Goal: Task Accomplishment & Management: Manage account settings

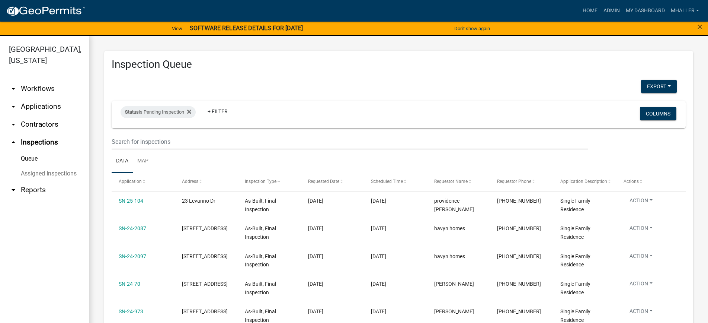
select select "1: 25"
click at [156, 112] on div "Status is Pending Inspection" at bounding box center [158, 112] width 75 height 12
select select "1"
click at [42, 97] on link "arrow_drop_down Applications" at bounding box center [44, 106] width 89 height 18
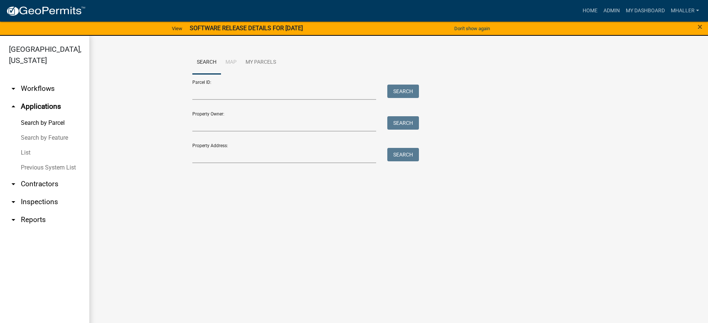
click at [26, 145] on link "List" at bounding box center [44, 152] width 89 height 15
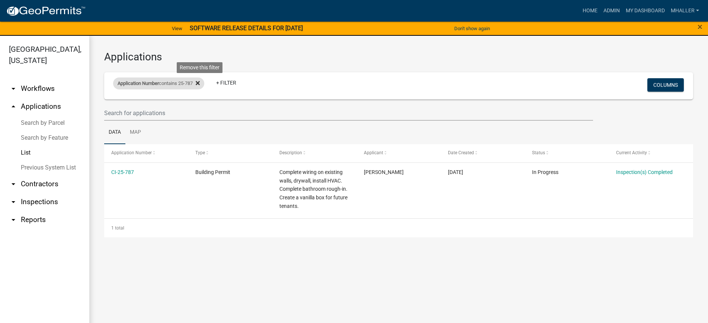
click at [200, 83] on icon at bounding box center [198, 83] width 4 height 4
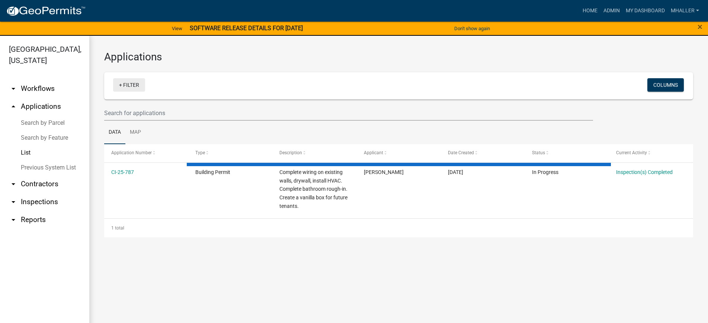
click at [130, 86] on link "+ Filter" at bounding box center [129, 84] width 32 height 13
select select "1: 25"
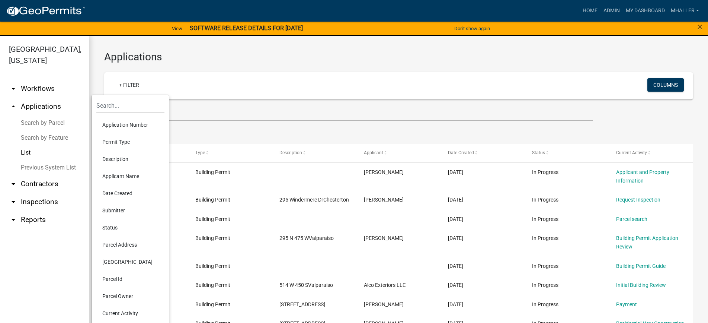
click at [115, 245] on li "Parcel Address" at bounding box center [130, 244] width 68 height 17
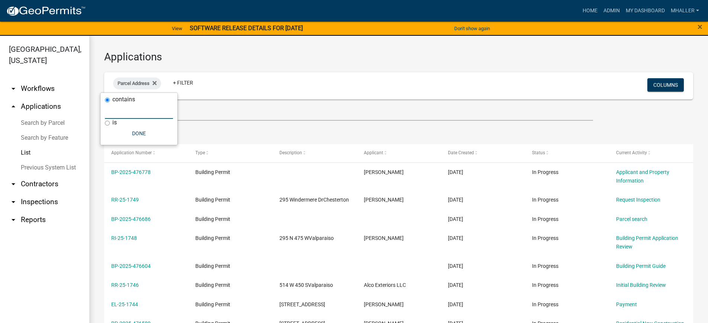
click at [122, 112] on input "text" at bounding box center [139, 110] width 68 height 15
type input "729"
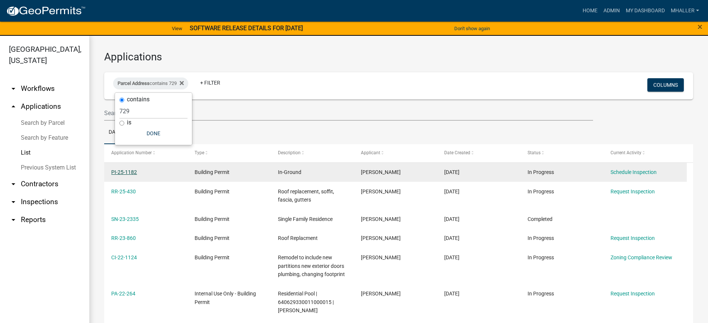
click at [116, 171] on link "PI-25-1182" at bounding box center [124, 172] width 26 height 6
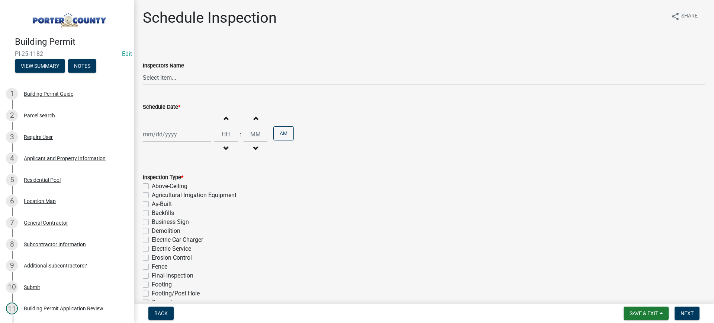
click at [152, 77] on select "Select Item... mhaller ([PERSON_NAME])" at bounding box center [424, 77] width 563 height 15
select select "ca350da2-795e-4cf8-941d-46ff53e354ae"
click at [143, 70] on select "Select Item... mhaller ([PERSON_NAME])" at bounding box center [424, 77] width 563 height 15
click at [167, 136] on div at bounding box center [177, 134] width 68 height 15
select select "9"
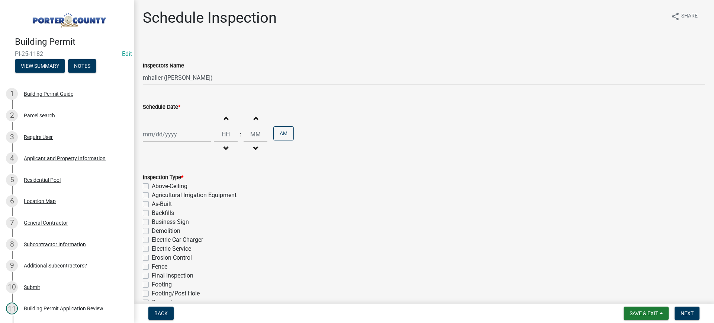
select select "2025"
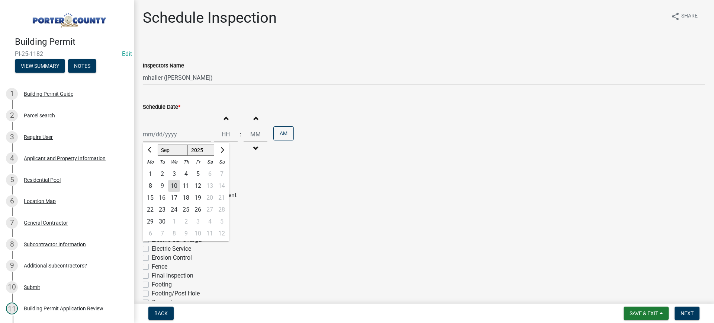
click at [152, 195] on div "15" at bounding box center [150, 198] width 12 height 12
type input "[DATE]"
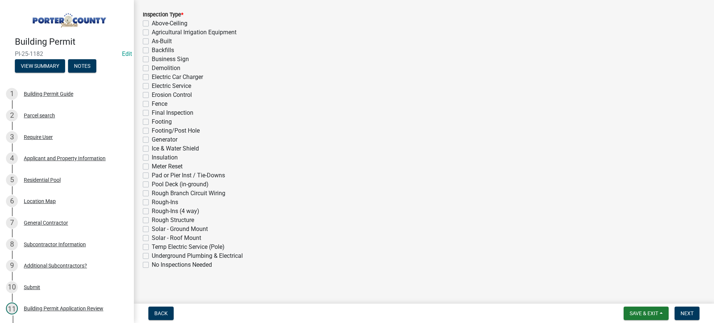
scroll to position [167, 0]
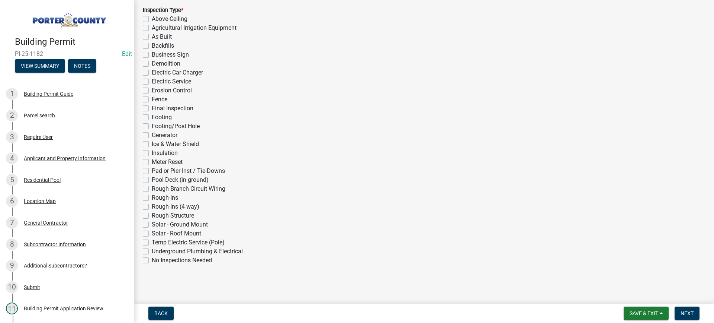
click at [152, 180] on label "Pool Deck (in-ground)" at bounding box center [180, 179] width 57 height 9
click at [152, 180] on input "Pool Deck (in-ground)" at bounding box center [154, 177] width 5 height 5
checkbox input "true"
checkbox input "false"
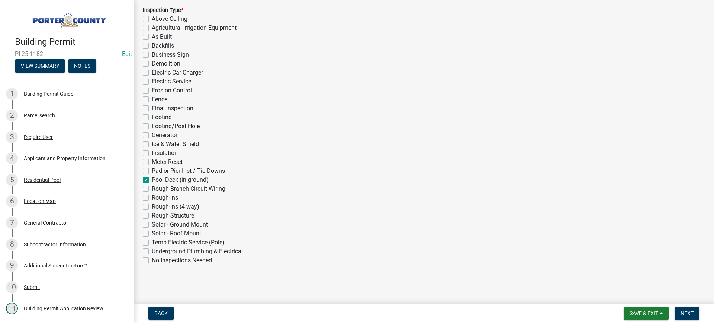
checkbox input "false"
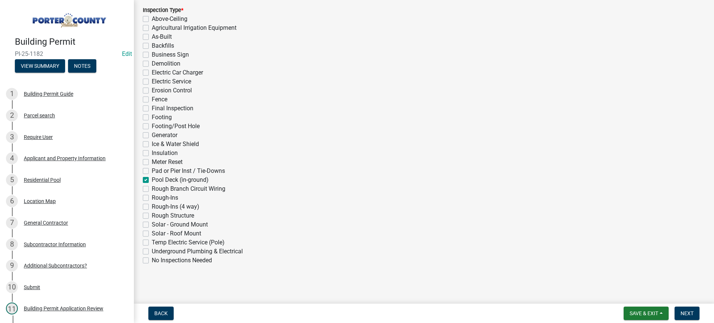
checkbox input "false"
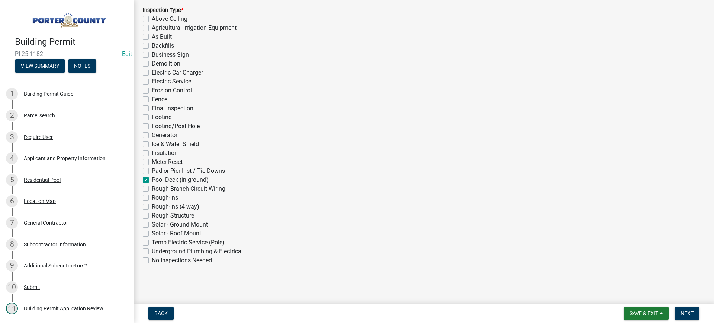
checkbox input "false"
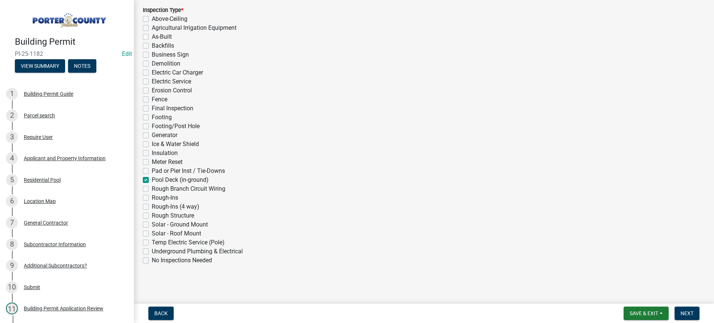
checkbox input "false"
checkbox input "true"
checkbox input "false"
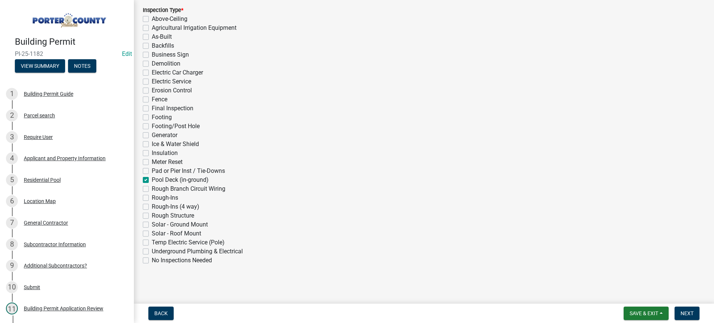
checkbox input "false"
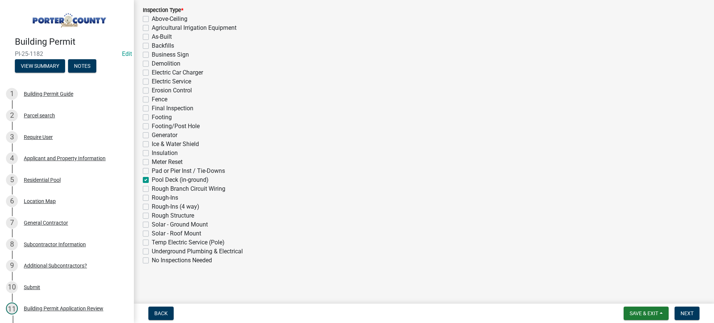
checkbox input "false"
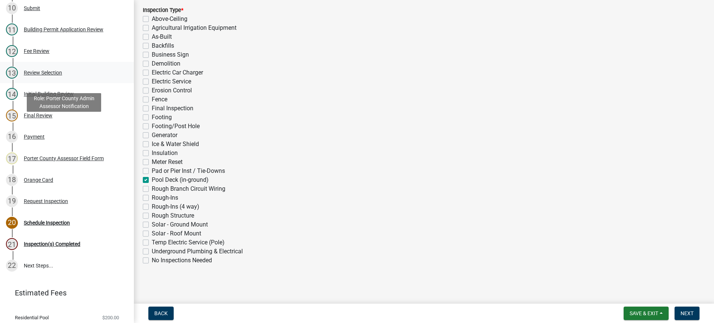
scroll to position [317, 0]
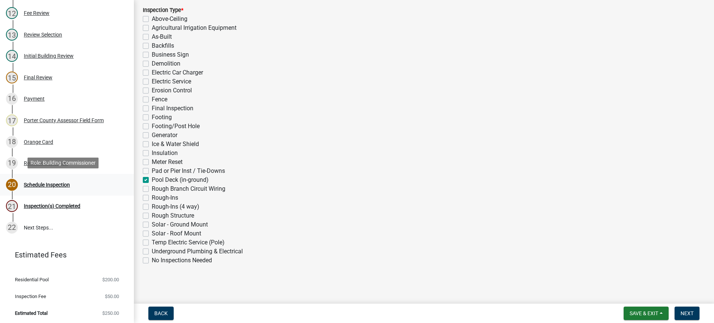
click at [37, 183] on div "Schedule Inspection" at bounding box center [47, 184] width 46 height 5
click at [34, 182] on div "Schedule Inspection" at bounding box center [47, 184] width 46 height 5
click at [686, 313] on span "Next" at bounding box center [687, 313] width 13 height 6
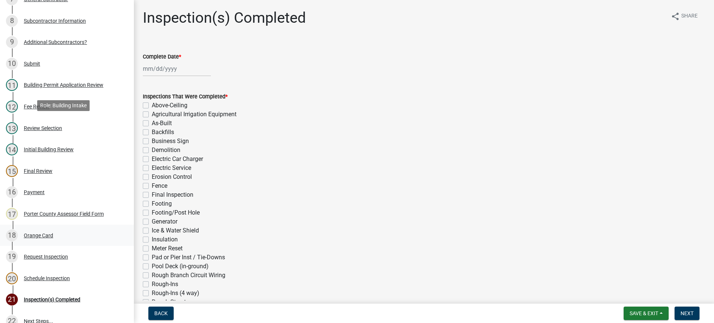
scroll to position [298, 0]
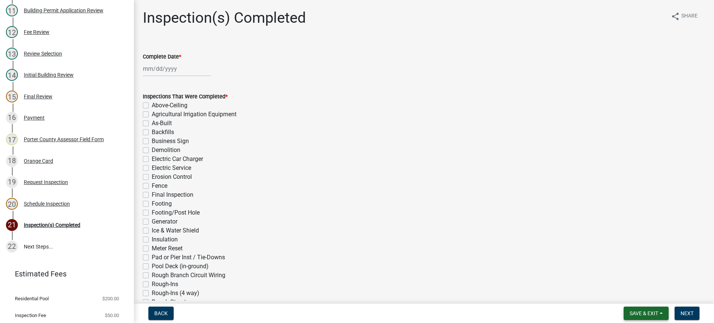
click at [637, 313] on span "Save & Exit" at bounding box center [644, 313] width 29 height 6
click at [634, 295] on button "Save & Exit" at bounding box center [640, 294] width 60 height 18
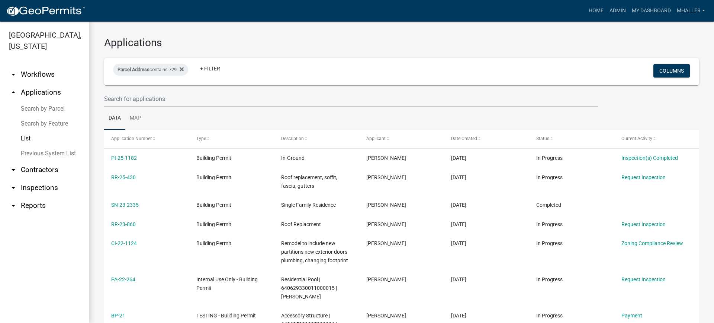
click at [35, 179] on link "arrow_drop_down Inspections" at bounding box center [44, 188] width 89 height 18
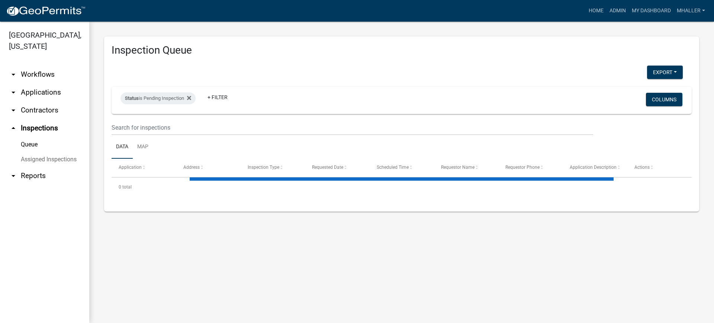
select select "1: 25"
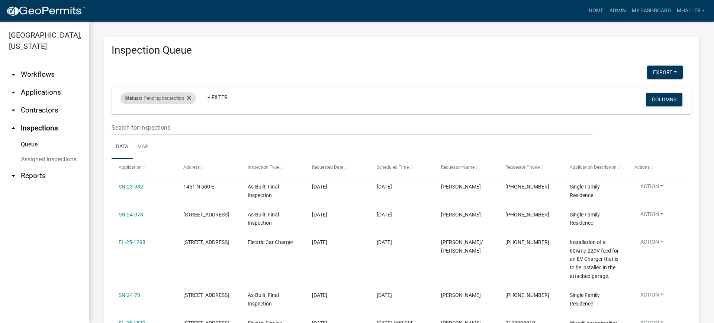
click at [173, 97] on div "Status is Pending Inspection" at bounding box center [158, 98] width 75 height 12
click at [150, 125] on select "Select an option Pending Schedule Pending Inspection Approved Denied Deleted Vo…" at bounding box center [159, 125] width 74 height 15
select select "0"
click at [122, 118] on select "Select an option Pending Schedule Pending Inspection Approved Denied Deleted Vo…" at bounding box center [159, 125] width 74 height 15
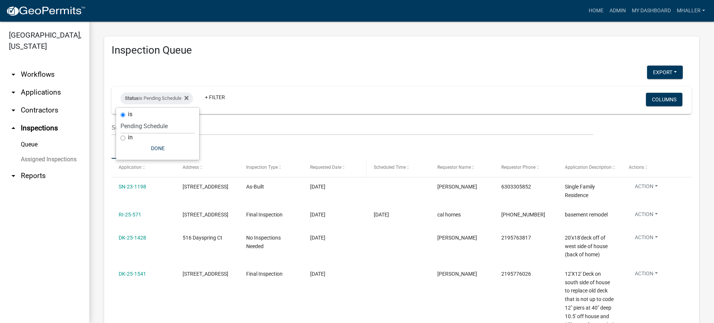
click at [327, 166] on span "Requested Date" at bounding box center [325, 166] width 31 height 5
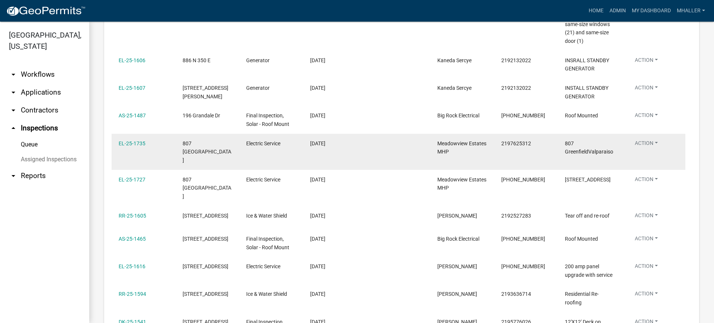
scroll to position [260, 0]
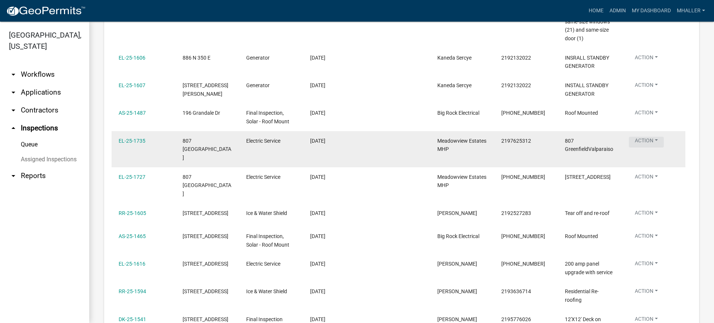
click at [647, 145] on button "Action" at bounding box center [646, 142] width 35 height 11
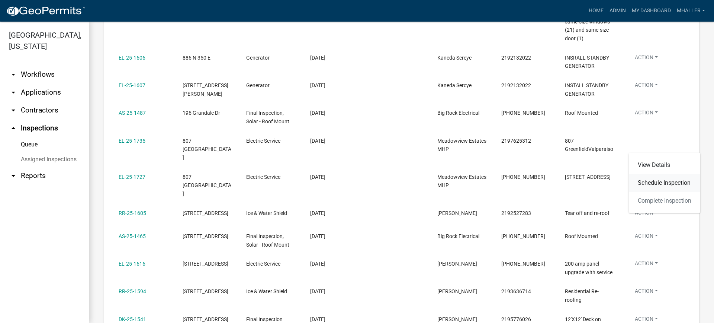
click at [644, 183] on link "Schedule Inspection" at bounding box center [664, 183] width 71 height 18
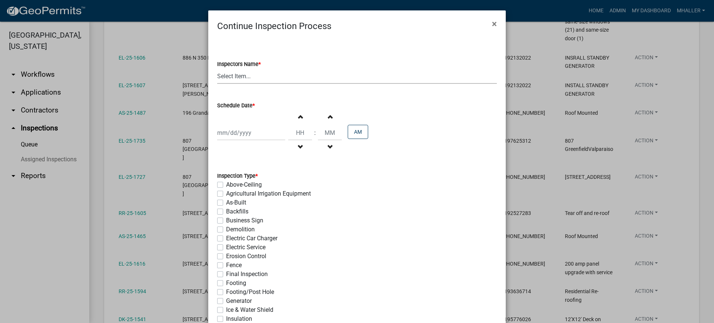
click at [230, 76] on select "Select Item... mhaller ([PERSON_NAME])" at bounding box center [357, 75] width 280 height 15
select select "ca350da2-795e-4cf8-941d-46ff53e354ae"
click at [217, 68] on select "Select Item... mhaller ([PERSON_NAME])" at bounding box center [357, 75] width 280 height 15
click at [246, 131] on div at bounding box center [251, 132] width 68 height 15
select select "9"
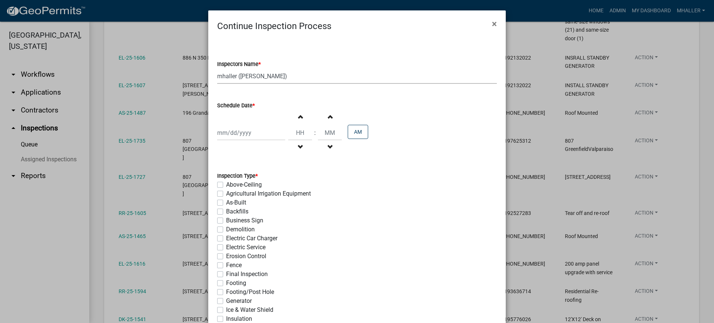
select select "2025"
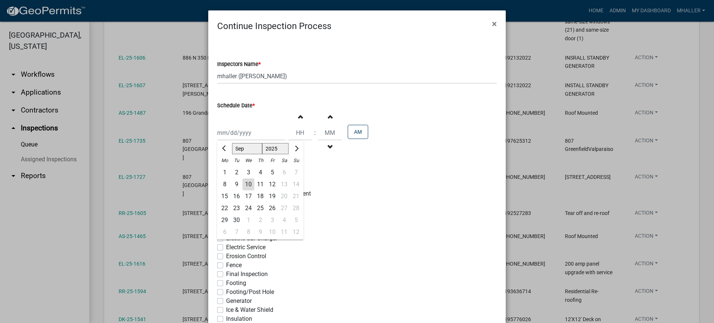
click at [246, 183] on div "10" at bounding box center [249, 184] width 12 height 12
type input "[DATE]"
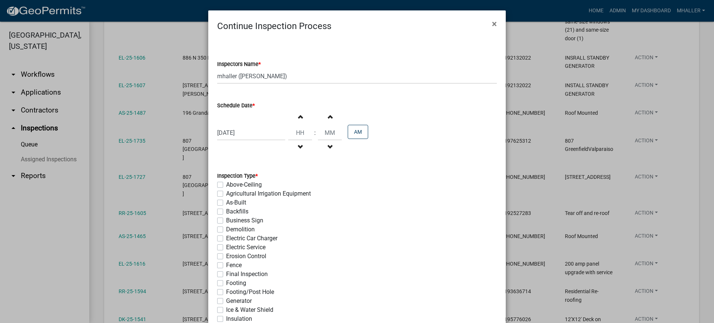
click at [226, 246] on label "Electric Service" at bounding box center [245, 247] width 39 height 9
click at [226, 246] on input "Electric Service" at bounding box center [228, 245] width 5 height 5
checkbox input "true"
checkbox input "false"
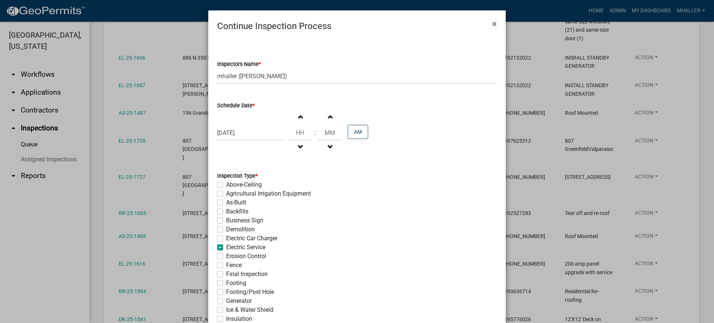
checkbox input "false"
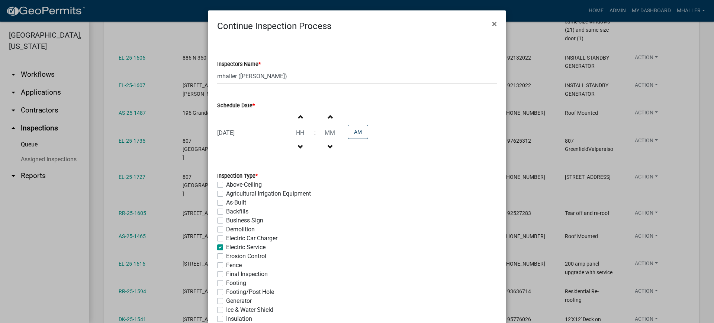
checkbox input "true"
checkbox input "false"
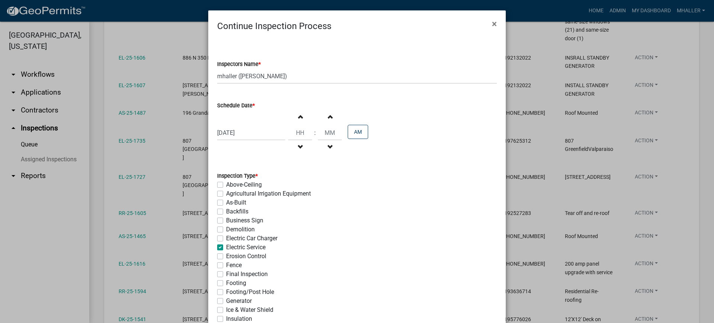
checkbox input "false"
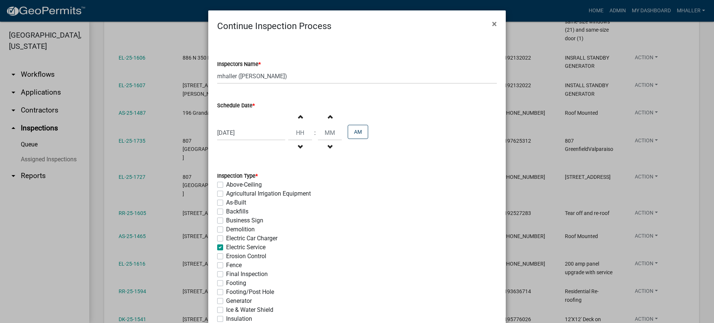
checkbox input "false"
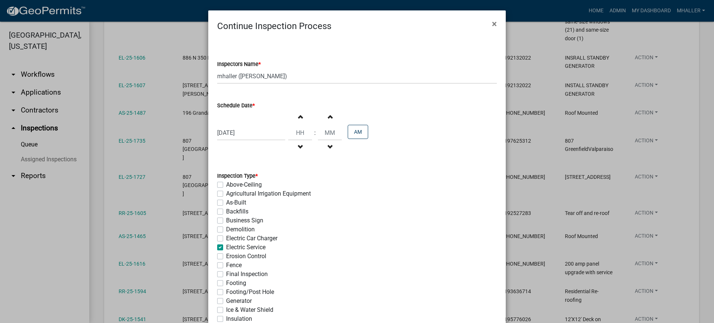
checkbox input "false"
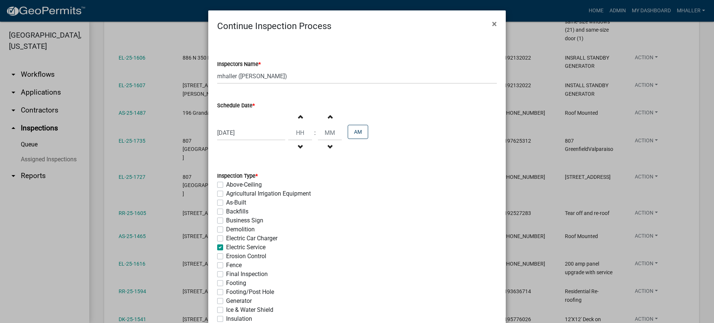
checkbox input "false"
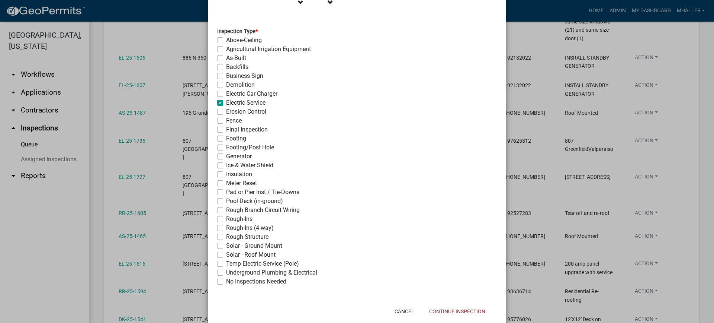
scroll to position [161, 0]
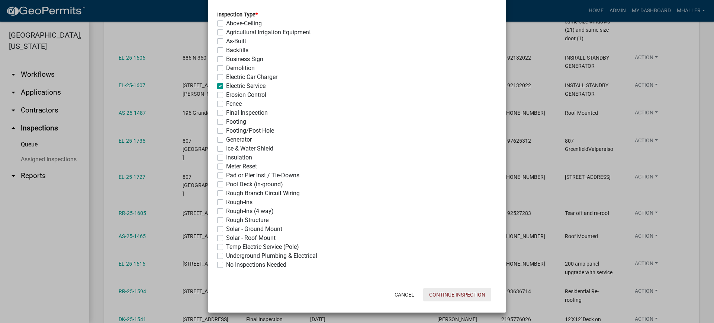
click at [470, 295] on button "Continue Inspection" at bounding box center [457, 294] width 68 height 13
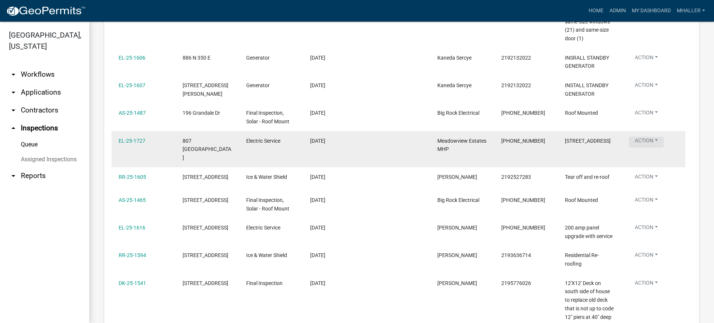
click at [648, 145] on button "Action" at bounding box center [646, 142] width 35 height 11
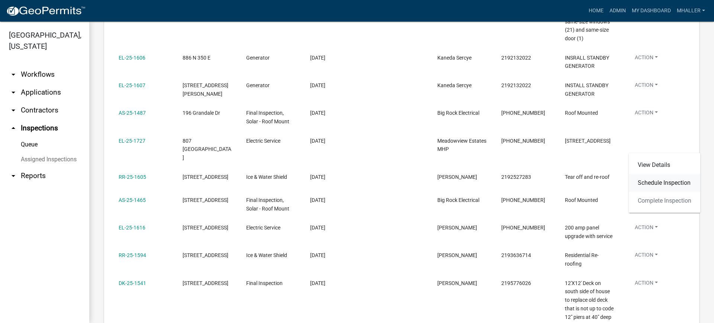
click at [645, 182] on link "Schedule Inspection" at bounding box center [664, 183] width 71 height 18
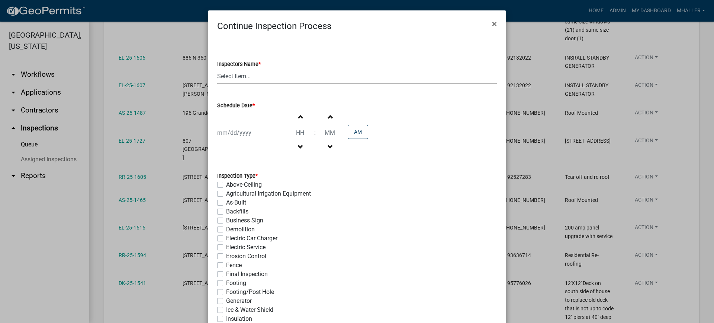
click at [238, 76] on select "Select Item... mhaller ([PERSON_NAME])" at bounding box center [357, 75] width 280 height 15
select select "ca350da2-795e-4cf8-941d-46ff53e354ae"
click at [217, 68] on select "Select Item... mhaller ([PERSON_NAME])" at bounding box center [357, 75] width 280 height 15
click at [249, 132] on div at bounding box center [251, 132] width 68 height 15
select select "9"
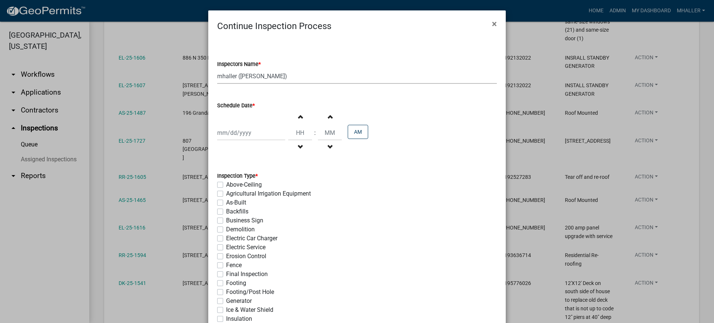
select select "2025"
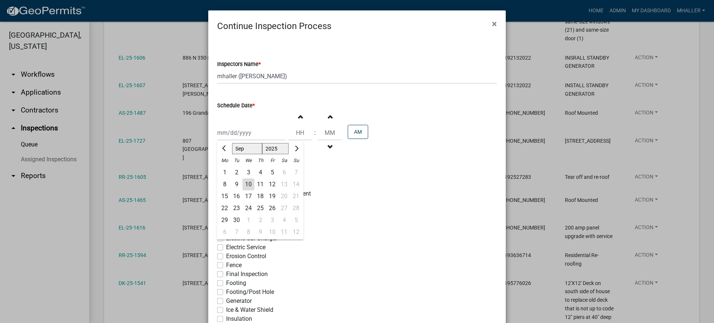
click at [245, 181] on div "10" at bounding box center [249, 184] width 12 height 12
type input "[DATE]"
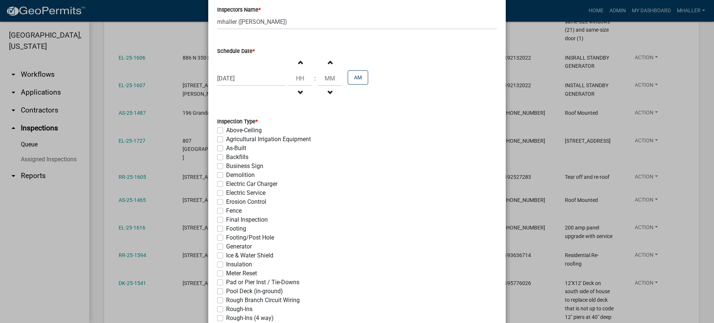
scroll to position [112, 0]
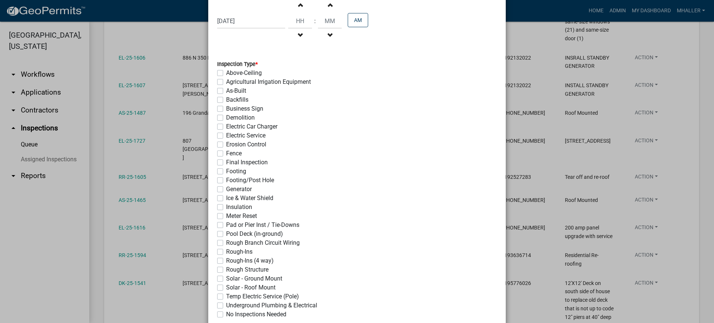
click at [226, 135] on label "Electric Service" at bounding box center [245, 135] width 39 height 9
click at [226, 135] on input "Electric Service" at bounding box center [228, 133] width 5 height 5
checkbox input "true"
checkbox input "false"
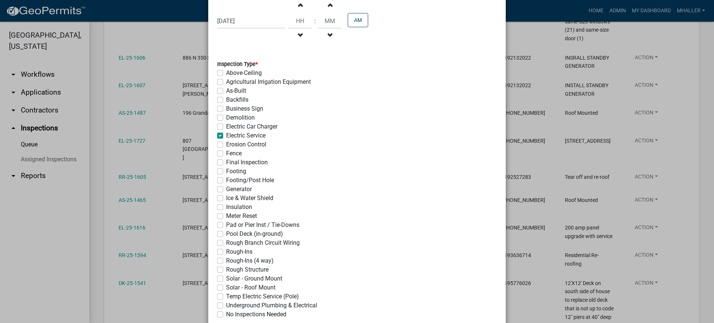
checkbox input "false"
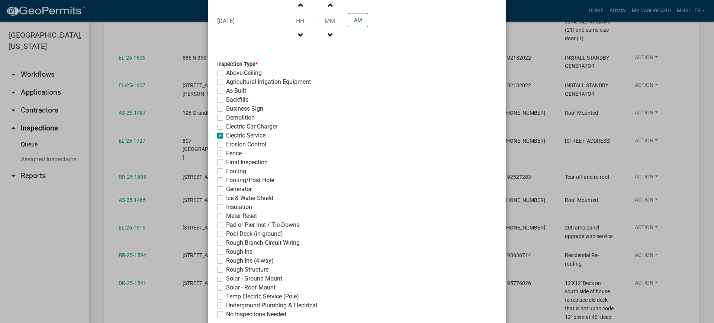
checkbox input "true"
checkbox input "false"
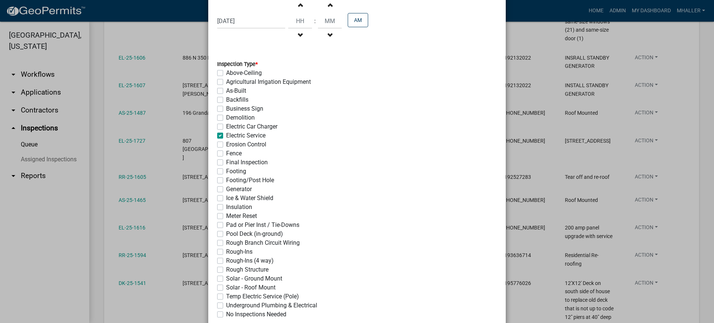
checkbox input "false"
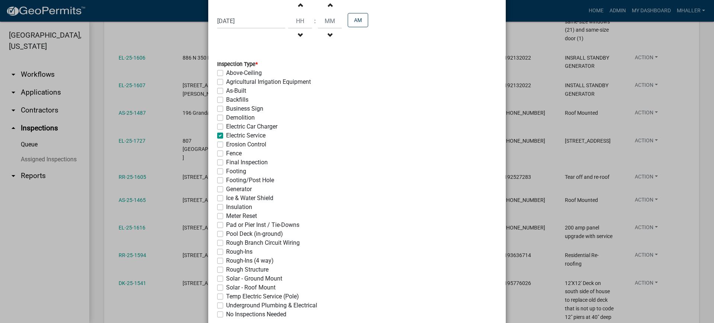
checkbox input "false"
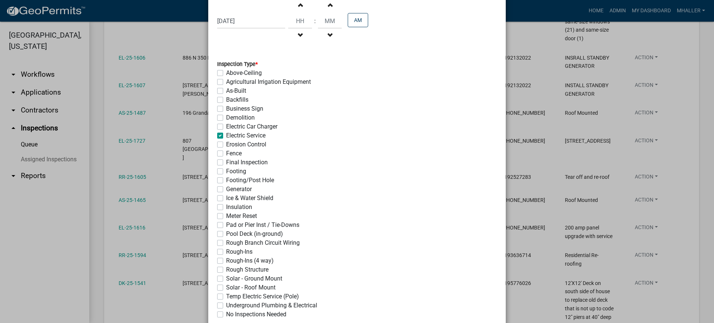
checkbox input "false"
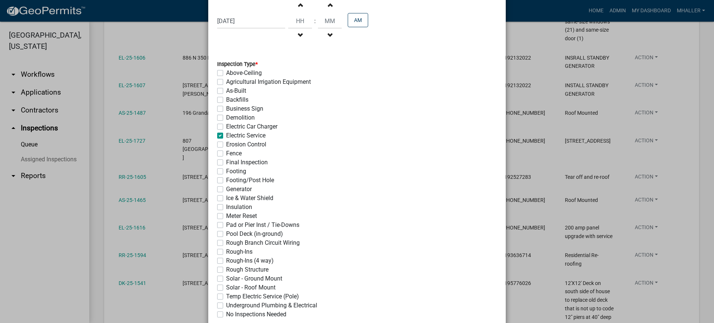
checkbox input "false"
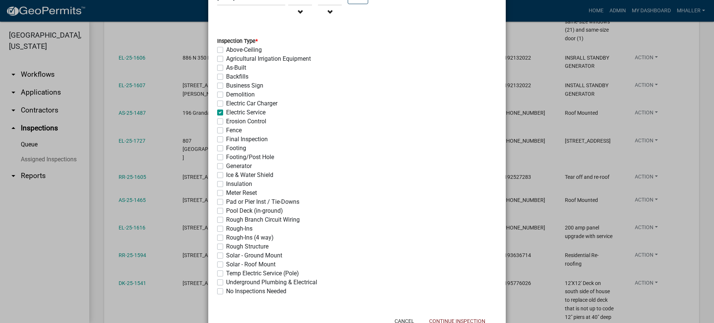
scroll to position [161, 0]
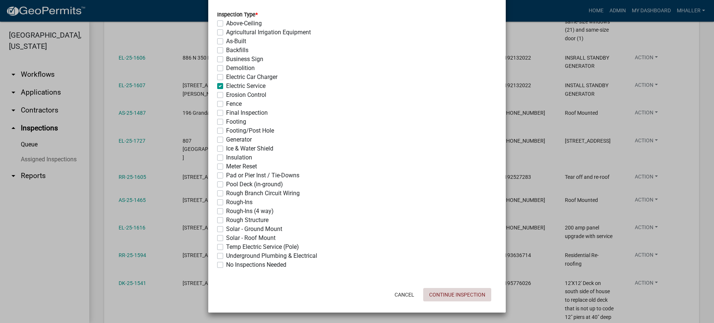
click at [448, 294] on button "Continue Inspection" at bounding box center [457, 294] width 68 height 13
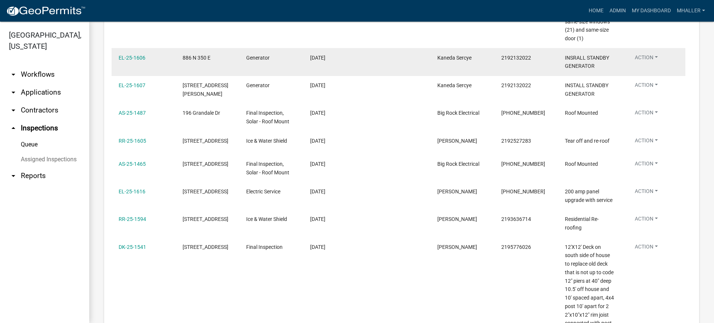
click at [644, 62] on button "Action" at bounding box center [646, 59] width 35 height 11
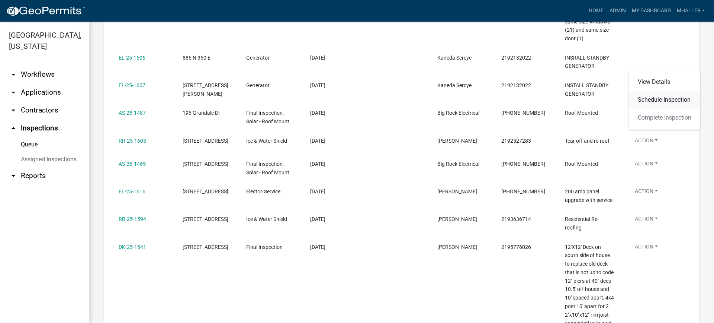
click at [646, 97] on link "Schedule Inspection" at bounding box center [664, 100] width 71 height 18
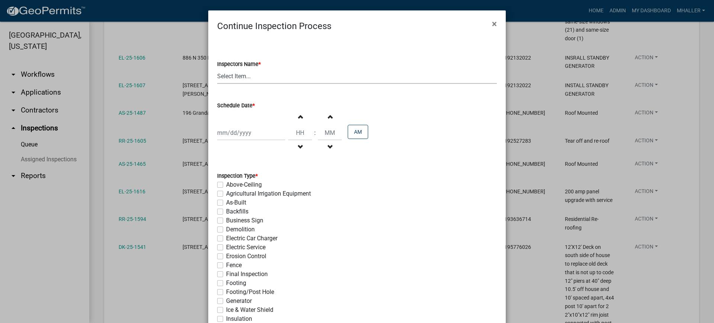
click at [239, 77] on select "Select Item... mhaller ([PERSON_NAME])" at bounding box center [357, 75] width 280 height 15
select select "ca350da2-795e-4cf8-941d-46ff53e354ae"
click at [217, 68] on select "Select Item... mhaller ([PERSON_NAME])" at bounding box center [357, 75] width 280 height 15
click at [236, 135] on div at bounding box center [251, 132] width 68 height 15
select select "9"
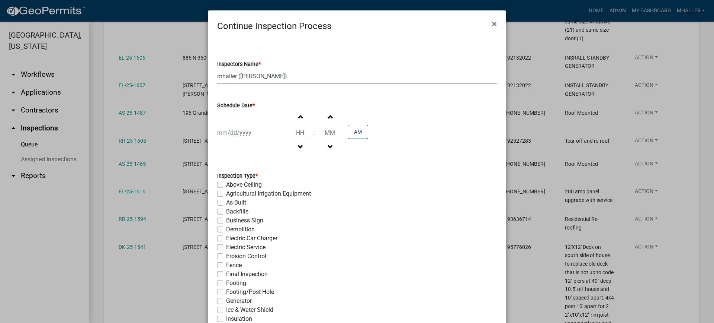
select select "2025"
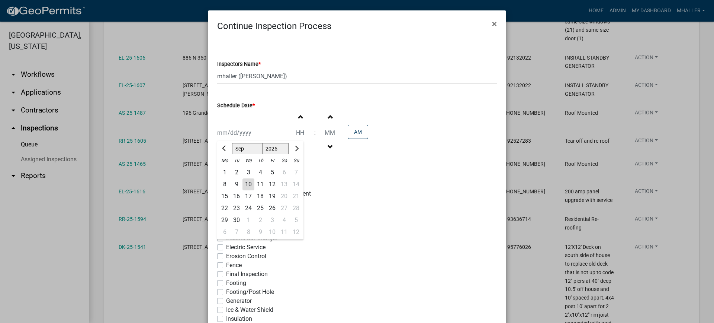
click at [220, 196] on div "15" at bounding box center [225, 196] width 12 height 12
type input "[DATE]"
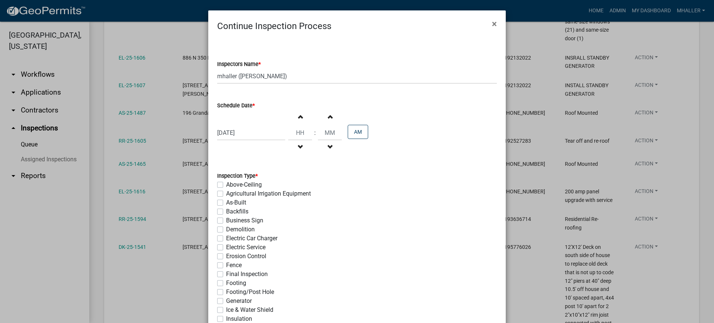
click at [226, 299] on label "Generator" at bounding box center [239, 300] width 26 height 9
click at [226, 299] on input "Generator" at bounding box center [228, 298] width 5 height 5
checkbox input "true"
checkbox input "false"
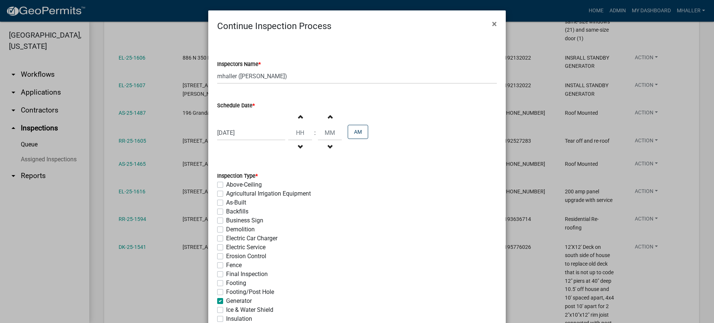
checkbox input "false"
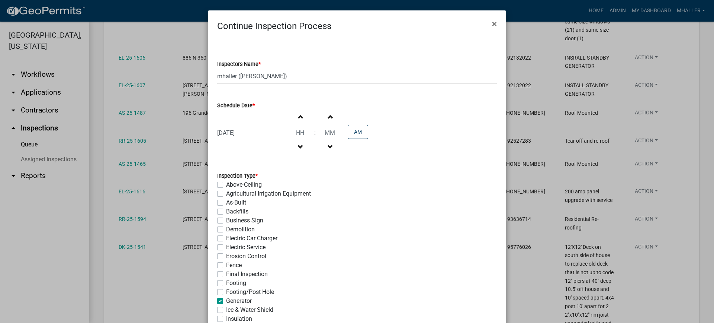
checkbox input "false"
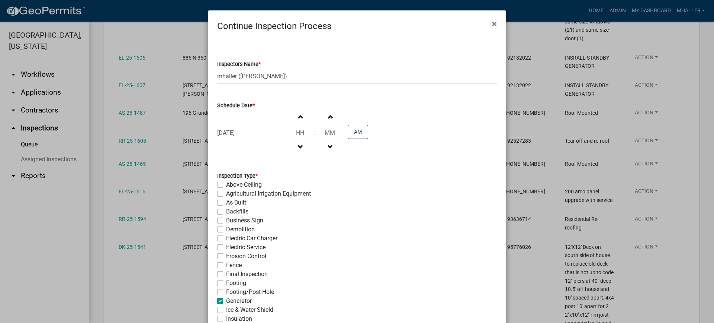
checkbox input "false"
checkbox input "true"
checkbox input "false"
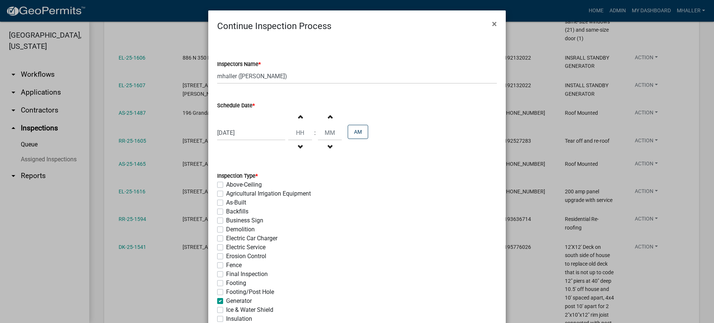
checkbox input "false"
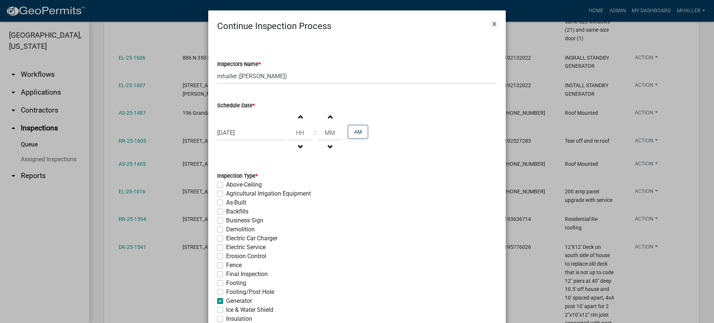
checkbox input "false"
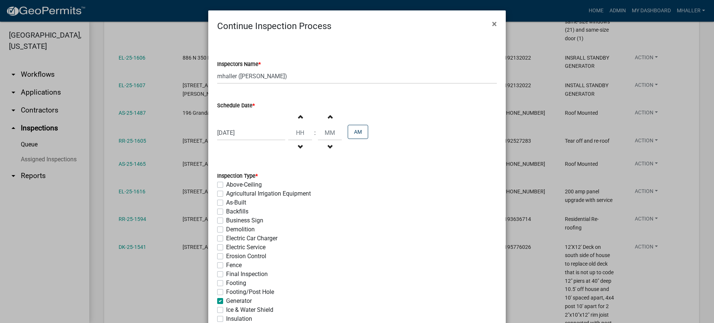
checkbox input "false"
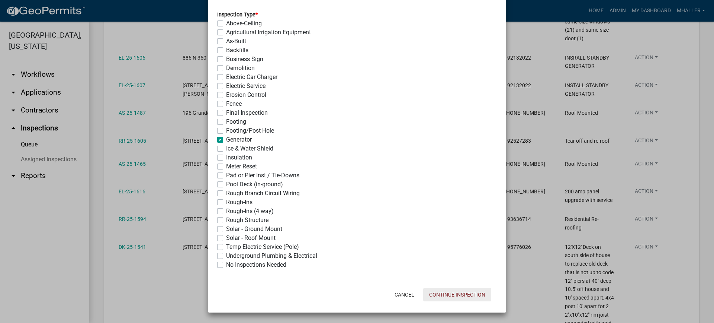
click at [436, 294] on button "Continue Inspection" at bounding box center [457, 294] width 68 height 13
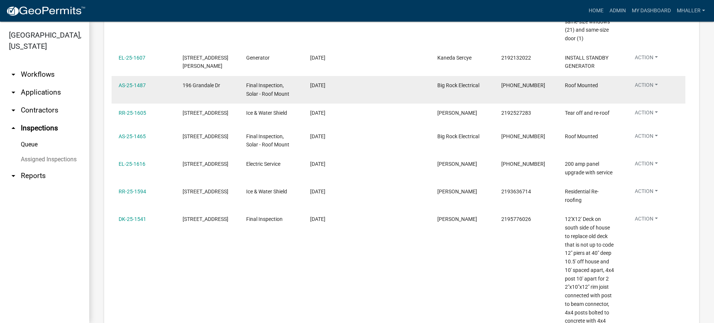
click at [646, 90] on button "Action" at bounding box center [646, 86] width 35 height 11
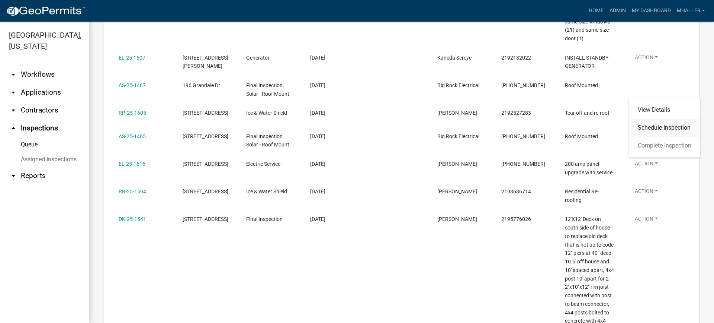
click at [649, 127] on link "Schedule Inspection" at bounding box center [664, 128] width 71 height 18
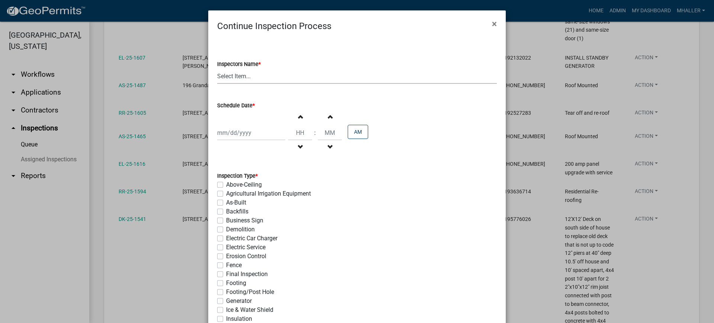
drag, startPoint x: 228, startPoint y: 77, endPoint x: 232, endPoint y: 83, distance: 7.4
click at [228, 77] on select "Select Item... mhaller ([PERSON_NAME])" at bounding box center [357, 75] width 280 height 15
select select "ca350da2-795e-4cf8-941d-46ff53e354ae"
click at [217, 68] on select "Select Item... mhaller ([PERSON_NAME])" at bounding box center [357, 75] width 280 height 15
click at [244, 137] on div at bounding box center [251, 132] width 68 height 15
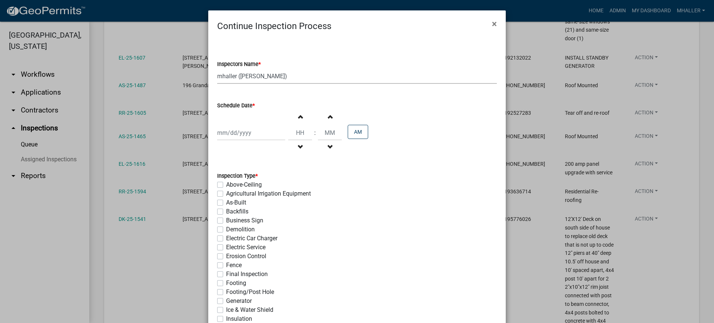
select select "9"
select select "2025"
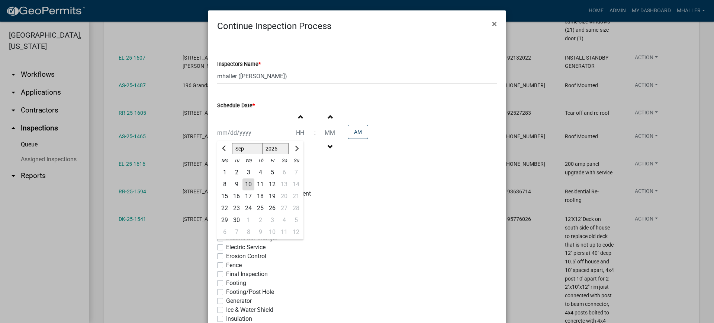
click at [235, 196] on div "16" at bounding box center [237, 196] width 12 height 12
type input "[DATE]"
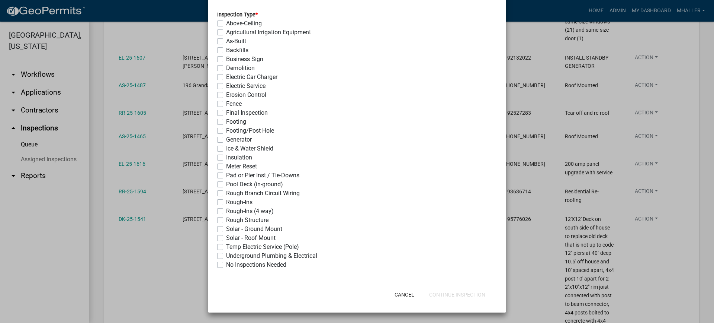
click at [226, 239] on label "Solar - Roof Mount" at bounding box center [250, 237] width 49 height 9
click at [226, 238] on input "Solar - Roof Mount" at bounding box center [228, 235] width 5 height 5
checkbox input "true"
checkbox input "false"
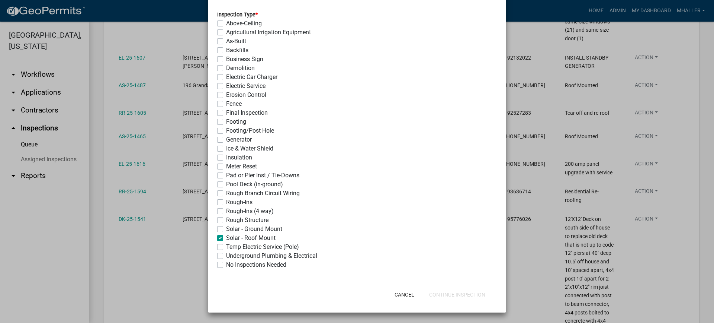
checkbox input "false"
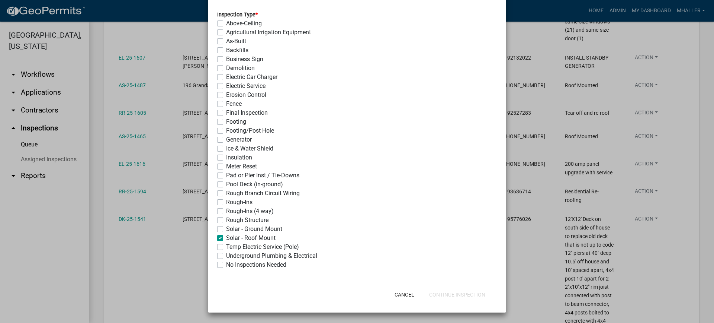
checkbox input "false"
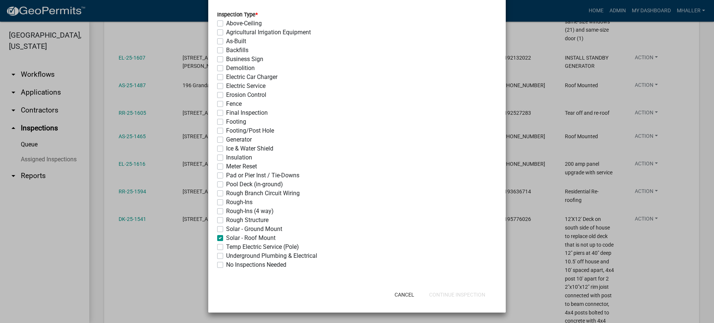
checkbox input "false"
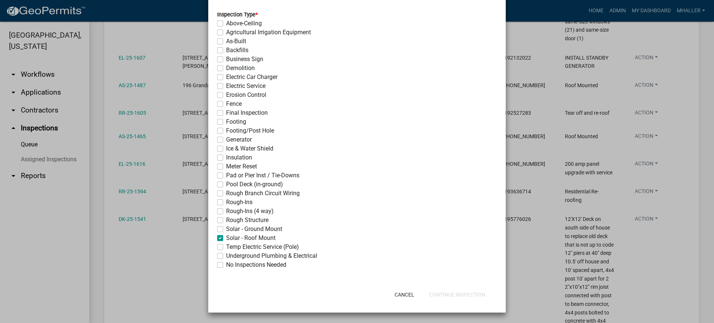
checkbox input "false"
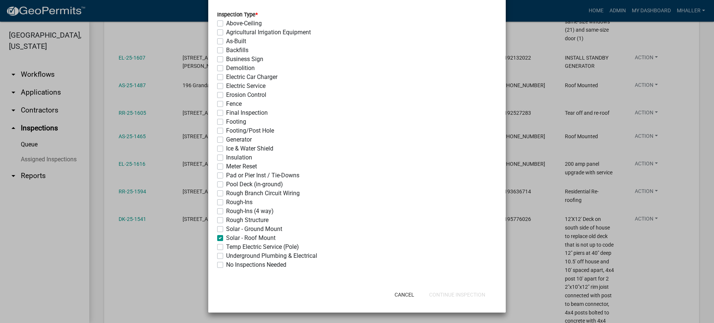
checkbox input "false"
checkbox input "true"
checkbox input "false"
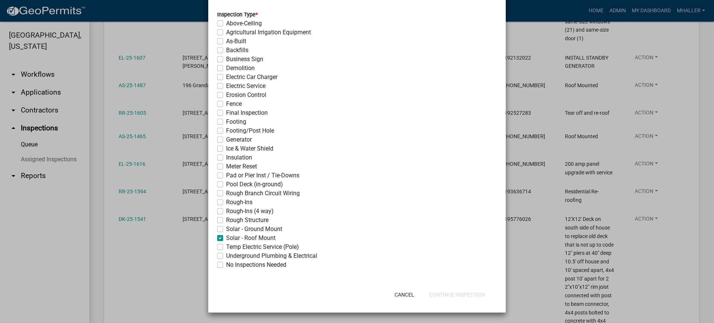
checkbox input "false"
click at [437, 296] on button "Continue Inspection" at bounding box center [457, 294] width 68 height 13
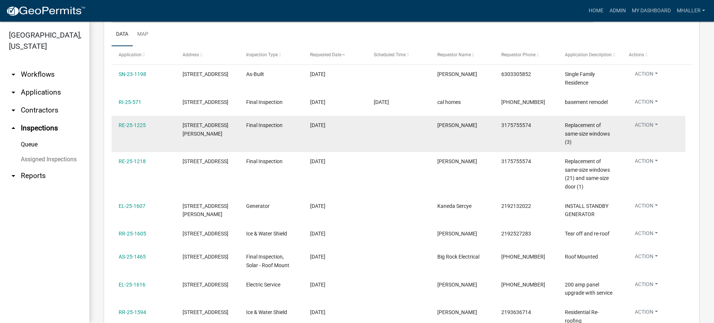
scroll to position [112, 0]
click at [646, 129] on button "Action" at bounding box center [646, 127] width 35 height 11
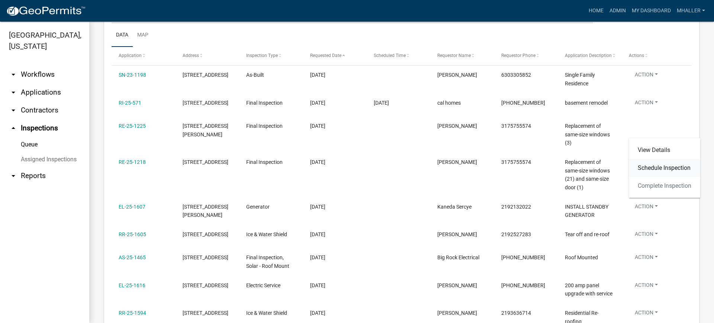
click at [648, 169] on link "Schedule Inspection" at bounding box center [664, 168] width 71 height 18
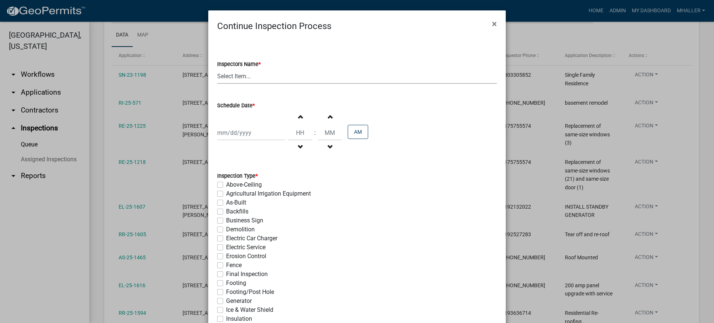
click at [239, 77] on select "Select Item... mhaller ([PERSON_NAME])" at bounding box center [357, 75] width 280 height 15
select select "ca350da2-795e-4cf8-941d-46ff53e354ae"
click at [217, 68] on select "Select Item... mhaller ([PERSON_NAME])" at bounding box center [357, 75] width 280 height 15
select select "9"
select select "2025"
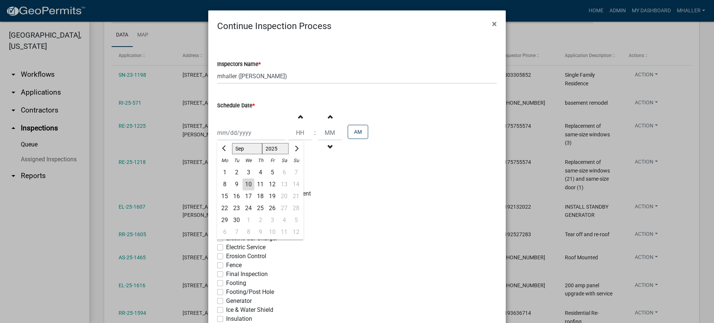
click at [241, 131] on div "[PERSON_NAME] Feb Mar Apr [PERSON_NAME][DATE] Oct Nov [DATE] 1526 1527 1528 152…" at bounding box center [251, 132] width 68 height 15
click at [247, 187] on div "10" at bounding box center [249, 184] width 12 height 12
type input "[DATE]"
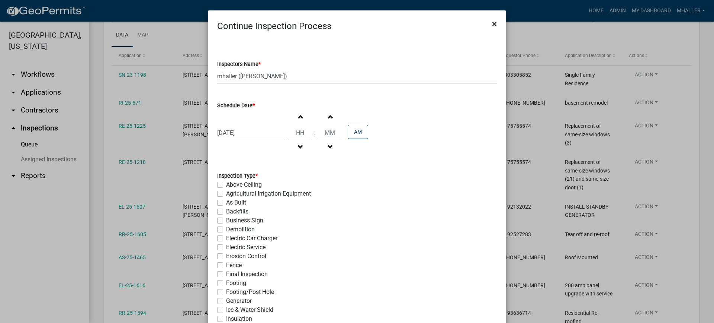
click at [492, 24] on span "×" at bounding box center [494, 24] width 5 height 10
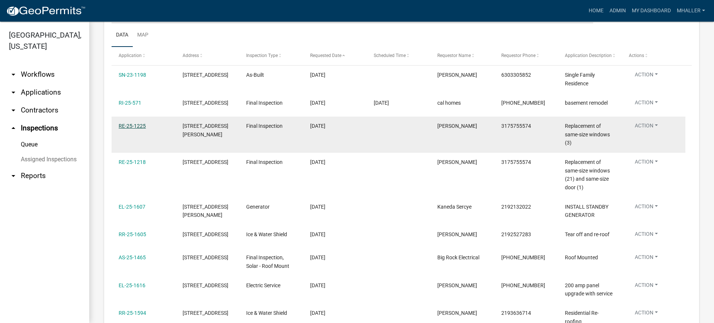
click at [132, 129] on link "RE-25-1225" at bounding box center [132, 126] width 27 height 6
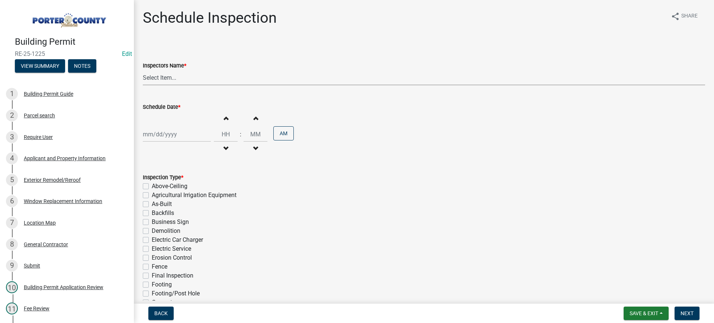
click at [166, 77] on select "Select Item... mhaller ([PERSON_NAME])" at bounding box center [424, 77] width 563 height 15
select select "ca350da2-795e-4cf8-941d-46ff53e354ae"
click at [143, 70] on select "Select Item... mhaller ([PERSON_NAME])" at bounding box center [424, 77] width 563 height 15
select select "9"
select select "2025"
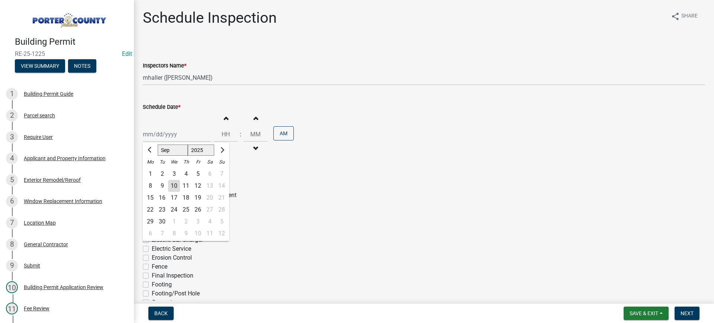
click at [163, 133] on div "[PERSON_NAME] Feb Mar Apr [PERSON_NAME][DATE] Oct Nov [DATE] 1526 1527 1528 152…" at bounding box center [177, 134] width 68 height 15
click at [170, 185] on div "10" at bounding box center [174, 186] width 12 height 12
type input "[DATE]"
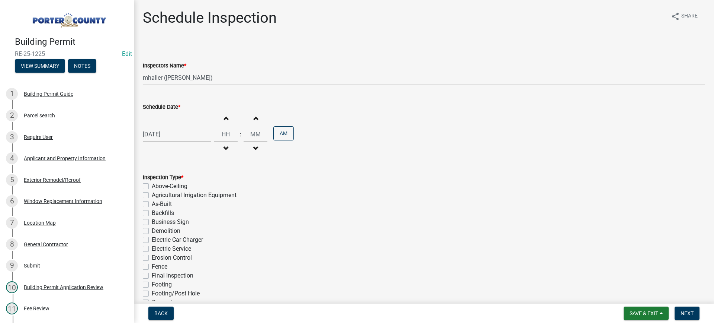
drag, startPoint x: 147, startPoint y: 275, endPoint x: 188, endPoint y: 271, distance: 41.1
click at [152, 275] on label "Final Inspection" at bounding box center [173, 275] width 42 height 9
click at [152, 275] on input "Final Inspection" at bounding box center [154, 273] width 5 height 5
checkbox input "true"
checkbox input "false"
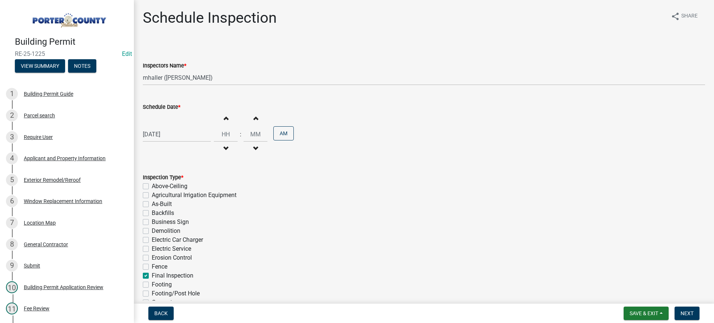
checkbox input "false"
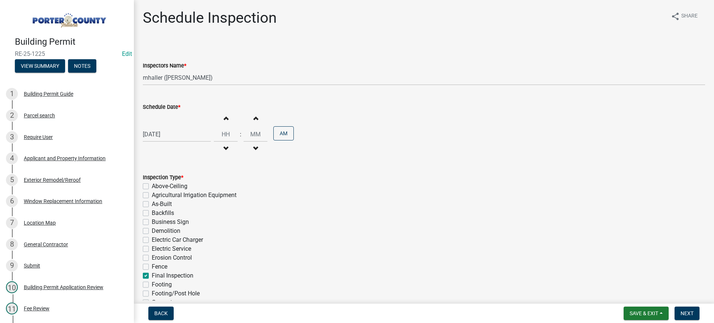
checkbox input "false"
checkbox input "true"
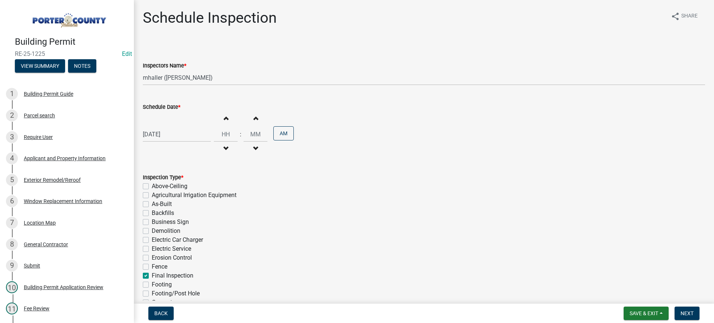
checkbox input "false"
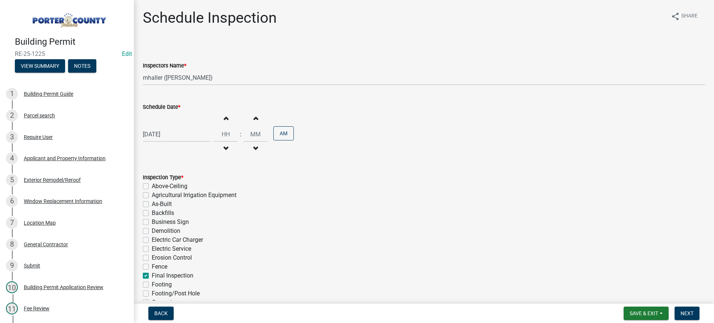
checkbox input "false"
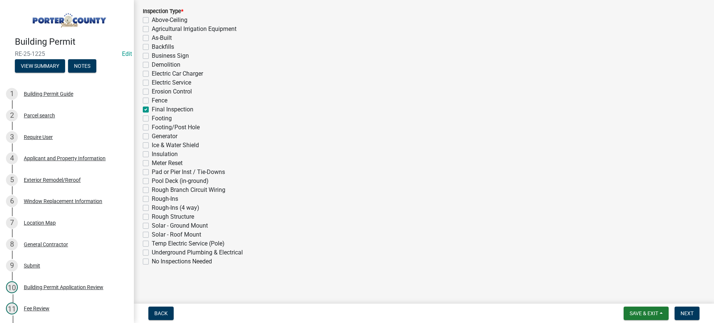
scroll to position [167, 0]
click at [682, 314] on span "Next" at bounding box center [687, 313] width 13 height 6
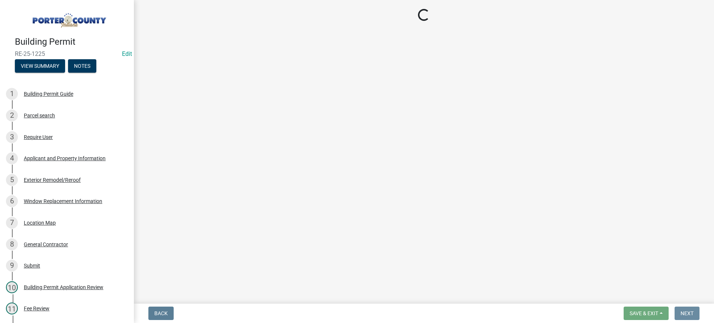
scroll to position [0, 0]
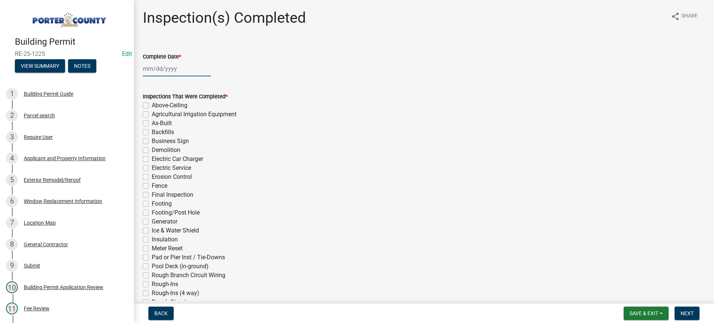
click at [164, 70] on div at bounding box center [177, 68] width 68 height 15
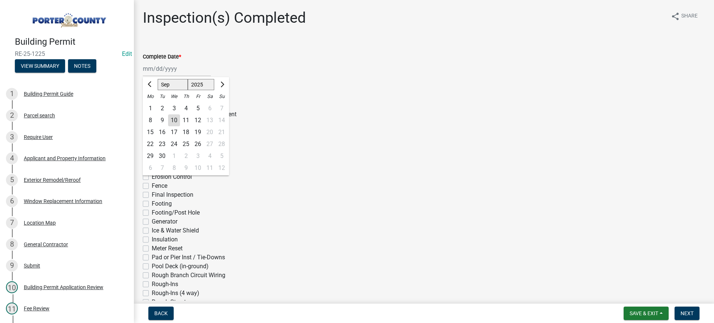
click at [172, 119] on div "10" at bounding box center [174, 120] width 12 height 12
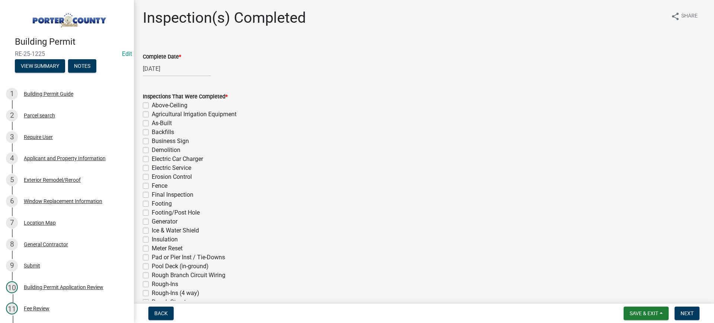
drag, startPoint x: 146, startPoint y: 194, endPoint x: 182, endPoint y: 209, distance: 39.7
click at [152, 194] on label "Final Inspection" at bounding box center [173, 194] width 42 height 9
click at [152, 194] on input "Final Inspection" at bounding box center [154, 192] width 5 height 5
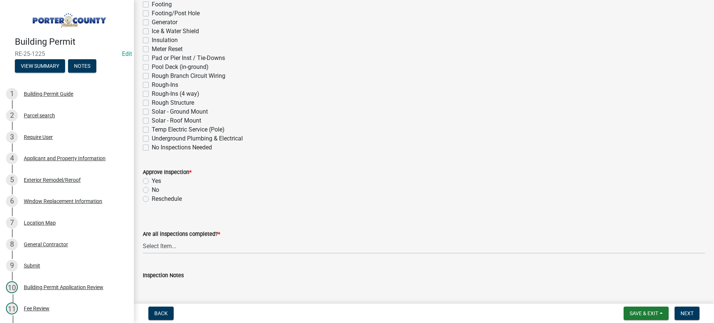
scroll to position [260, 0]
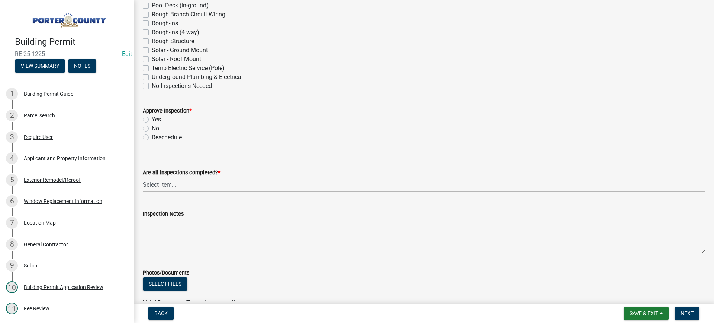
click at [152, 119] on label "Yes" at bounding box center [156, 119] width 9 height 9
click at [152, 119] on input "Yes" at bounding box center [154, 117] width 5 height 5
click at [189, 185] on select "Select Item... Yes - All Inspections Have Been Completed No - More Inspections …" at bounding box center [424, 184] width 563 height 15
click at [143, 177] on select "Select Item... Yes - All Inspections Have Been Completed No - More Inspections …" at bounding box center [424, 184] width 563 height 15
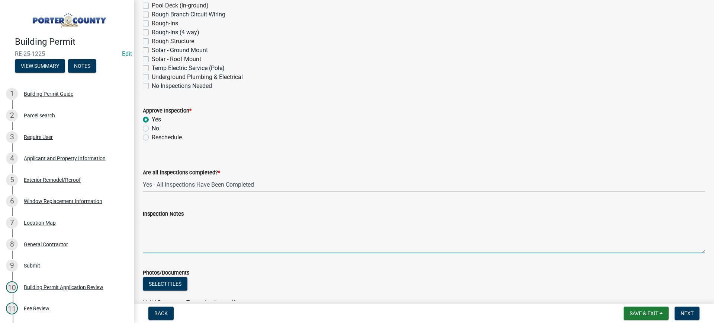
click at [211, 230] on textarea "Inspection Notes" at bounding box center [424, 235] width 563 height 35
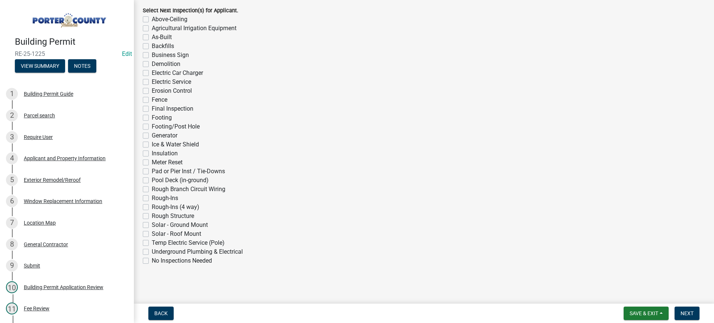
scroll to position [578, 0]
click at [152, 259] on label "No Inspections Needed" at bounding box center [182, 260] width 60 height 9
click at [152, 259] on input "No Inspections Needed" at bounding box center [154, 258] width 5 height 5
click at [686, 312] on span "Next" at bounding box center [687, 313] width 13 height 6
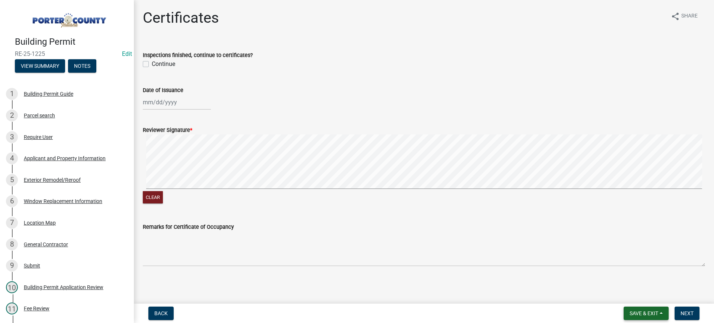
click at [648, 311] on span "Save & Exit" at bounding box center [644, 313] width 29 height 6
click at [643, 297] on button "Save & Exit" at bounding box center [640, 294] width 60 height 18
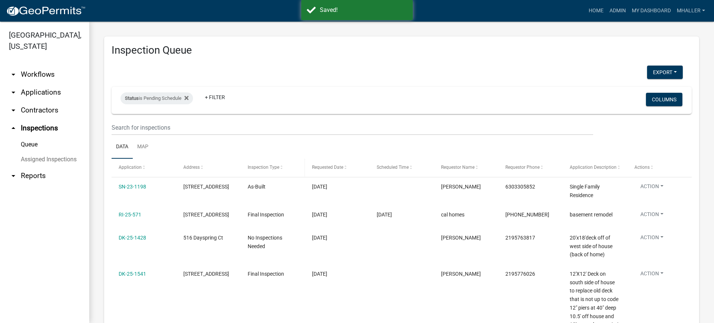
click at [270, 166] on span "Inspection Type" at bounding box center [264, 166] width 32 height 5
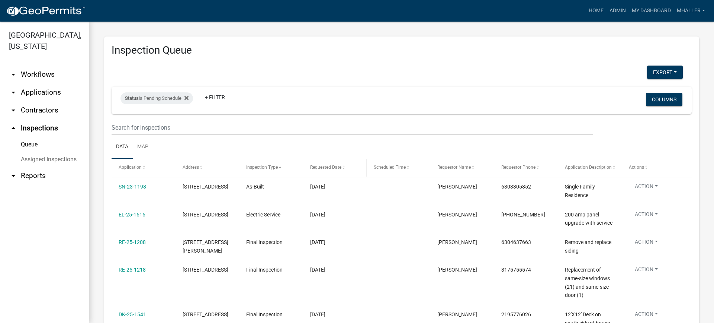
click at [321, 166] on span "Requested Date" at bounding box center [325, 166] width 31 height 5
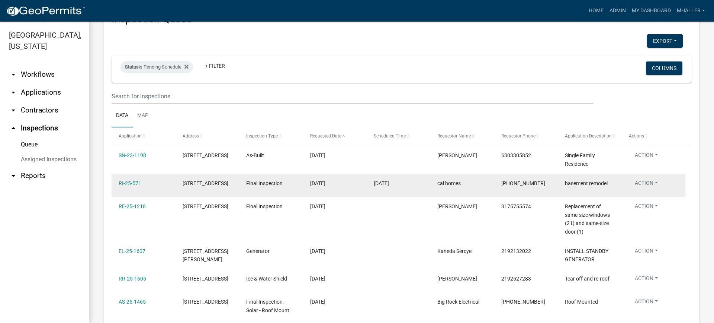
scroll to position [74, 0]
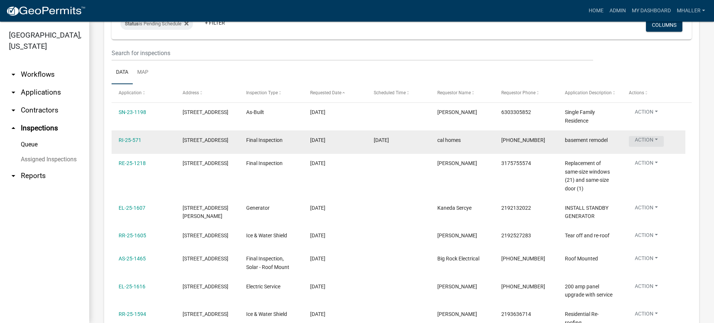
click at [648, 140] on button "Action" at bounding box center [646, 141] width 35 height 11
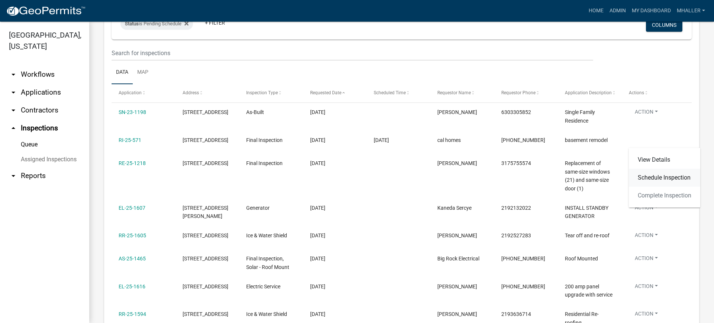
click at [649, 177] on link "Schedule Inspection" at bounding box center [664, 178] width 71 height 18
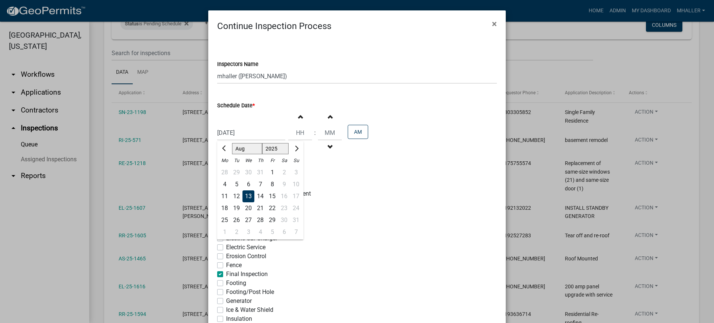
click at [234, 135] on div "[DATE] [PERSON_NAME] Apr May Jun [DATE] Aug Sep Oct Nov [DATE] 1526 1527 1528 1…" at bounding box center [251, 132] width 68 height 15
click at [294, 148] on span "Next month" at bounding box center [296, 149] width 6 height 6
click at [268, 196] on div "19" at bounding box center [272, 196] width 12 height 12
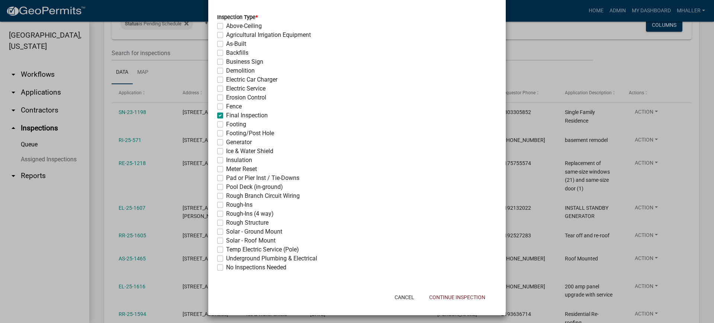
scroll to position [161, 0]
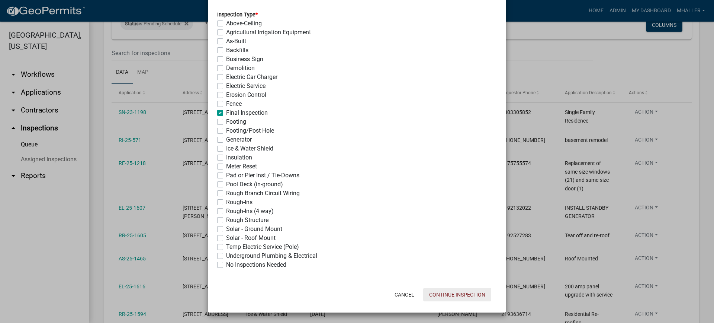
click at [456, 297] on button "Continue Inspection" at bounding box center [457, 294] width 68 height 13
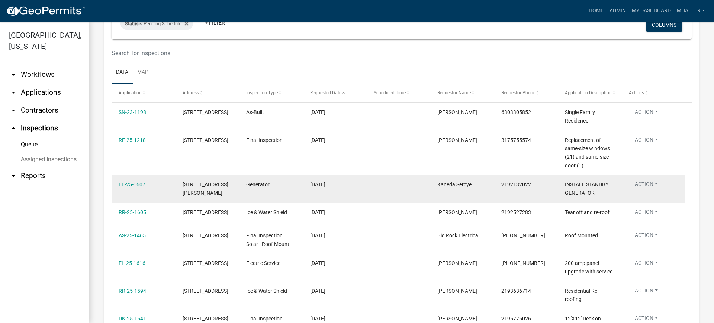
click at [647, 184] on button "Action" at bounding box center [646, 185] width 35 height 11
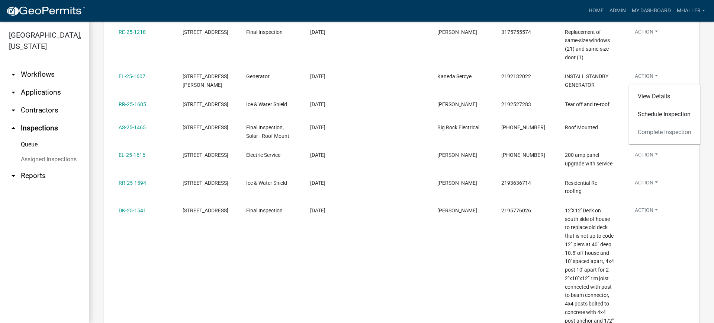
scroll to position [187, 0]
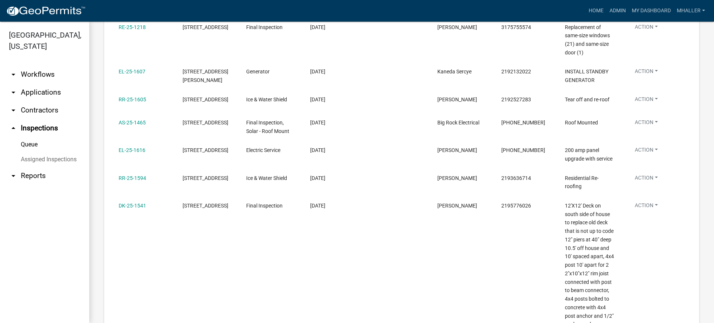
click at [33, 119] on link "arrow_drop_up Inspections" at bounding box center [44, 128] width 89 height 18
click at [28, 137] on link "Queue" at bounding box center [44, 144] width 89 height 15
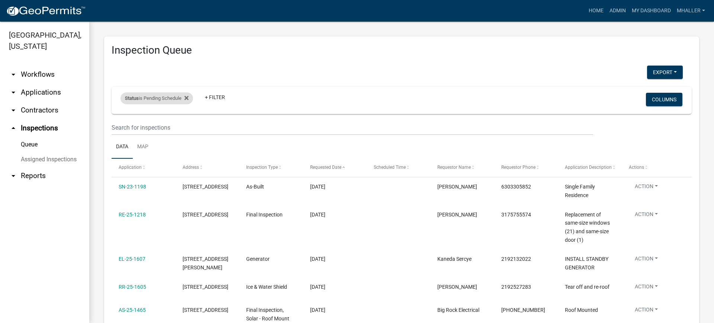
click at [151, 97] on div "Status is Pending Schedule" at bounding box center [157, 98] width 73 height 12
click at [158, 125] on select "Select an option Pending Schedule Pending Inspection Approved Denied Deleted Vo…" at bounding box center [158, 125] width 74 height 15
click at [122, 118] on select "Select an option Pending Schedule Pending Inspection Approved Denied Deleted Vo…" at bounding box center [158, 125] width 74 height 15
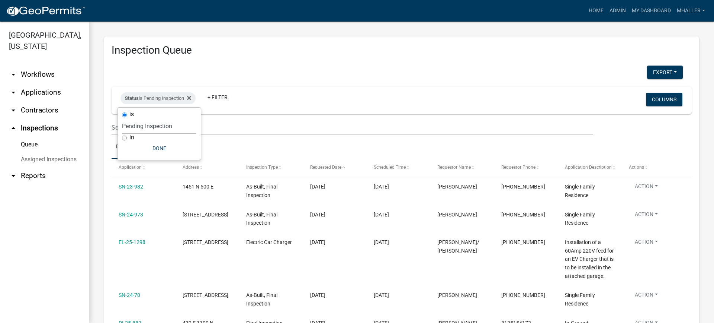
click at [40, 83] on link "arrow_drop_down Applications" at bounding box center [44, 92] width 89 height 18
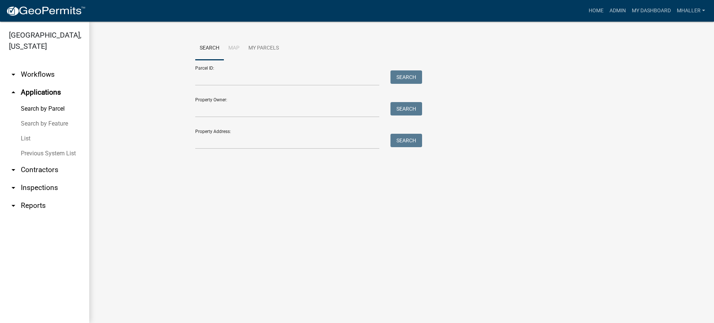
click at [27, 131] on link "List" at bounding box center [44, 138] width 89 height 15
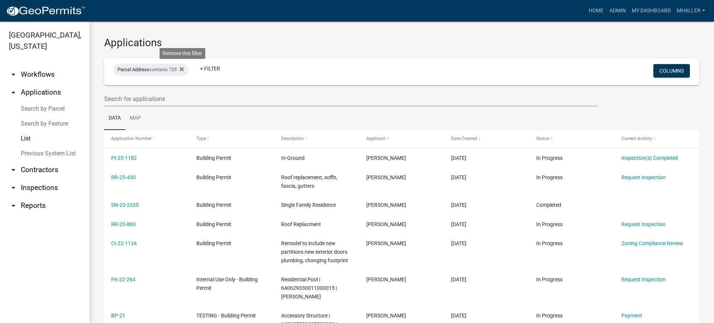
click at [183, 71] on icon at bounding box center [182, 69] width 4 height 6
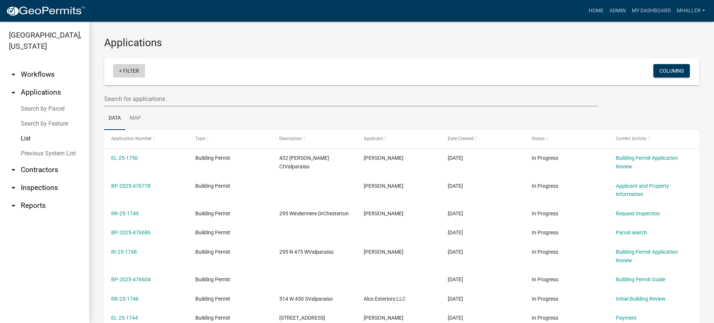
click at [130, 71] on link "+ Filter" at bounding box center [129, 70] width 32 height 13
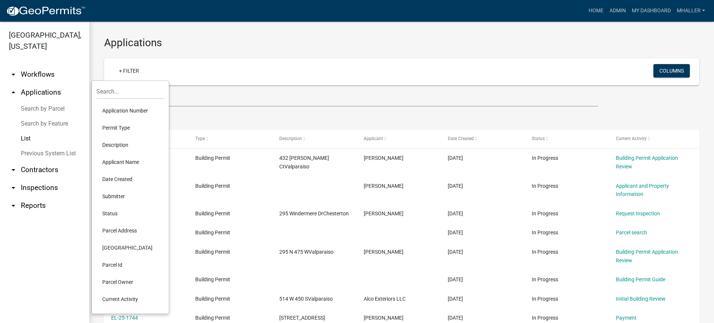
click at [124, 111] on li "Application Number" at bounding box center [130, 110] width 68 height 17
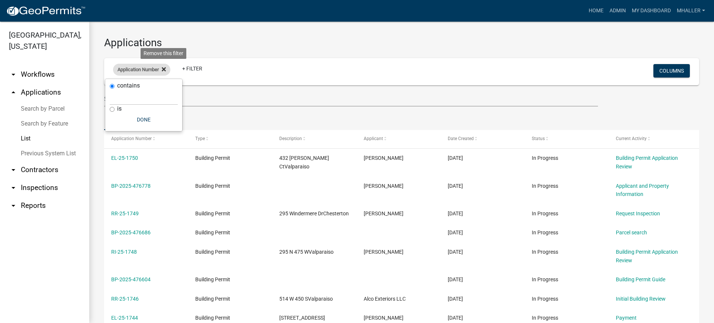
click at [164, 69] on icon at bounding box center [164, 69] width 4 height 6
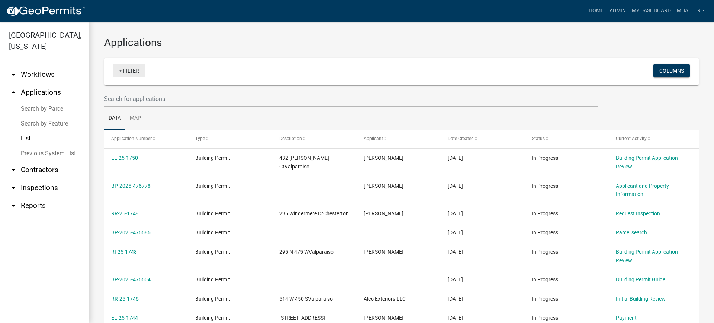
click at [136, 73] on link "+ Filter" at bounding box center [129, 70] width 32 height 13
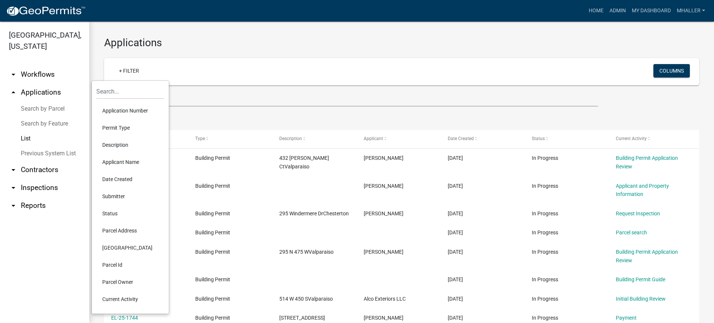
click at [115, 228] on li "Parcel Address" at bounding box center [130, 230] width 68 height 17
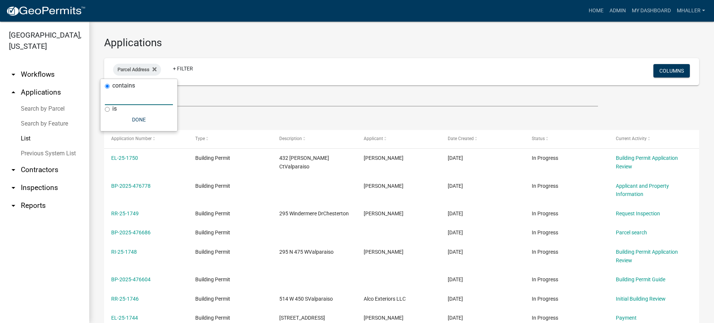
click at [108, 96] on input "text" at bounding box center [139, 97] width 68 height 15
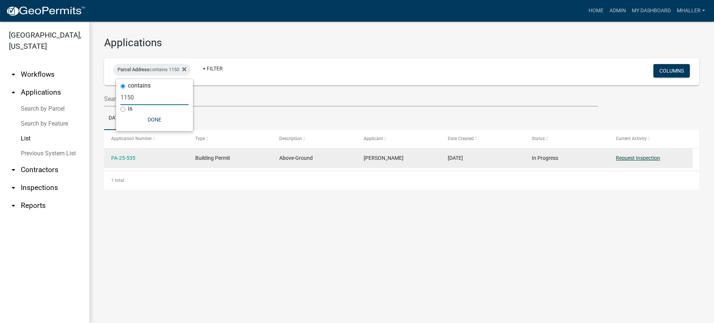
click at [629, 157] on link "Request Inspection" at bounding box center [638, 158] width 44 height 6
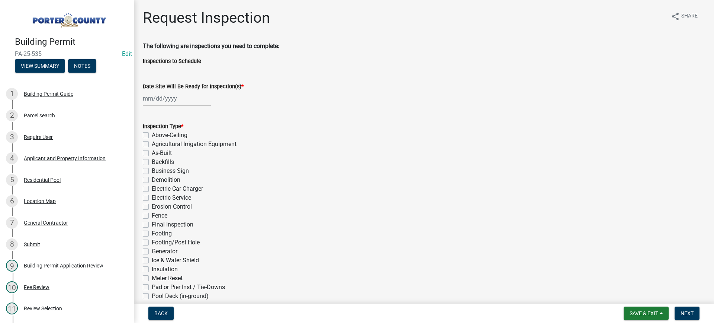
click at [163, 98] on div at bounding box center [177, 98] width 68 height 15
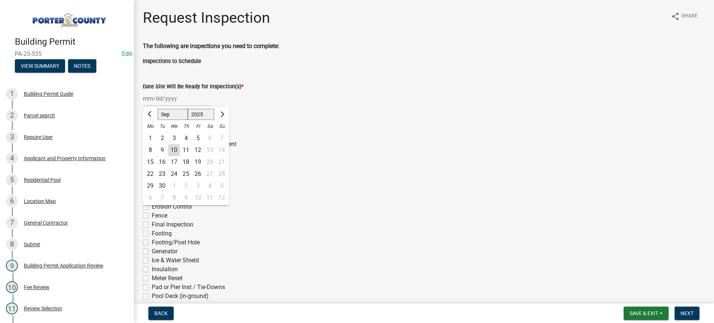
click at [176, 148] on div "10" at bounding box center [174, 150] width 12 height 12
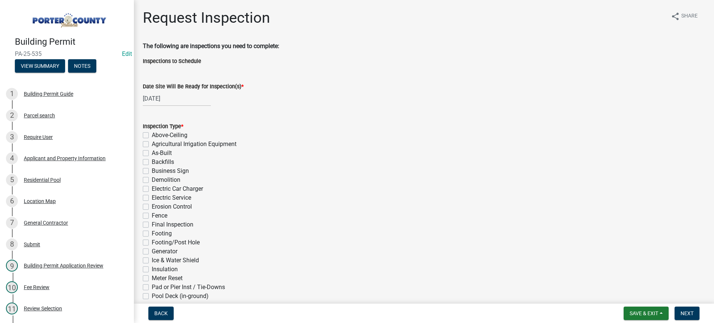
click at [152, 224] on label "Final Inspection" at bounding box center [173, 224] width 42 height 9
click at [152, 224] on input "Final Inspection" at bounding box center [154, 222] width 5 height 5
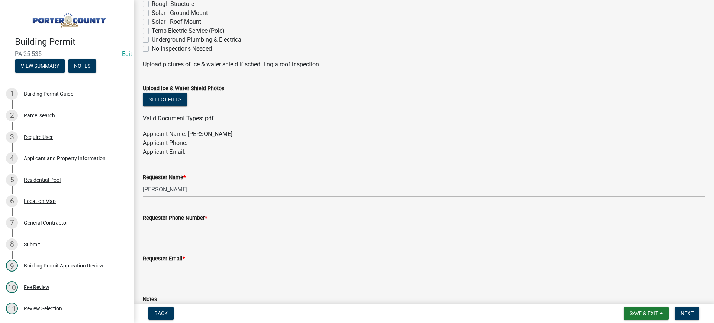
scroll to position [335, 0]
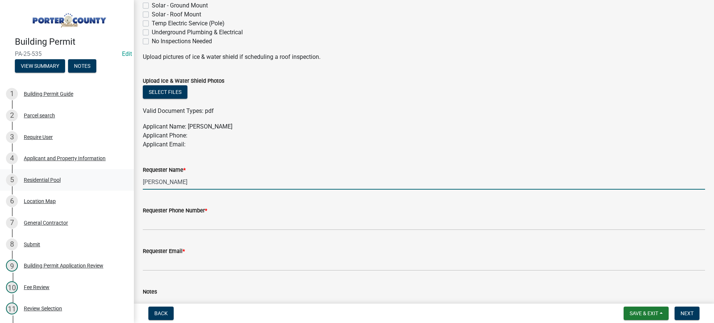
drag, startPoint x: 196, startPoint y: 179, endPoint x: 99, endPoint y: 186, distance: 97.0
click at [106, 183] on div "Building Permit PA-25-535 Edit View Summary Notes 1 Building Permit Guide 2 Par…" at bounding box center [357, 161] width 714 height 323
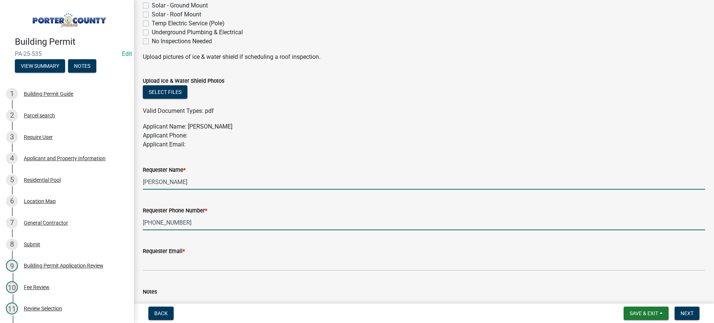
click at [181, 185] on input "[PERSON_NAME]" at bounding box center [424, 181] width 563 height 15
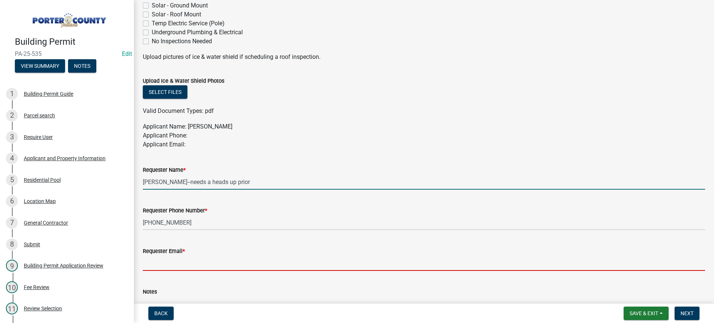
click at [177, 261] on input "Requester Email *" at bounding box center [424, 262] width 563 height 15
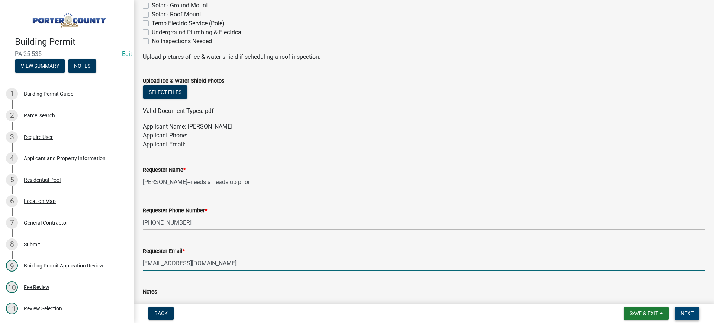
click at [690, 313] on span "Next" at bounding box center [687, 313] width 13 height 6
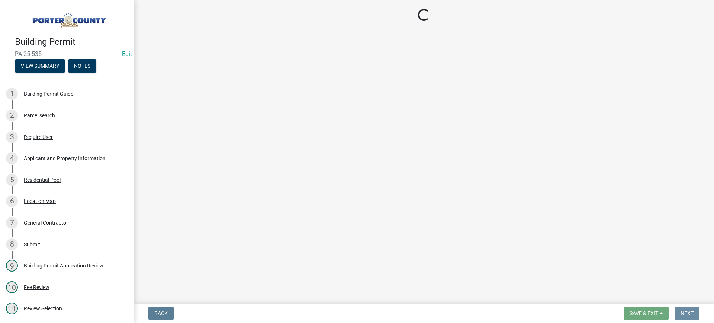
scroll to position [0, 0]
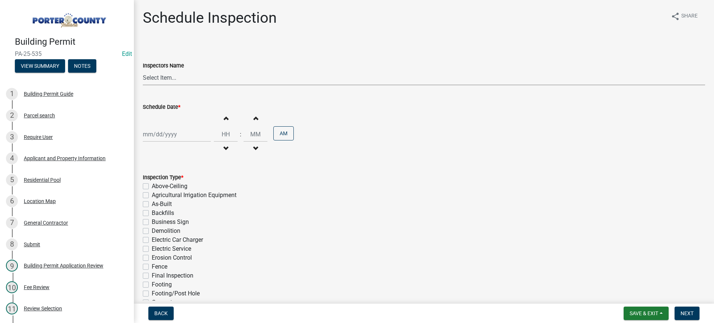
click at [158, 78] on select "Select Item... mhaller ([PERSON_NAME])" at bounding box center [424, 77] width 563 height 15
click at [143, 70] on select "Select Item... mhaller ([PERSON_NAME])" at bounding box center [424, 77] width 563 height 15
click at [170, 139] on div at bounding box center [177, 134] width 68 height 15
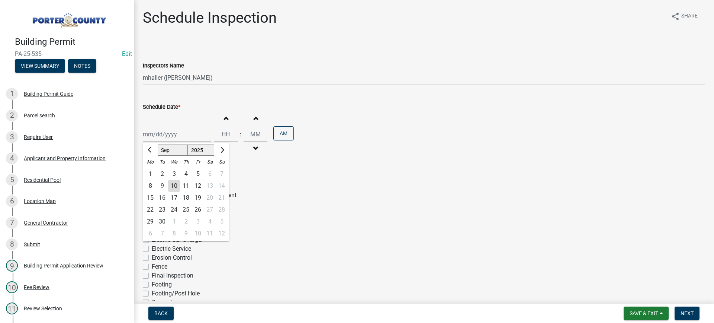
click at [175, 198] on div "17" at bounding box center [174, 198] width 12 height 12
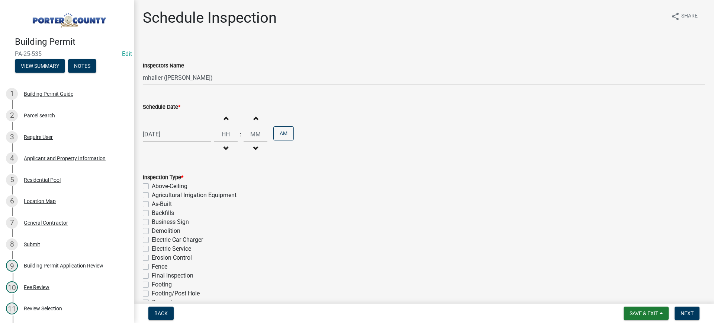
click at [152, 274] on label "Final Inspection" at bounding box center [173, 275] width 42 height 9
click at [152, 274] on input "Final Inspection" at bounding box center [154, 273] width 5 height 5
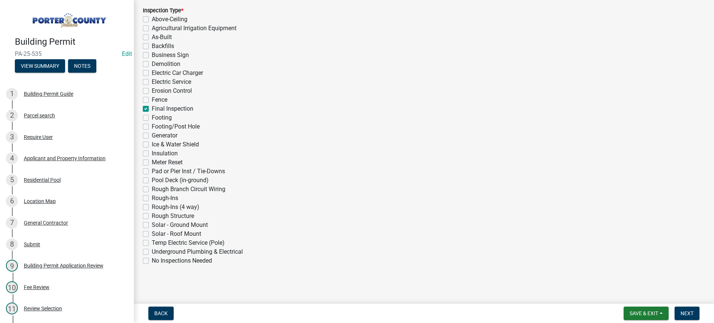
scroll to position [167, 0]
click at [685, 315] on span "Next" at bounding box center [687, 313] width 13 height 6
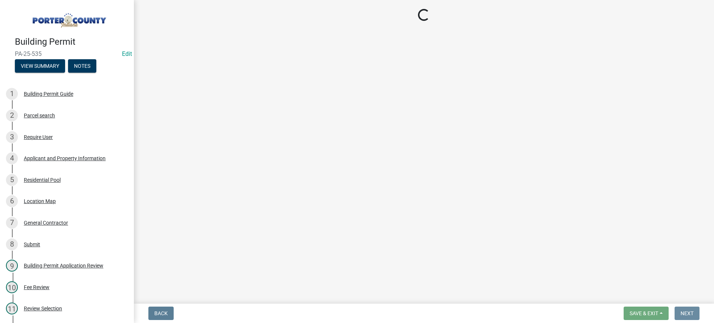
scroll to position [0, 0]
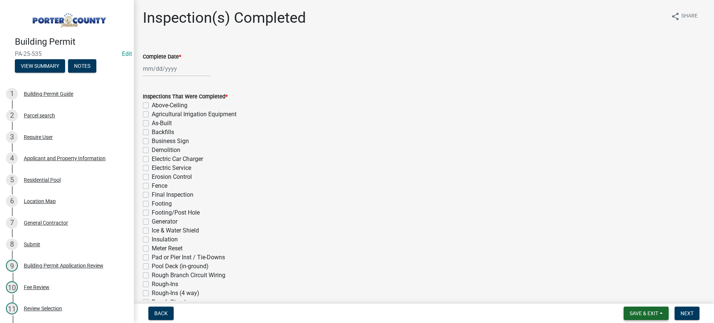
click at [632, 312] on span "Save & Exit" at bounding box center [644, 313] width 29 height 6
click at [632, 293] on button "Save & Exit" at bounding box center [640, 294] width 60 height 18
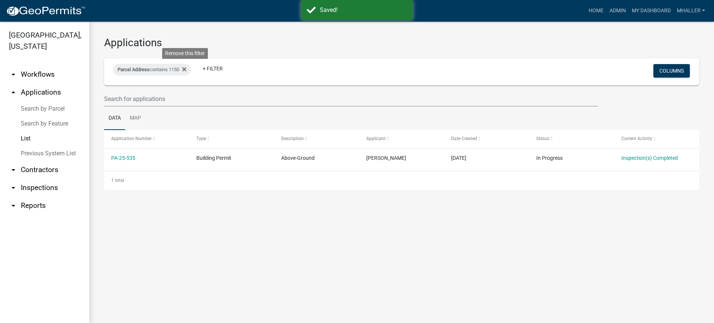
drag, startPoint x: 187, startPoint y: 69, endPoint x: 174, endPoint y: 68, distance: 12.7
click at [186, 69] on icon at bounding box center [184, 69] width 4 height 4
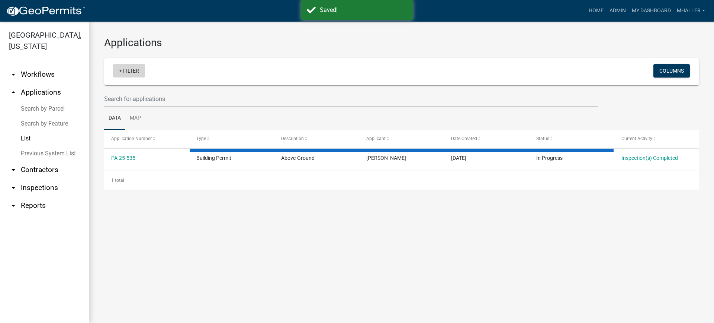
click at [135, 73] on link "+ Filter" at bounding box center [129, 70] width 32 height 13
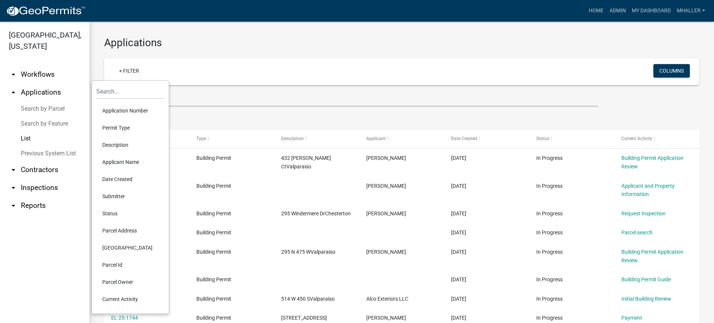
click at [133, 112] on li "Application Number" at bounding box center [130, 110] width 68 height 17
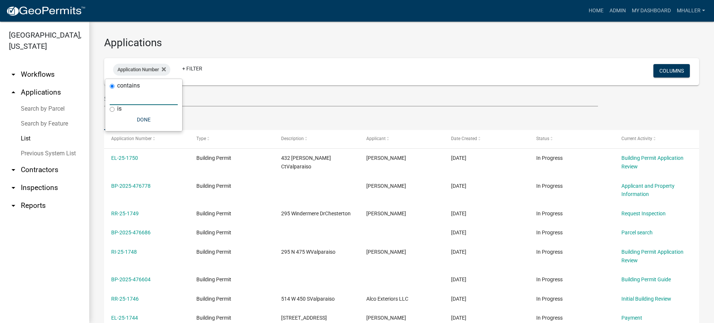
click at [129, 99] on input "text" at bounding box center [144, 97] width 68 height 15
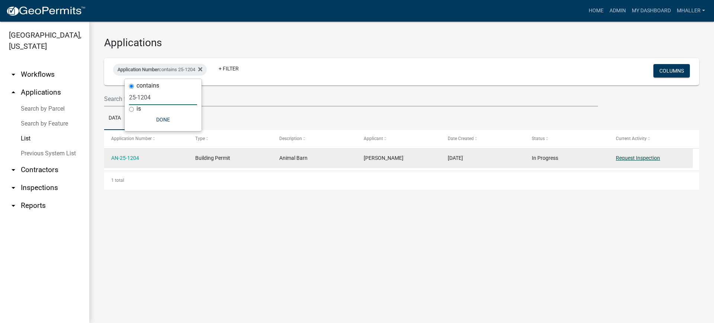
click at [649, 158] on link "Request Inspection" at bounding box center [638, 158] width 44 height 6
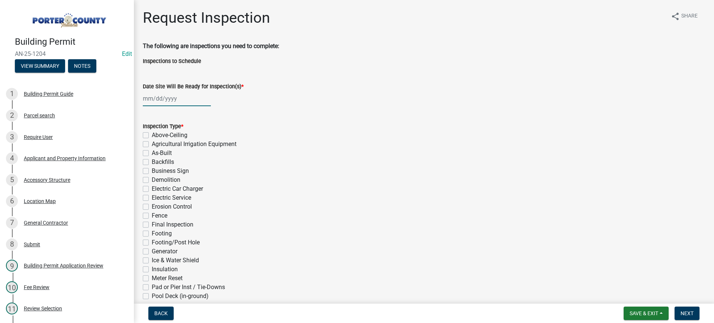
click at [169, 98] on div at bounding box center [177, 98] width 68 height 15
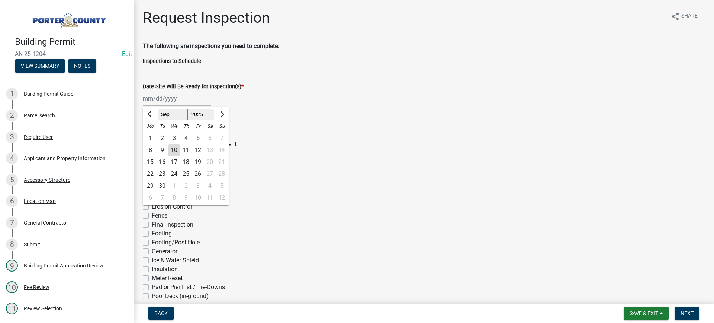
click at [198, 149] on div "12" at bounding box center [198, 150] width 12 height 12
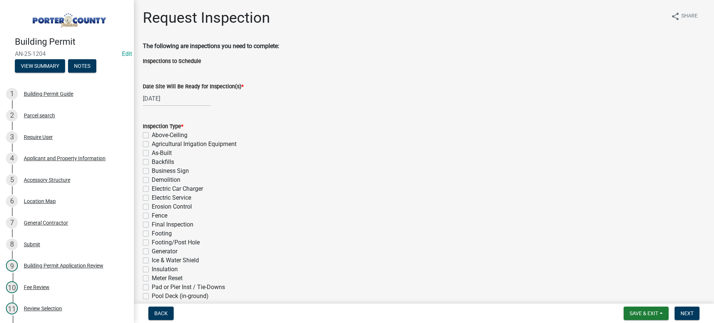
click at [152, 243] on label "Footing/Post Hole" at bounding box center [176, 242] width 48 height 9
click at [152, 243] on input "Footing/Post Hole" at bounding box center [154, 240] width 5 height 5
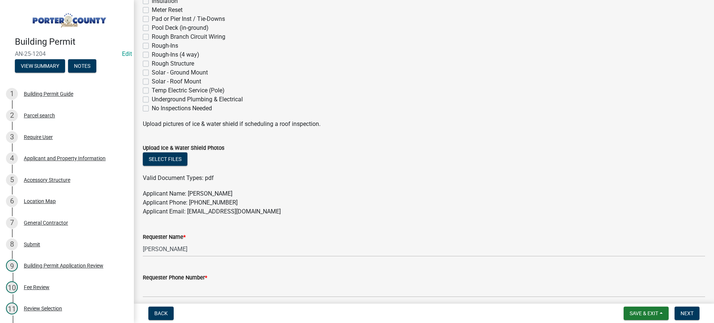
scroll to position [335, 0]
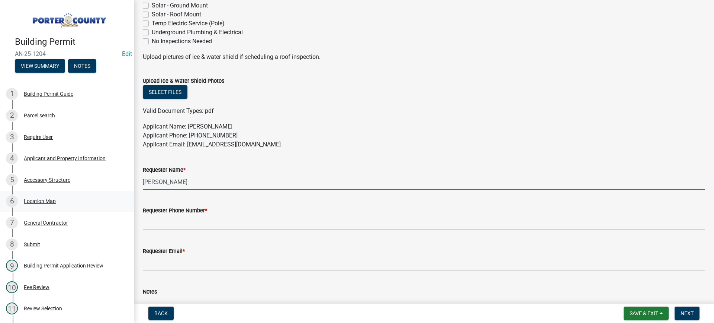
drag, startPoint x: 180, startPoint y: 183, endPoint x: 93, endPoint y: 200, distance: 88.8
click at [116, 194] on div "Building Permit AN-25-1204 Edit View Summary Notes 1 Building Permit Guide 2 Pa…" at bounding box center [357, 161] width 714 height 323
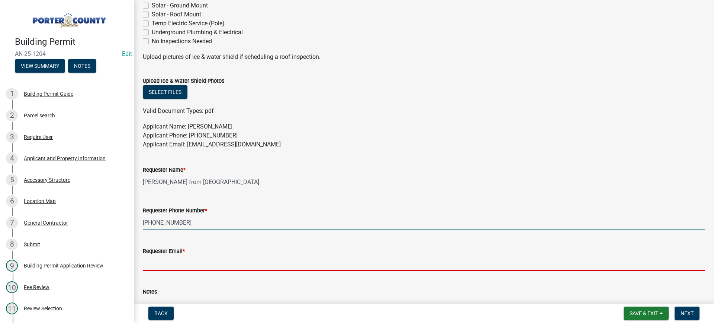
click at [169, 262] on input "Requester Email *" at bounding box center [424, 262] width 563 height 15
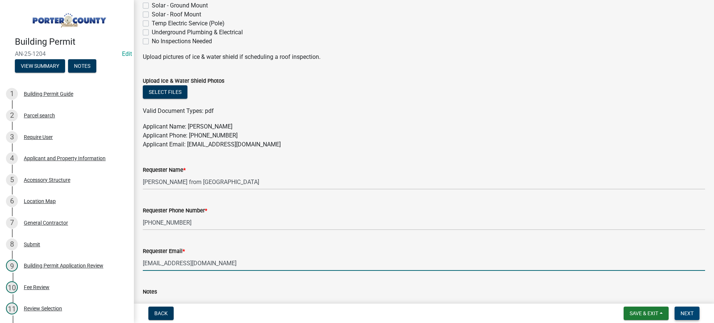
click at [687, 314] on span "Next" at bounding box center [687, 313] width 13 height 6
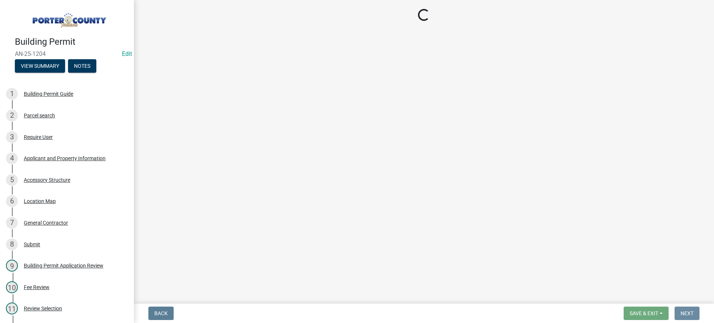
scroll to position [0, 0]
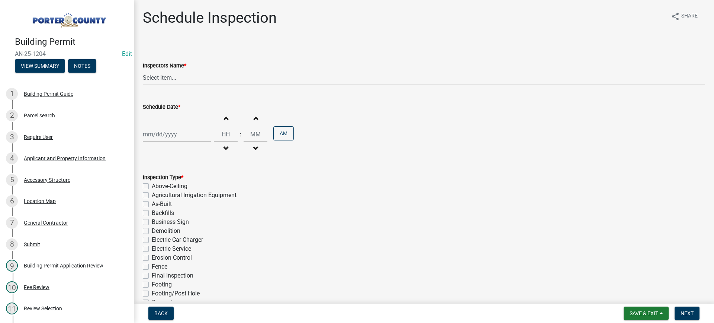
click at [164, 77] on select "Select Item... mhaller ([PERSON_NAME])" at bounding box center [424, 77] width 563 height 15
click at [143, 70] on select "Select Item... mhaller ([PERSON_NAME])" at bounding box center [424, 77] width 563 height 15
click at [171, 134] on div at bounding box center [177, 134] width 68 height 15
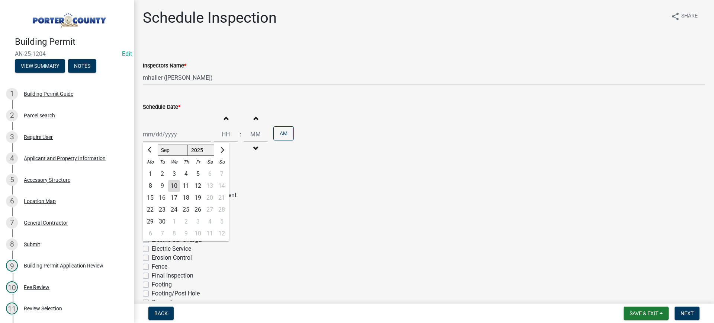
click at [151, 196] on div "15" at bounding box center [150, 198] width 12 height 12
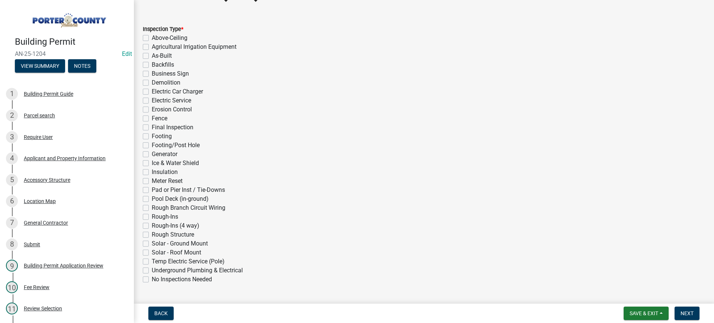
scroll to position [149, 0]
click at [152, 144] on label "Footing/Post Hole" at bounding box center [176, 144] width 48 height 9
click at [152, 144] on input "Footing/Post Hole" at bounding box center [154, 142] width 5 height 5
click at [684, 313] on span "Next" at bounding box center [687, 313] width 13 height 6
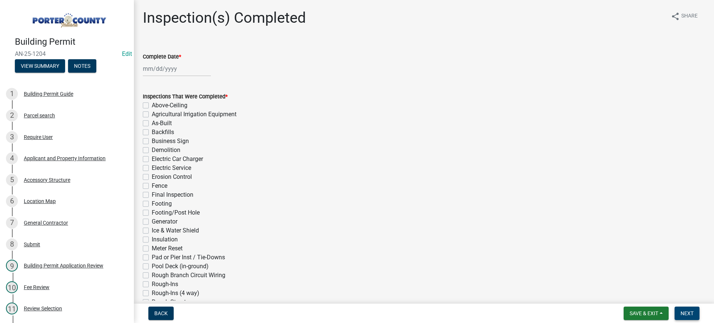
click at [684, 312] on span "Next" at bounding box center [687, 313] width 13 height 6
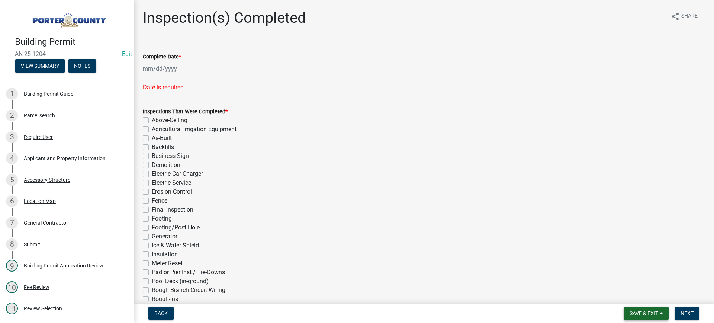
click at [641, 312] on span "Save & Exit" at bounding box center [644, 313] width 29 height 6
click at [638, 292] on button "Save & Exit" at bounding box center [640, 294] width 60 height 18
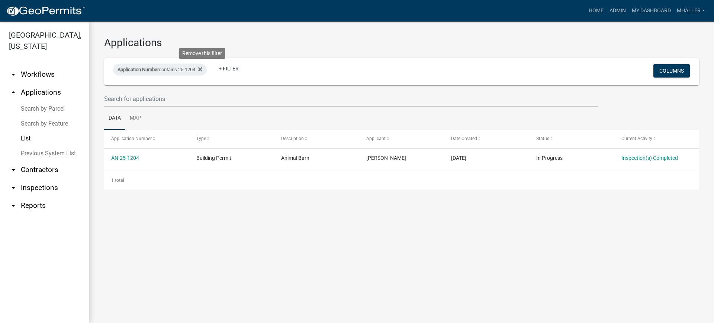
click at [202, 69] on icon at bounding box center [200, 69] width 4 height 4
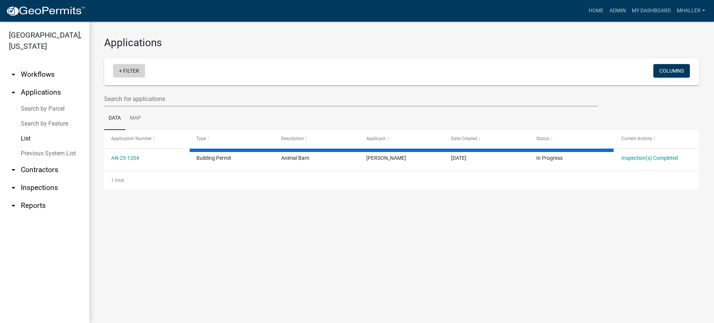
drag, startPoint x: 135, startPoint y: 70, endPoint x: 139, endPoint y: 71, distance: 3.7
click at [135, 71] on link "+ Filter" at bounding box center [129, 70] width 32 height 13
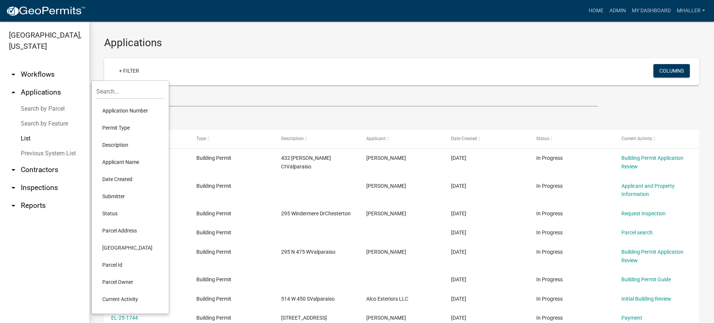
click at [129, 110] on li "Application Number" at bounding box center [130, 110] width 68 height 17
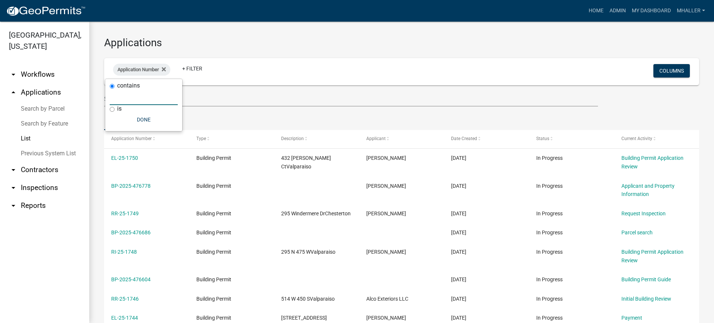
click at [126, 95] on input "text" at bounding box center [144, 97] width 68 height 15
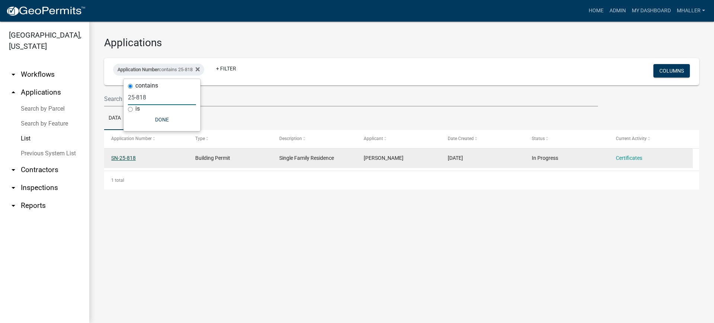
click at [128, 157] on link "SN-25-818" at bounding box center [123, 158] width 25 height 6
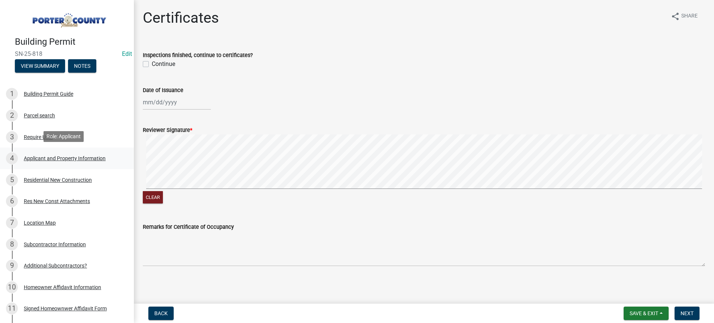
click at [43, 157] on div "Applicant and Property Information" at bounding box center [65, 158] width 82 height 5
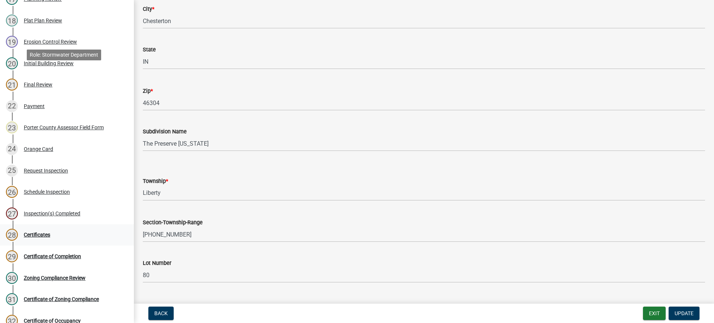
scroll to position [447, 0]
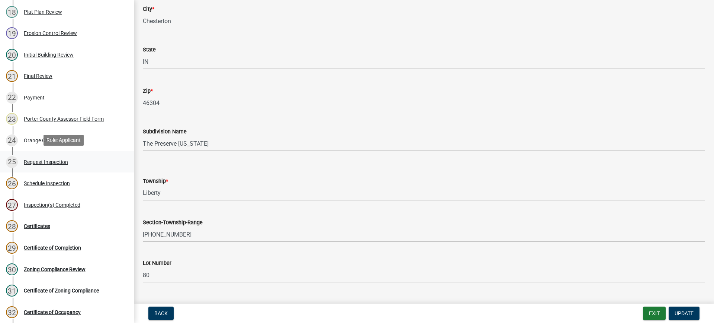
click at [47, 159] on div "Request Inspection" at bounding box center [46, 161] width 44 height 5
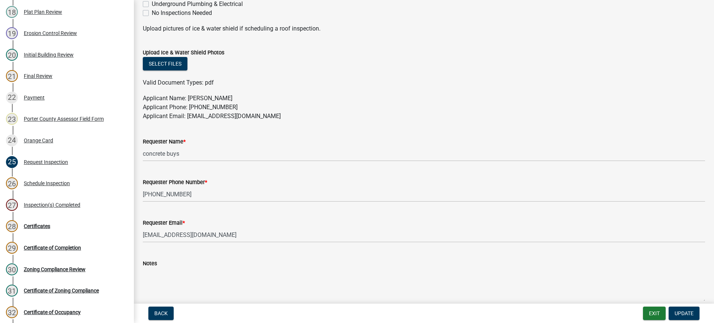
scroll to position [400, 0]
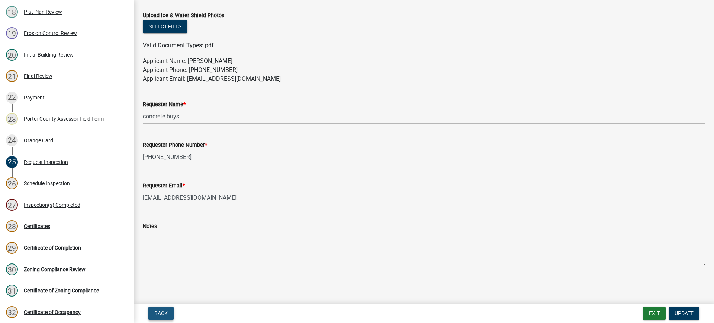
click at [160, 311] on span "Back" at bounding box center [160, 313] width 13 height 6
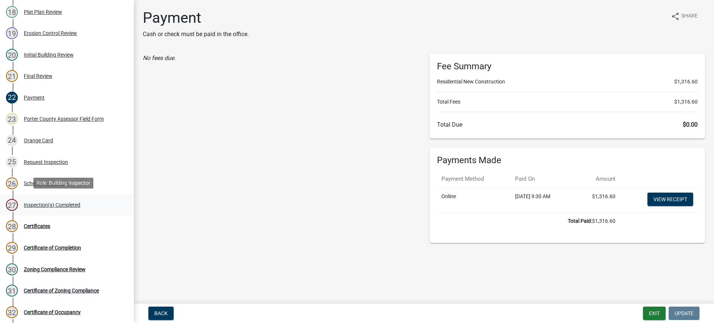
click at [49, 203] on div "Inspection(s) Completed" at bounding box center [52, 204] width 57 height 5
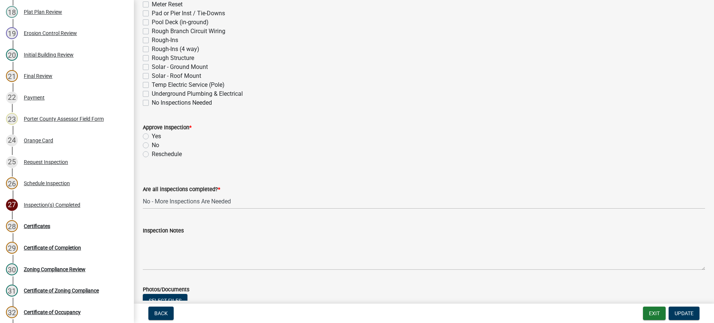
scroll to position [260, 0]
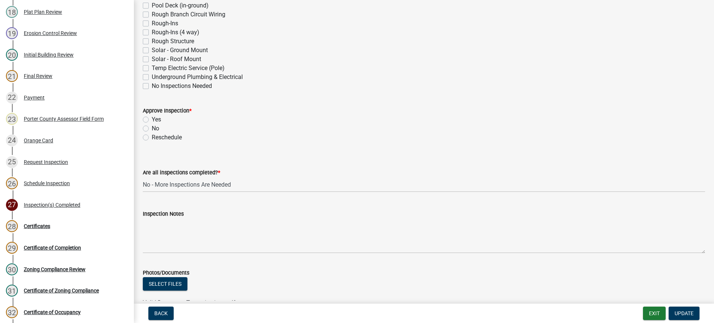
click at [152, 119] on label "Yes" at bounding box center [156, 119] width 9 height 9
click at [152, 119] on input "Yes" at bounding box center [154, 117] width 5 height 5
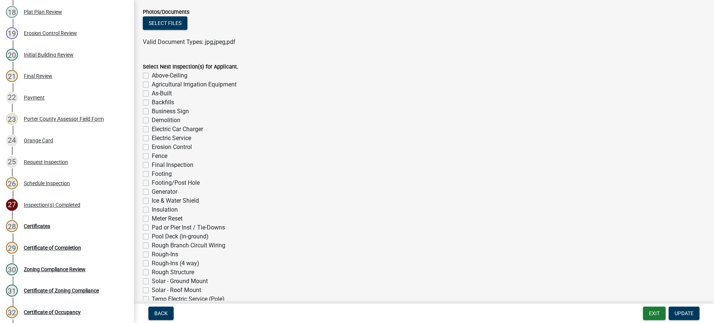
scroll to position [578, 0]
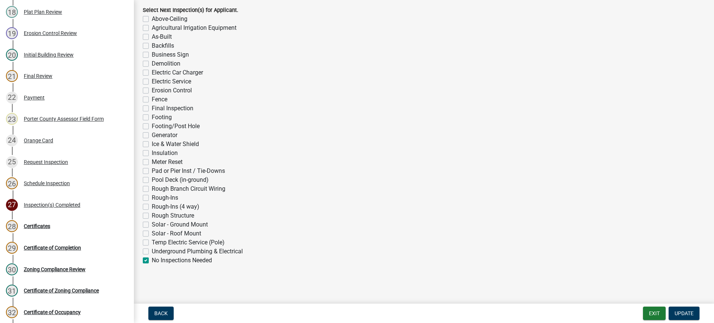
click at [152, 260] on label "No Inspections Needed" at bounding box center [182, 260] width 60 height 9
click at [152, 260] on input "No Inspections Needed" at bounding box center [154, 258] width 5 height 5
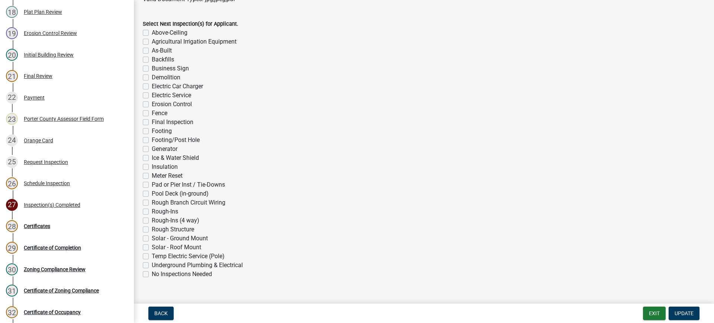
scroll to position [562, 0]
click at [677, 316] on span "Update" at bounding box center [684, 313] width 19 height 6
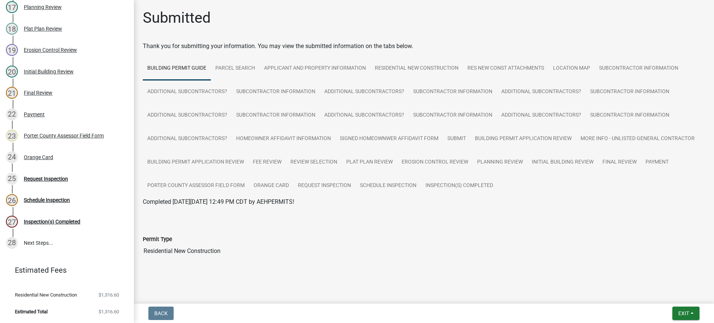
scroll to position [339, 0]
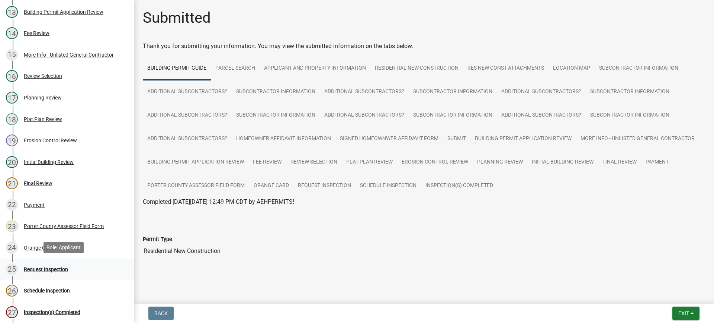
click at [54, 267] on div "Request Inspection" at bounding box center [46, 268] width 44 height 5
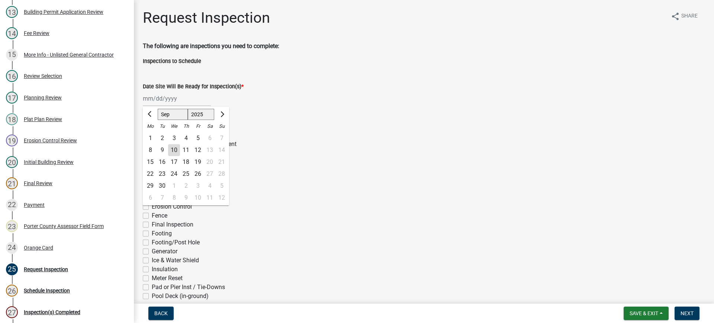
click at [171, 98] on div "[PERSON_NAME] Feb Mar Apr [PERSON_NAME][DATE] Oct Nov [DATE] 1526 1527 1528 152…" at bounding box center [177, 98] width 68 height 15
click at [174, 151] on div "10" at bounding box center [174, 150] width 12 height 12
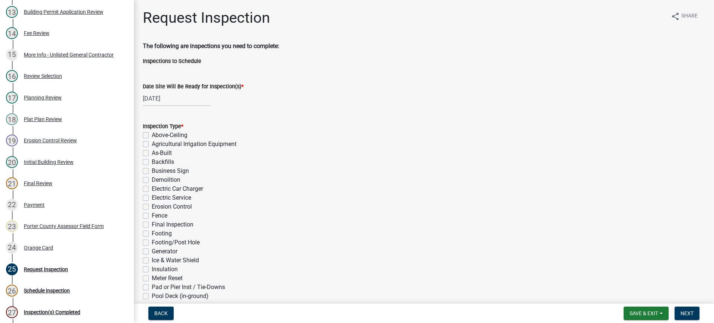
click at [152, 198] on label "Electric Service" at bounding box center [171, 197] width 39 height 9
click at [152, 198] on input "Electric Service" at bounding box center [154, 195] width 5 height 5
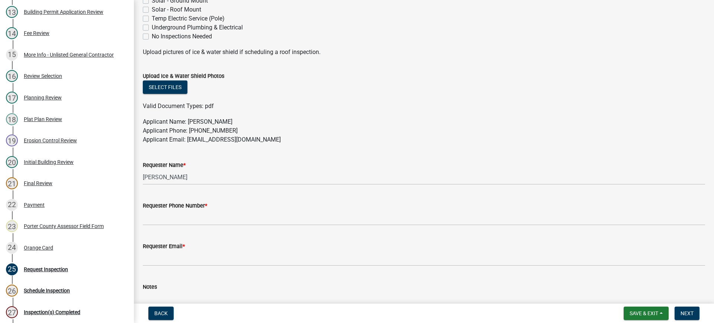
scroll to position [400, 0]
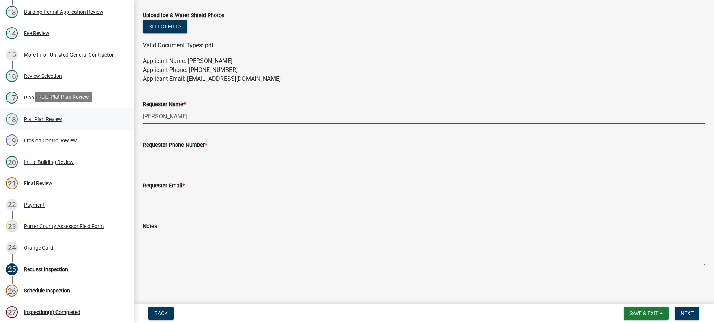
drag, startPoint x: 150, startPoint y: 116, endPoint x: 90, endPoint y: 115, distance: 59.6
click at [101, 116] on div "Building Permit SN-25-818 Edit View Summary Notes 1 Building Permit Guide 2 Par…" at bounding box center [357, 161] width 714 height 323
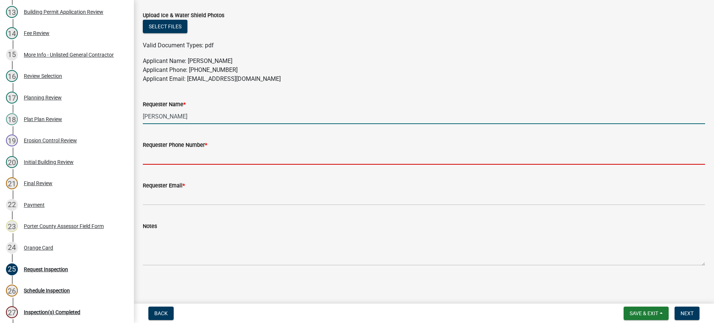
drag, startPoint x: 190, startPoint y: 154, endPoint x: 194, endPoint y: 160, distance: 7.5
click at [190, 154] on input "Requester Phone Number *" at bounding box center [424, 156] width 563 height 15
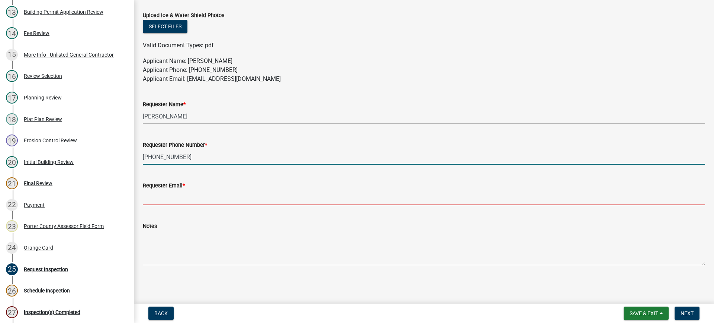
click at [199, 199] on input "Requester Email *" at bounding box center [424, 197] width 563 height 15
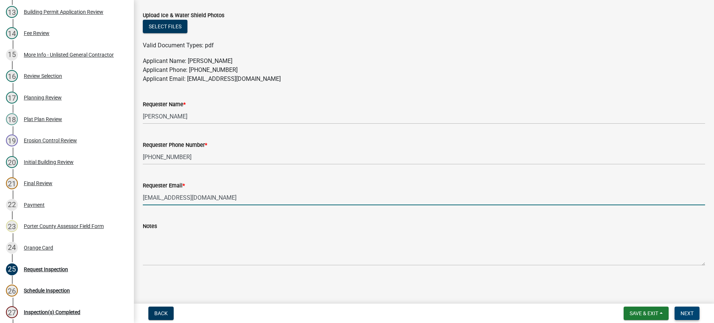
click at [688, 315] on span "Next" at bounding box center [687, 313] width 13 height 6
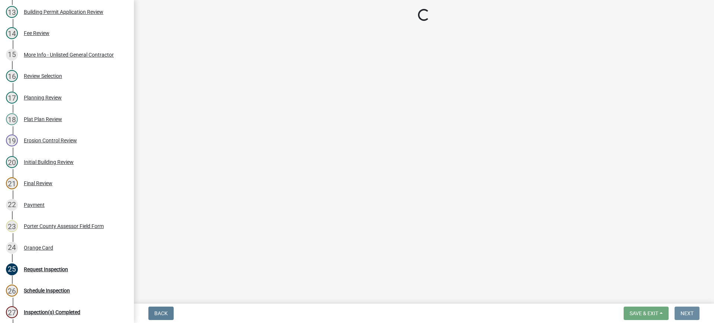
scroll to position [0, 0]
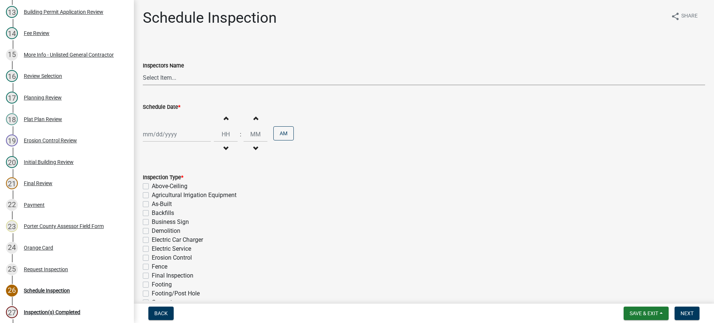
click at [154, 78] on select "Select Item... mhaller ([PERSON_NAME])" at bounding box center [424, 77] width 563 height 15
click at [143, 70] on select "Select Item... mhaller ([PERSON_NAME])" at bounding box center [424, 77] width 563 height 15
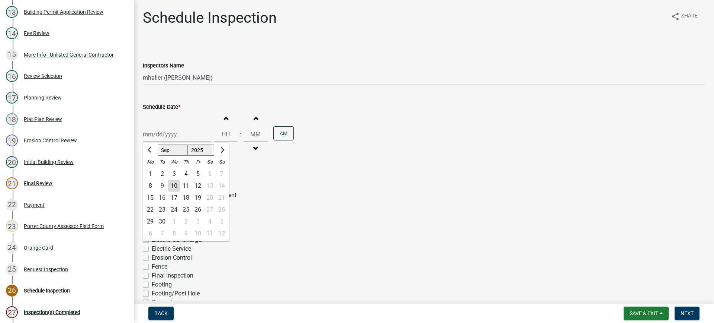
click at [172, 132] on div "[PERSON_NAME] Feb Mar Apr [PERSON_NAME][DATE] Oct Nov [DATE] 1526 1527 1528 152…" at bounding box center [177, 134] width 68 height 15
click at [173, 186] on div "10" at bounding box center [174, 186] width 12 height 12
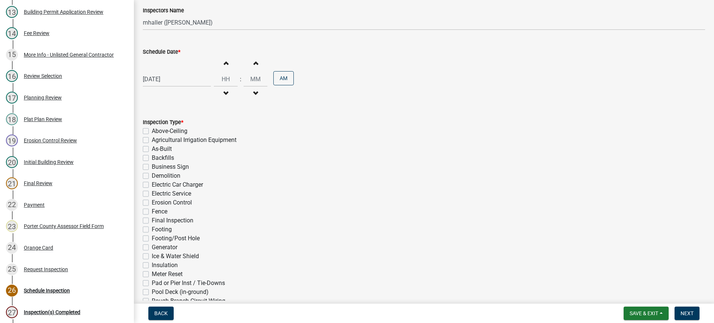
scroll to position [149, 0]
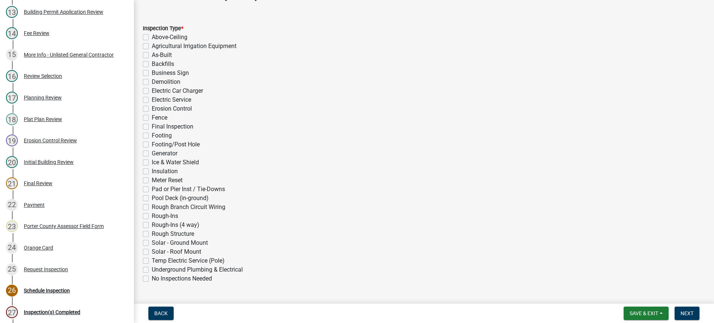
click at [152, 99] on label "Electric Service" at bounding box center [171, 99] width 39 height 9
click at [152, 99] on input "Electric Service" at bounding box center [154, 97] width 5 height 5
click at [681, 311] on button "Next" at bounding box center [687, 312] width 25 height 13
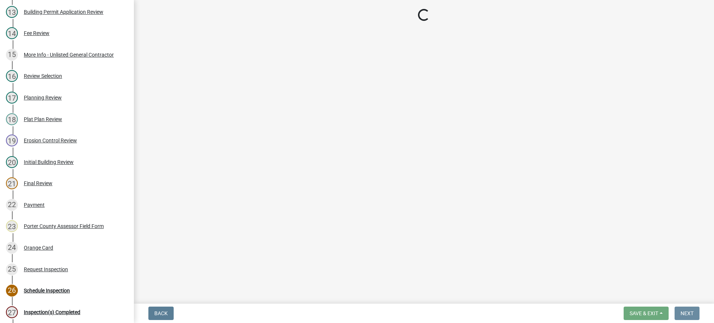
scroll to position [0, 0]
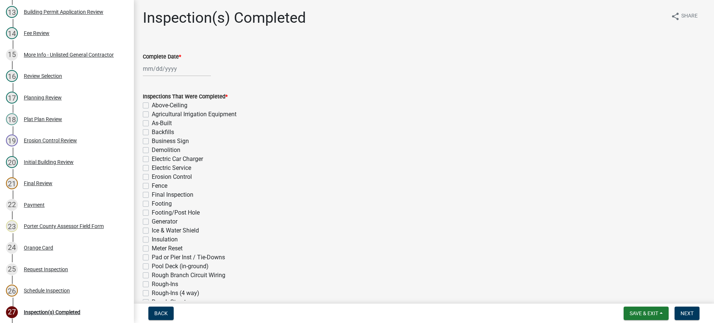
click at [167, 65] on div at bounding box center [177, 68] width 68 height 15
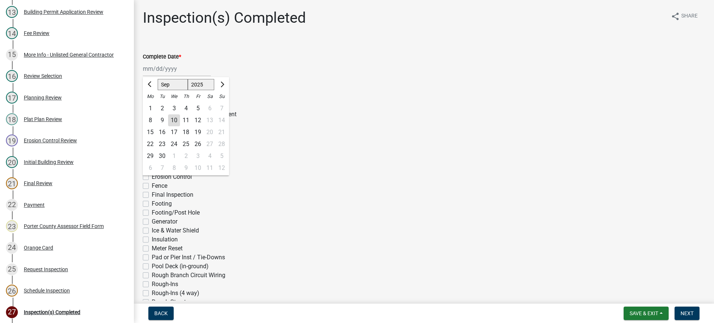
click at [176, 118] on div "10" at bounding box center [174, 120] width 12 height 12
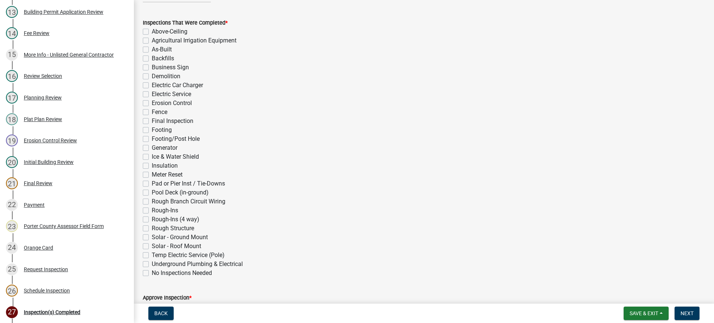
scroll to position [74, 0]
click at [152, 92] on label "Electric Service" at bounding box center [171, 93] width 39 height 9
click at [152, 92] on input "Electric Service" at bounding box center [154, 91] width 5 height 5
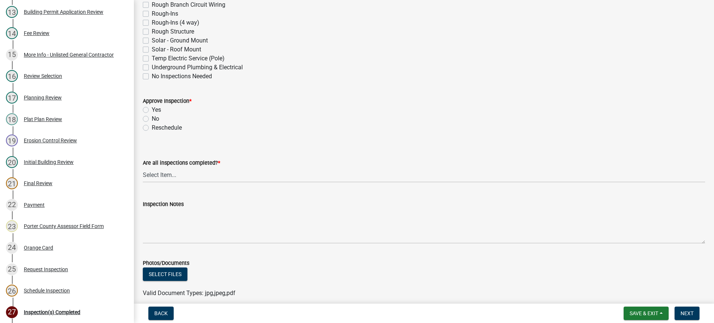
scroll to position [260, 0]
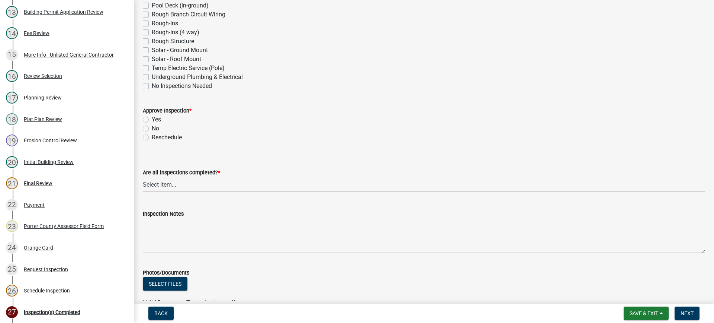
click at [152, 119] on label "Yes" at bounding box center [156, 119] width 9 height 9
click at [152, 119] on input "Yes" at bounding box center [154, 117] width 5 height 5
click at [205, 186] on select "Select Item... Yes - All Inspections Have Been Completed No - More Inspections …" at bounding box center [424, 184] width 563 height 15
click at [143, 177] on select "Select Item... Yes - All Inspections Have Been Completed No - More Inspections …" at bounding box center [424, 184] width 563 height 15
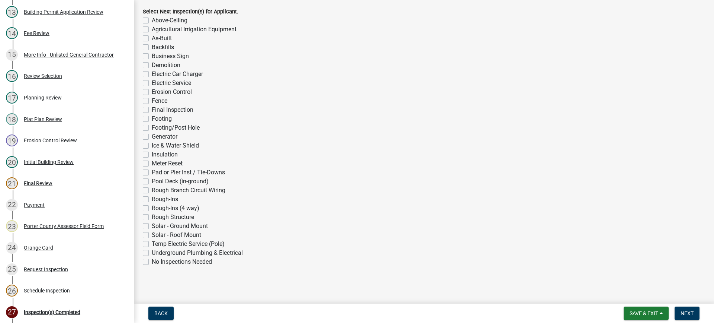
scroll to position [578, 0]
click at [685, 312] on span "Next" at bounding box center [687, 313] width 13 height 6
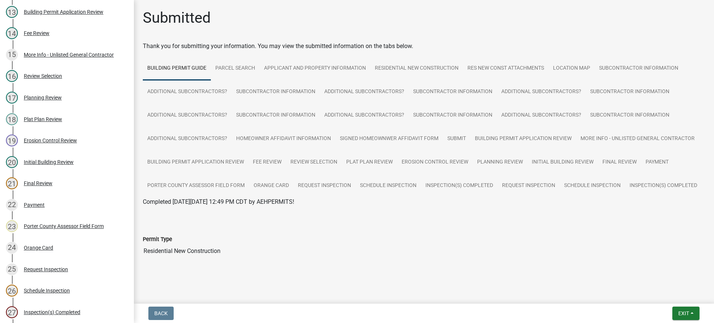
scroll to position [361, 0]
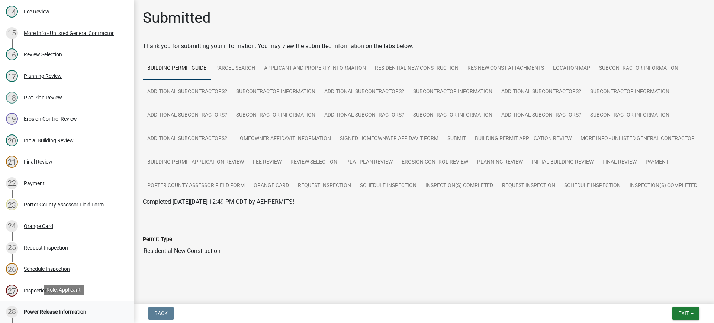
click at [57, 310] on div "Power Release Information" at bounding box center [55, 311] width 63 height 5
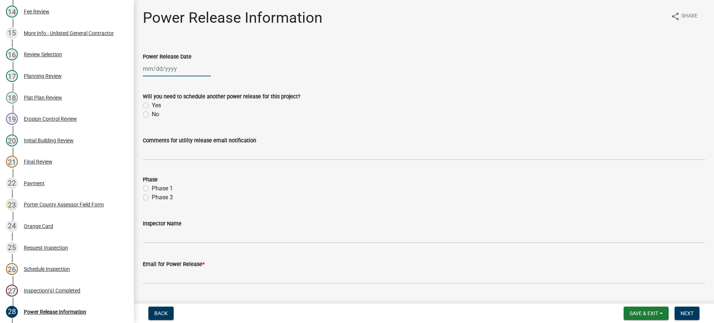
click at [162, 70] on div at bounding box center [177, 68] width 68 height 15
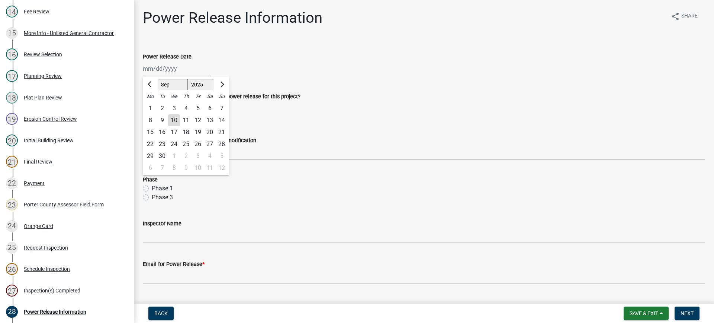
click at [172, 121] on div "10" at bounding box center [174, 120] width 12 height 12
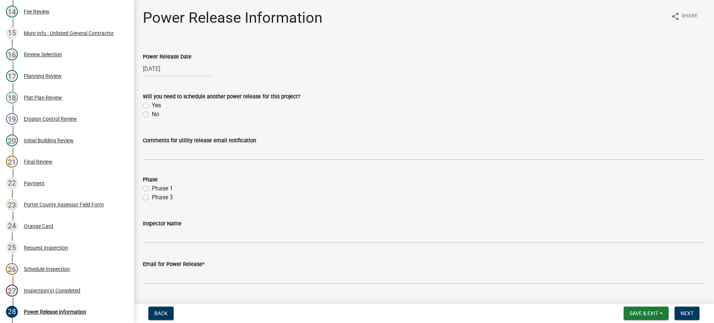
click at [152, 113] on label "No" at bounding box center [155, 114] width 7 height 9
click at [152, 113] on input "No" at bounding box center [154, 112] width 5 height 5
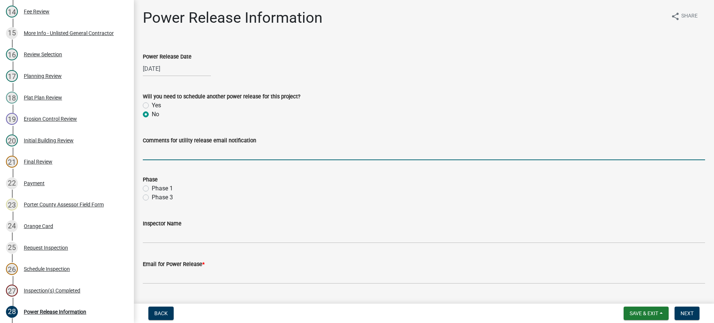
click at [179, 154] on input "Comments for utility release email notification" at bounding box center [424, 152] width 563 height 15
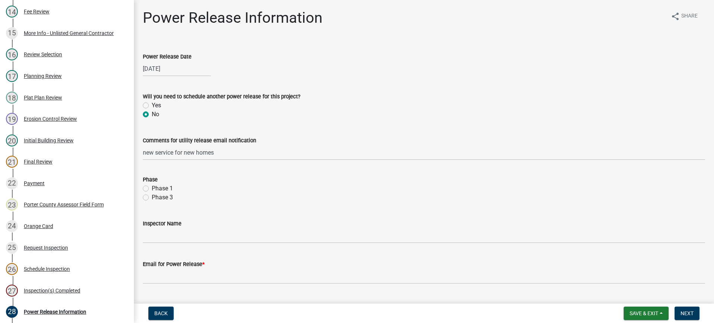
click at [152, 189] on label "Phase 1" at bounding box center [162, 188] width 21 height 9
click at [152, 189] on input "Phase 1" at bounding box center [154, 186] width 5 height 5
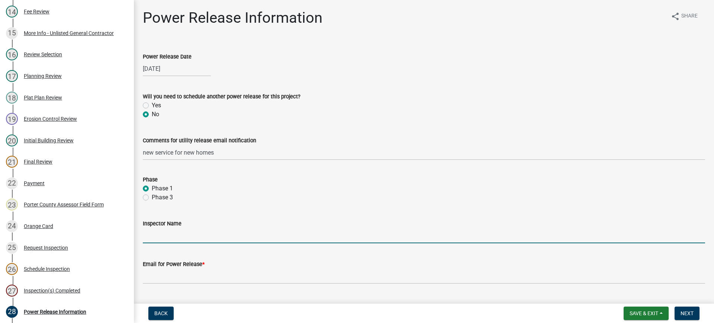
click at [180, 238] on input "Inspector Name" at bounding box center [424, 235] width 563 height 15
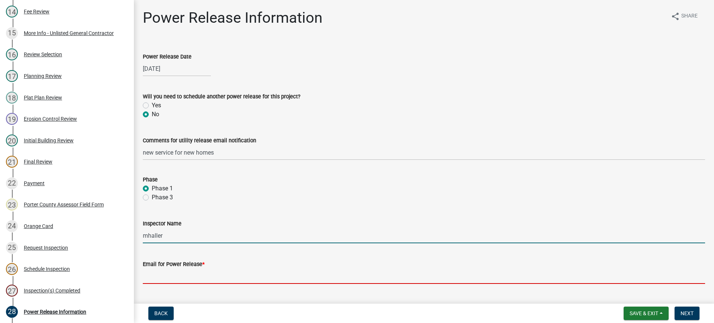
click at [198, 275] on input "Email for Power Release *" at bounding box center [424, 275] width 563 height 15
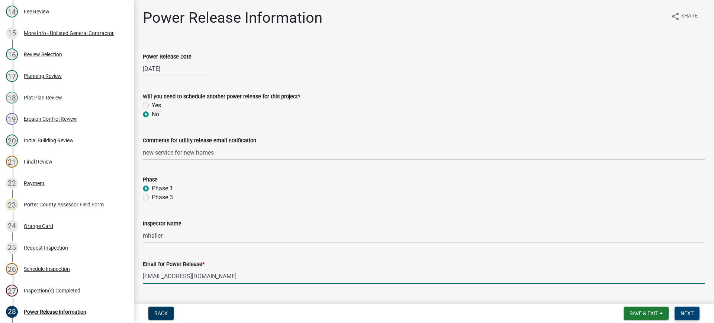
click at [683, 314] on span "Next" at bounding box center [687, 313] width 13 height 6
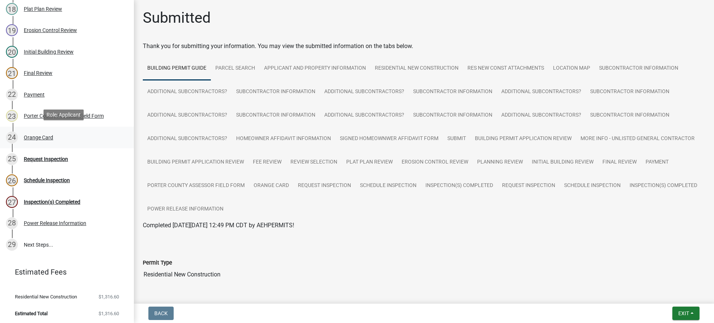
scroll to position [450, 0]
click at [681, 312] on span "Exit" at bounding box center [684, 313] width 11 height 6
click at [679, 292] on button "Save & Exit" at bounding box center [670, 294] width 60 height 18
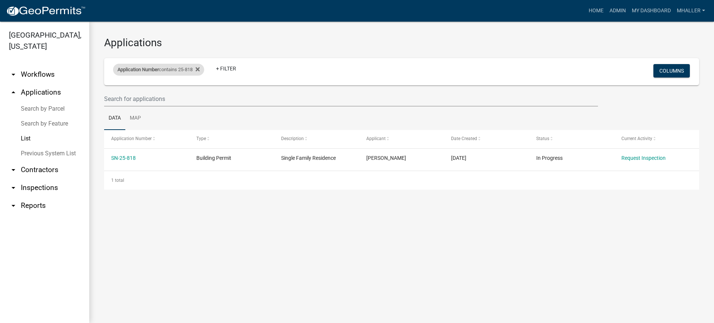
click at [172, 69] on div "Application Number contains 25-818" at bounding box center [158, 70] width 91 height 12
click at [153, 96] on input "25-818" at bounding box center [162, 97] width 68 height 15
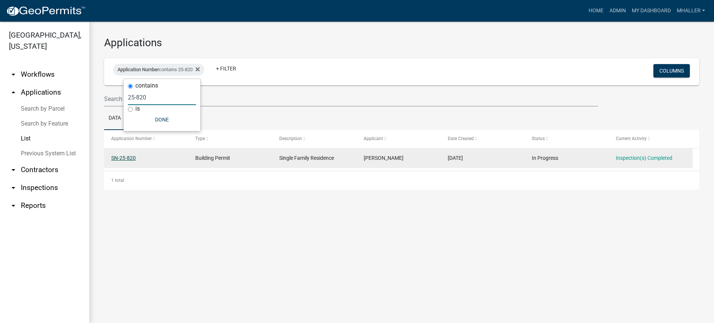
click at [123, 158] on link "SN-25-820" at bounding box center [123, 158] width 25 height 6
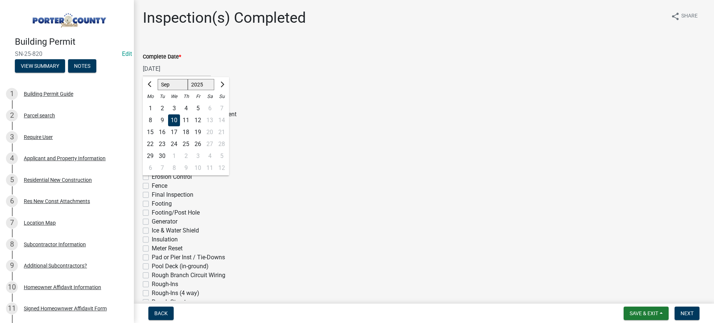
click at [168, 67] on div "[DATE] [PERSON_NAME] Apr May Jun [DATE] Aug Sep Oct Nov [DATE] 1526 1527 1528 1…" at bounding box center [177, 68] width 68 height 15
click at [176, 119] on div "10" at bounding box center [174, 120] width 12 height 12
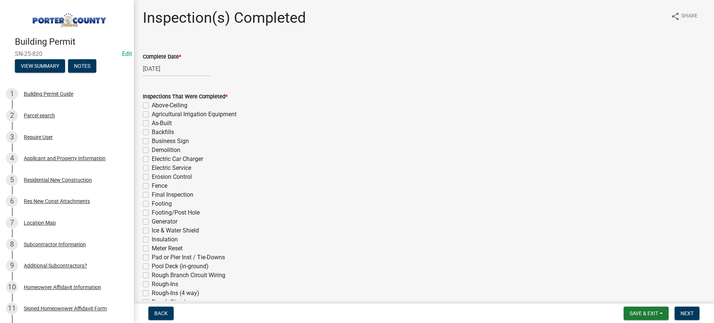
click at [152, 169] on label "Electric Service" at bounding box center [171, 167] width 39 height 9
click at [152, 168] on input "Electric Service" at bounding box center [154, 165] width 5 height 5
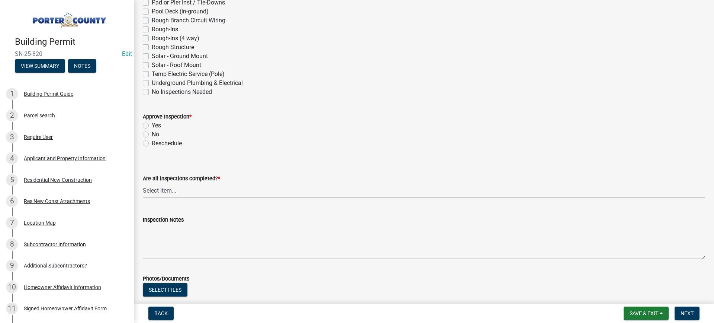
scroll to position [260, 0]
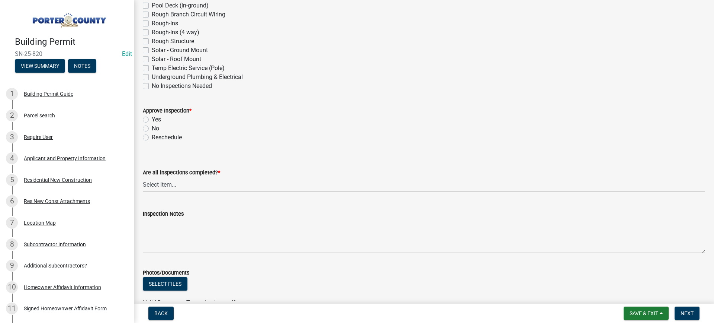
click at [152, 119] on label "Yes" at bounding box center [156, 119] width 9 height 9
click at [152, 119] on input "Yes" at bounding box center [154, 117] width 5 height 5
click at [169, 184] on select "Select Item... Yes - All Inspections Have Been Completed No - More Inspections …" at bounding box center [424, 184] width 563 height 15
click at [143, 177] on select "Select Item... Yes - All Inspections Have Been Completed No - More Inspections …" at bounding box center [424, 184] width 563 height 15
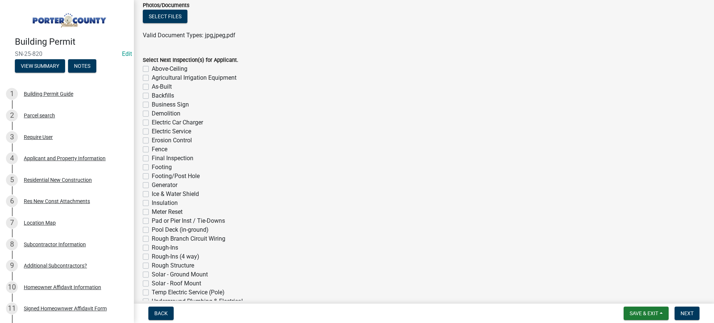
scroll to position [578, 0]
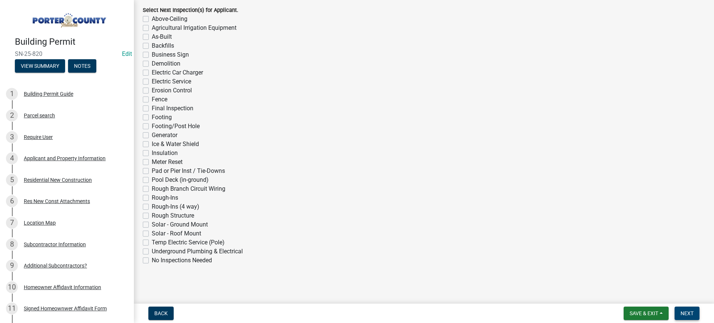
click at [688, 315] on span "Next" at bounding box center [687, 313] width 13 height 6
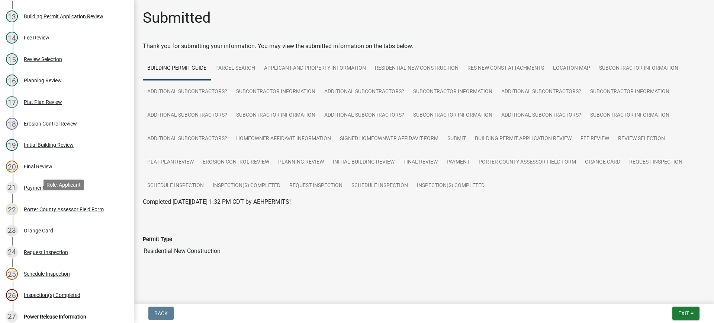
scroll to position [429, 0]
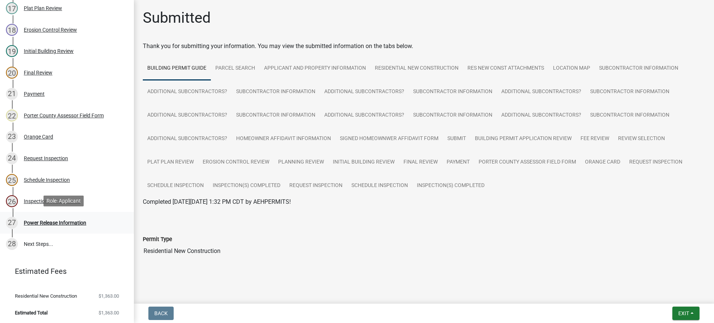
click at [53, 222] on div "Power Release Information" at bounding box center [55, 222] width 63 height 5
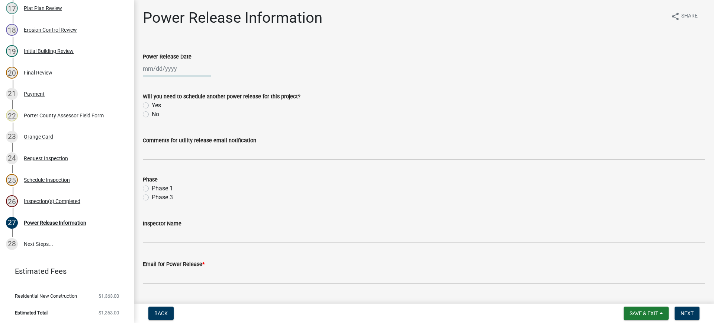
click at [163, 70] on div at bounding box center [177, 68] width 68 height 15
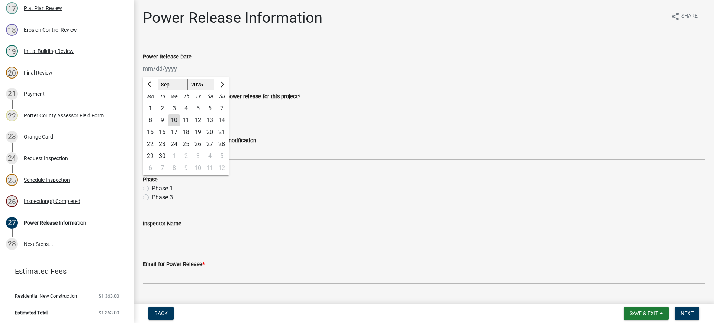
click at [175, 119] on div "10" at bounding box center [174, 120] width 12 height 12
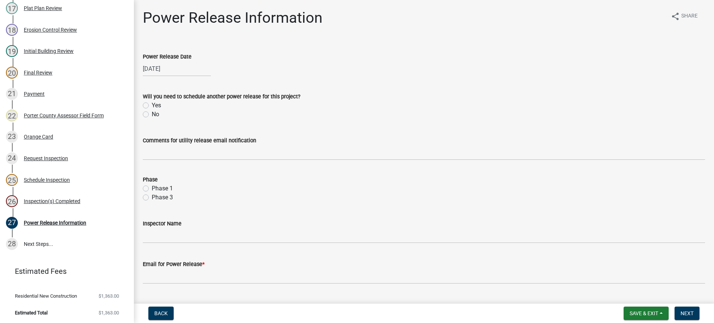
click at [152, 113] on label "No" at bounding box center [155, 114] width 7 height 9
click at [152, 113] on input "No" at bounding box center [154, 112] width 5 height 5
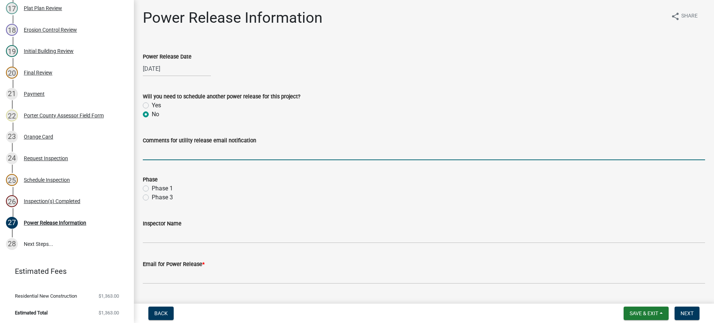
click at [175, 148] on input "Comments for utility release email notification" at bounding box center [424, 152] width 563 height 15
click at [152, 189] on label "Phase 1" at bounding box center [162, 188] width 21 height 9
click at [152, 189] on input "Phase 1" at bounding box center [154, 186] width 5 height 5
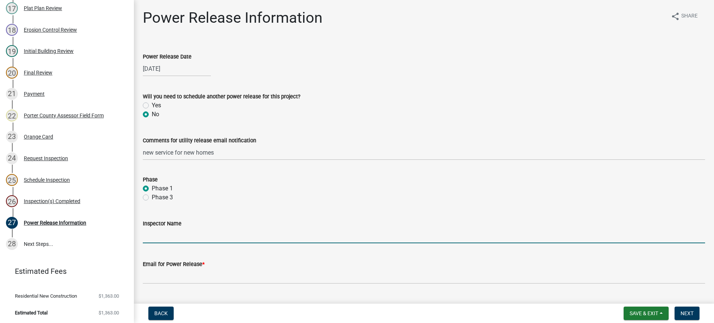
click at [177, 236] on input "Inspector Name" at bounding box center [424, 235] width 563 height 15
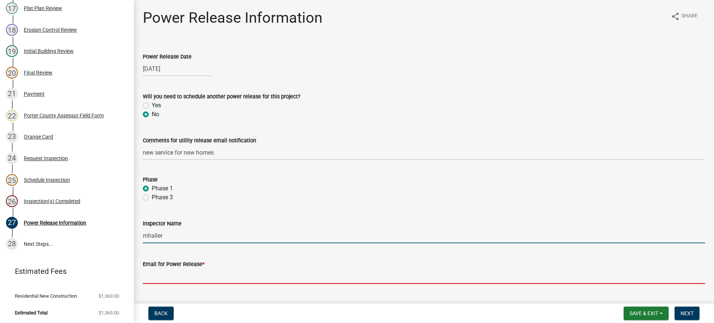
click at [196, 280] on input "Email for Power Release *" at bounding box center [424, 275] width 563 height 15
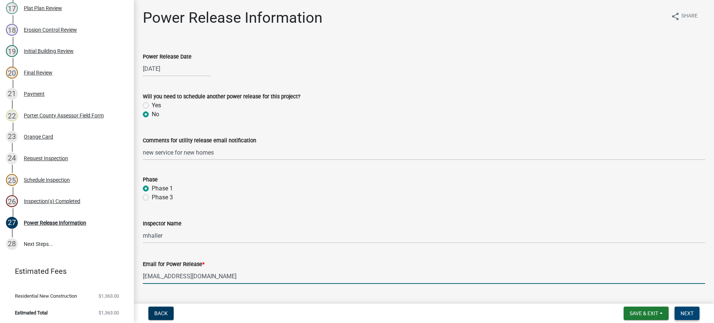
click at [685, 310] on span "Next" at bounding box center [687, 313] width 13 height 6
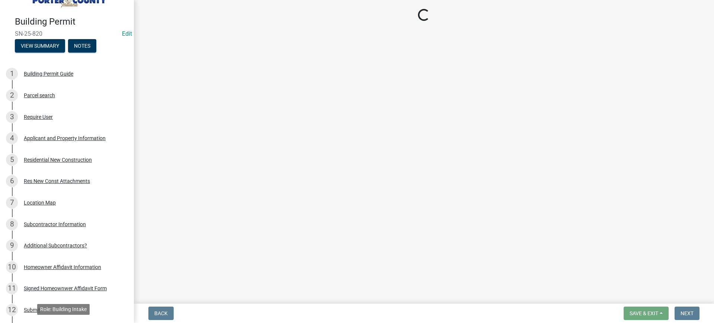
scroll to position [19, 0]
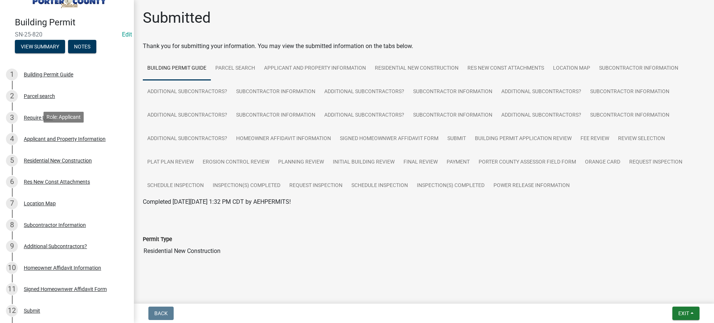
click at [58, 138] on div "Applicant and Property Information" at bounding box center [65, 138] width 82 height 5
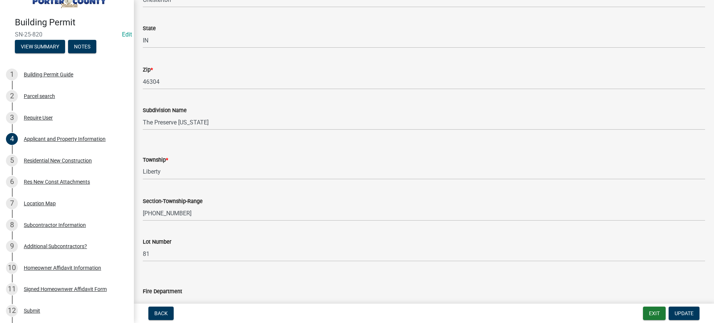
scroll to position [260, 0]
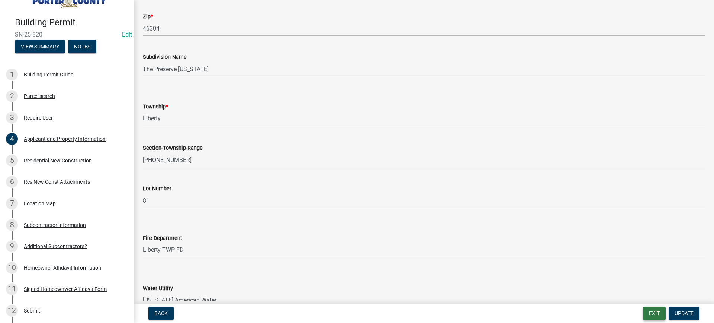
click at [655, 311] on button "Exit" at bounding box center [654, 312] width 23 height 13
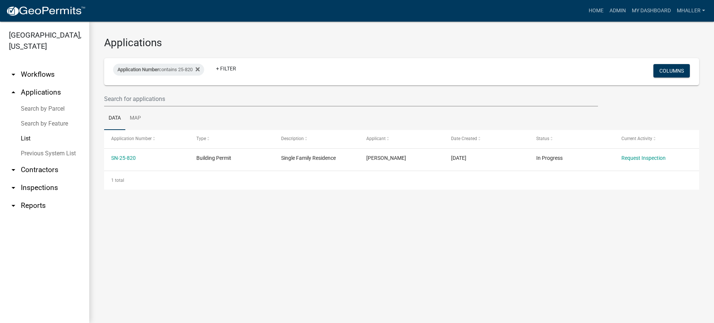
click at [48, 179] on link "arrow_drop_down Inspections" at bounding box center [44, 188] width 89 height 18
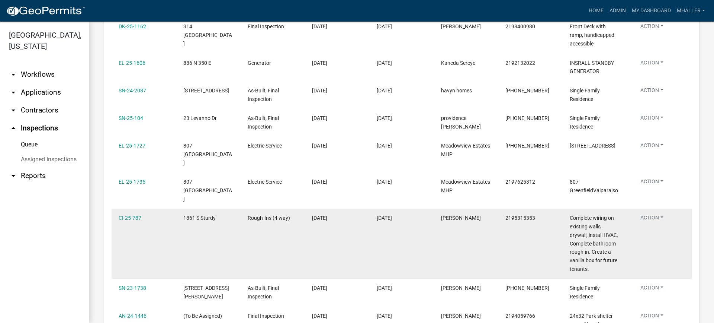
scroll to position [558, 0]
click at [653, 214] on button "Action" at bounding box center [652, 219] width 35 height 11
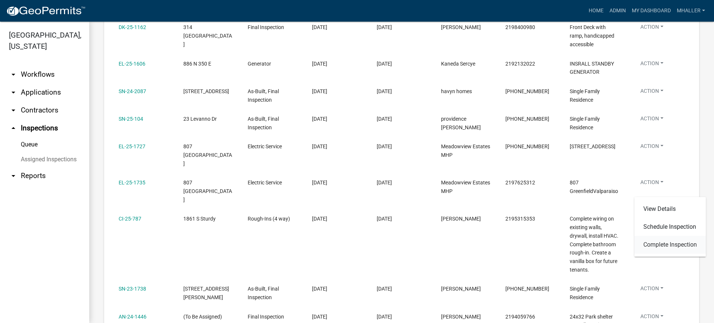
click at [659, 246] on link "Complete Inspection" at bounding box center [670, 245] width 71 height 18
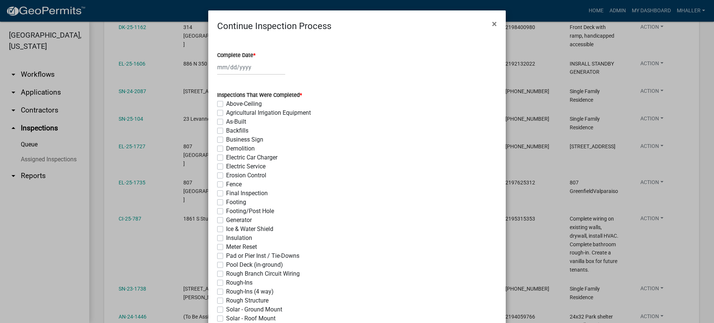
click at [223, 67] on div at bounding box center [251, 67] width 68 height 15
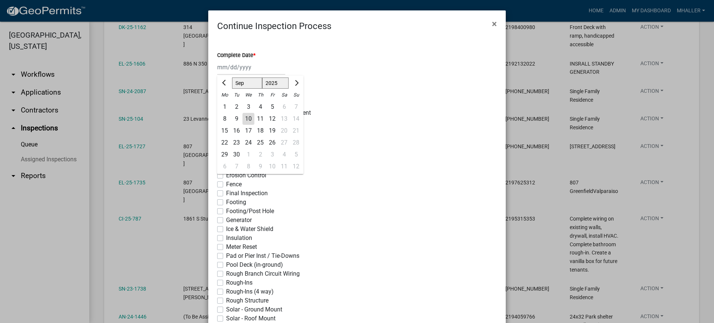
click at [246, 118] on div "10" at bounding box center [249, 119] width 12 height 12
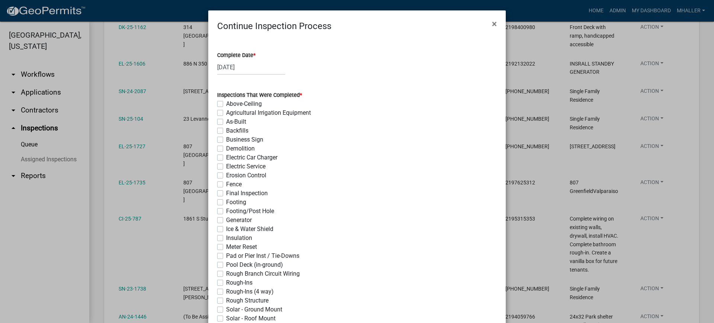
scroll to position [112, 0]
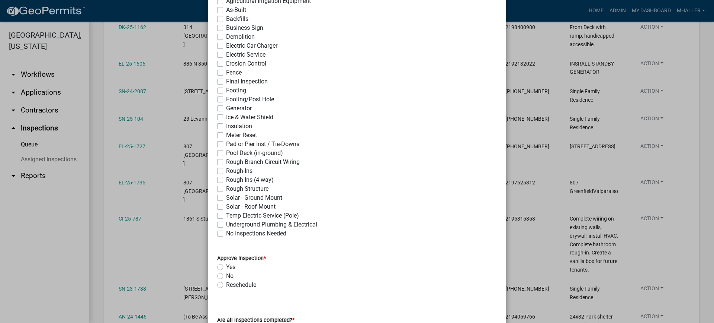
drag, startPoint x: 218, startPoint y: 179, endPoint x: 219, endPoint y: 184, distance: 5.2
click at [226, 179] on label "Rough-Ins (4 way)" at bounding box center [250, 179] width 48 height 9
click at [226, 179] on input "Rough-Ins (4 way)" at bounding box center [228, 177] width 5 height 5
click at [226, 268] on label "Yes" at bounding box center [230, 266] width 9 height 9
click at [226, 267] on input "Yes" at bounding box center [228, 264] width 5 height 5
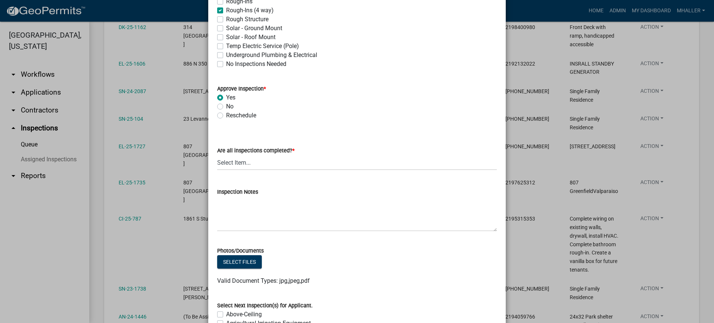
scroll to position [335, 0]
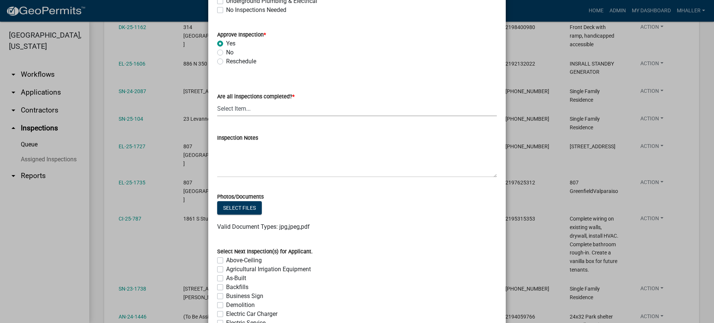
click at [247, 109] on select "Select Item... Yes - All Inspections Have Been Completed No - More Inspections …" at bounding box center [357, 108] width 280 height 15
click at [217, 101] on select "Select Item... Yes - All Inspections Have Been Completed No - More Inspections …" at bounding box center [357, 108] width 280 height 15
click at [250, 157] on textarea "Inspection Notes" at bounding box center [357, 159] width 280 height 35
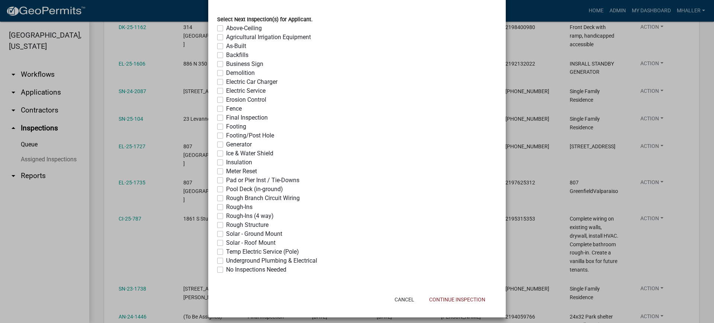
scroll to position [572, 0]
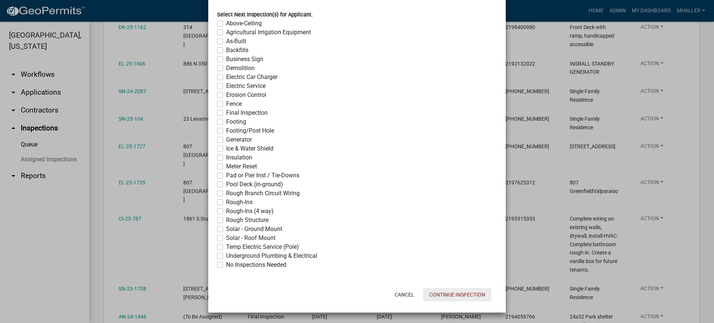
click at [453, 294] on button "Continue Inspection" at bounding box center [457, 294] width 68 height 13
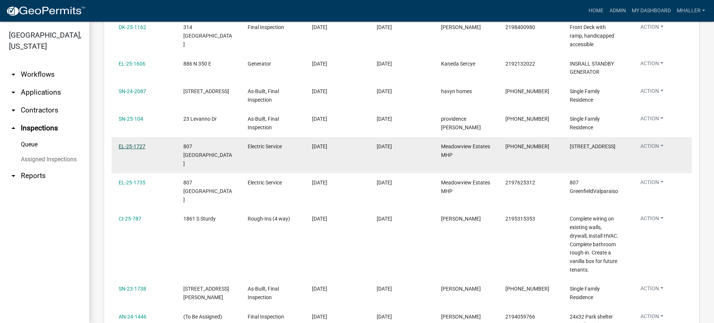
click at [138, 143] on link "EL-25-1727" at bounding box center [132, 146] width 27 height 6
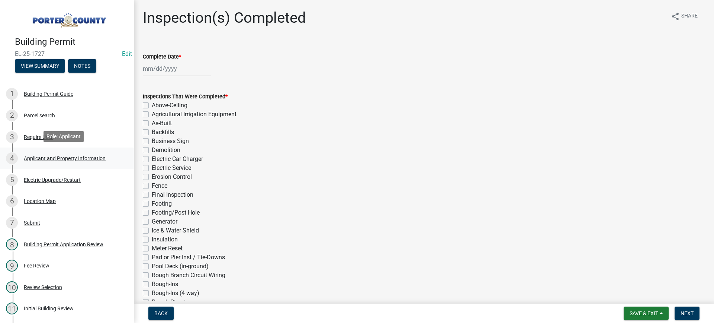
click at [42, 157] on div "Applicant and Property Information" at bounding box center [65, 158] width 82 height 5
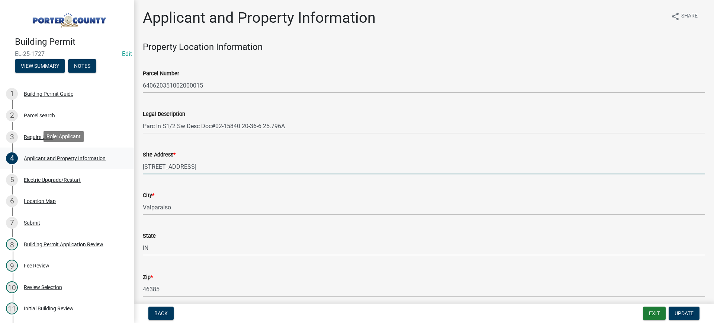
drag, startPoint x: 201, startPoint y: 168, endPoint x: 119, endPoint y: 163, distance: 82.0
click at [119, 163] on div "Building Permit EL-25-1727 Edit View Summary Notes 1 Building Permit Guide 2 Pa…" at bounding box center [357, 161] width 714 height 323
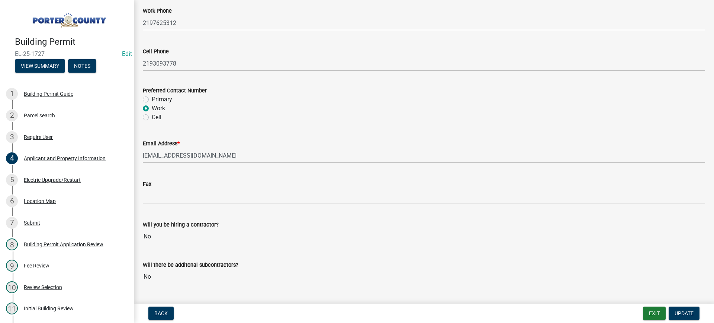
scroll to position [1042, 0]
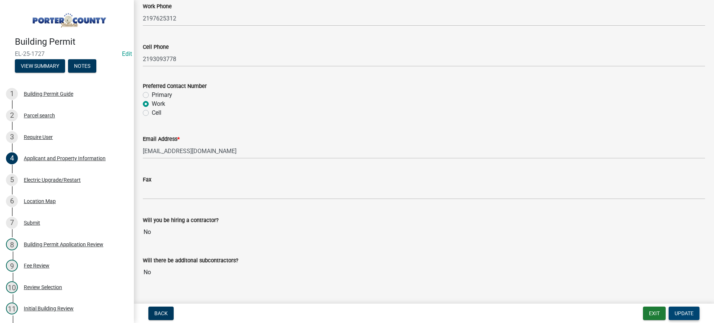
click at [682, 317] on button "Update" at bounding box center [684, 312] width 31 height 13
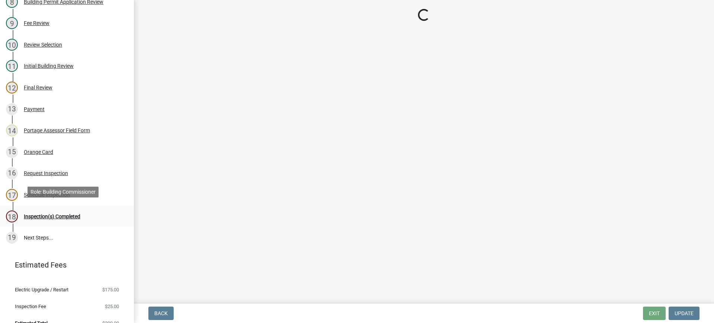
scroll to position [253, 0]
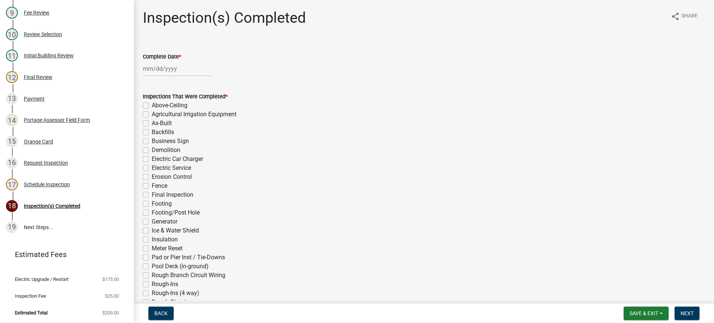
click at [168, 69] on div at bounding box center [177, 68] width 68 height 15
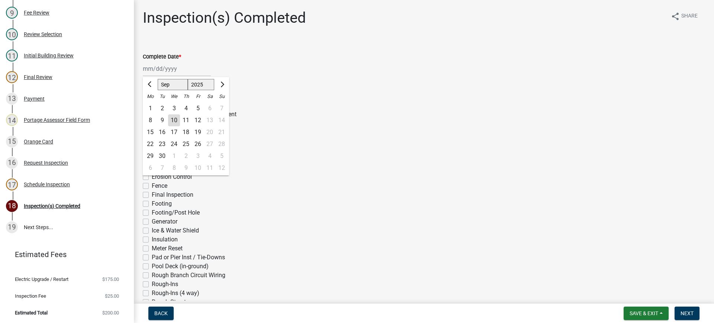
click at [175, 119] on div "10" at bounding box center [174, 120] width 12 height 12
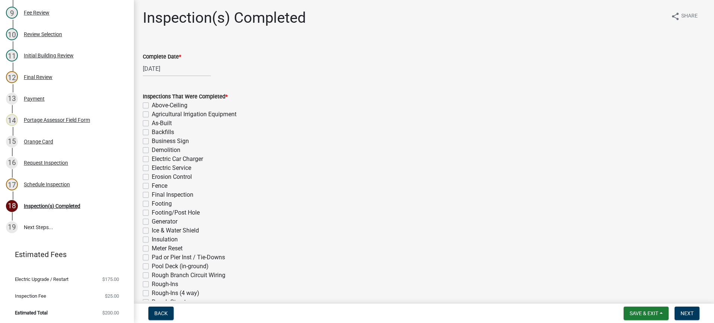
click at [152, 168] on label "Electric Service" at bounding box center [171, 167] width 39 height 9
click at [152, 168] on input "Electric Service" at bounding box center [154, 165] width 5 height 5
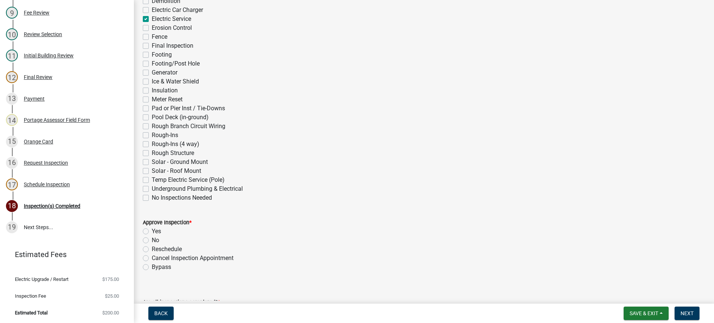
scroll to position [260, 0]
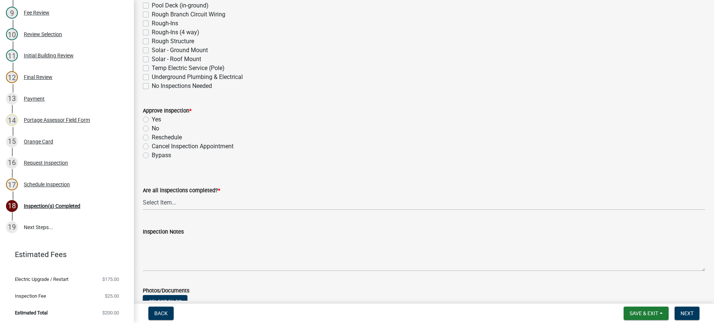
click at [152, 118] on label "Yes" at bounding box center [156, 119] width 9 height 9
click at [152, 118] on input "Yes" at bounding box center [154, 117] width 5 height 5
click at [190, 204] on select "Select Item... Yes - All Inspections Have Been Completed No - More Inspections …" at bounding box center [424, 202] width 563 height 15
click at [143, 195] on select "Select Item... Yes - All Inspections Have Been Completed No - More Inspections …" at bounding box center [424, 202] width 563 height 15
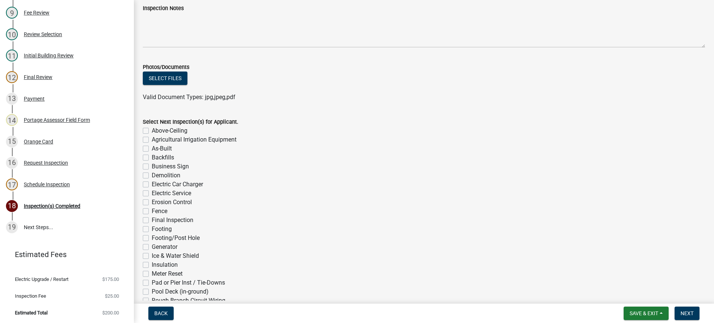
scroll to position [595, 0]
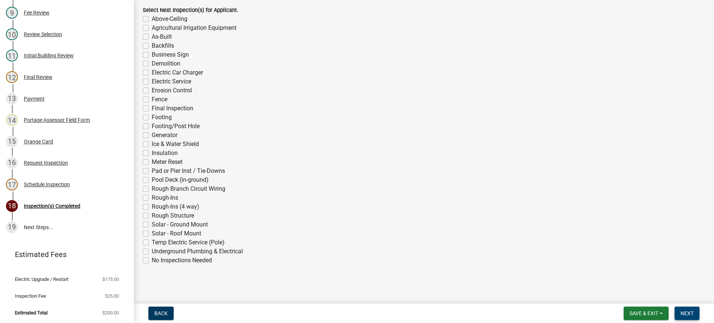
click at [689, 314] on span "Next" at bounding box center [687, 313] width 13 height 6
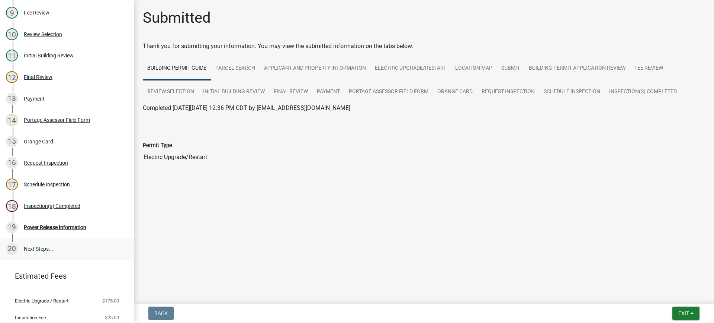
scroll to position [274, 0]
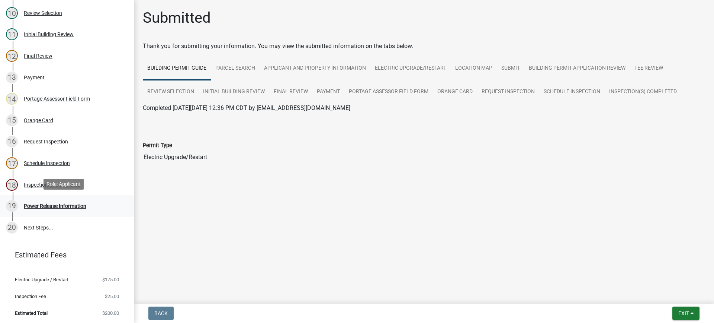
click at [50, 205] on div "Power Release Information" at bounding box center [55, 205] width 63 height 5
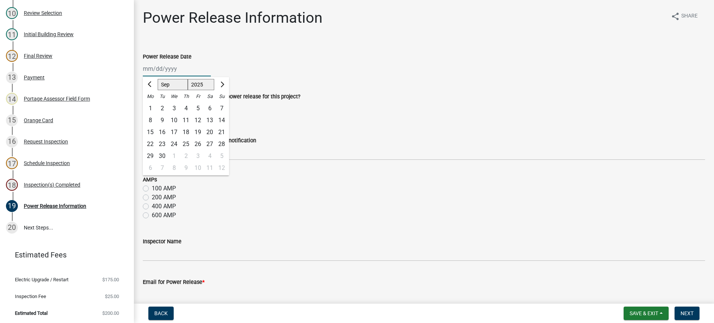
drag, startPoint x: 167, startPoint y: 67, endPoint x: 170, endPoint y: 76, distance: 9.5
click at [167, 67] on div "[PERSON_NAME] Feb Mar Apr [PERSON_NAME][DATE] Oct Nov [DATE] 1526 1527 1528 152…" at bounding box center [177, 68] width 68 height 15
click at [176, 118] on div "10" at bounding box center [174, 120] width 12 height 12
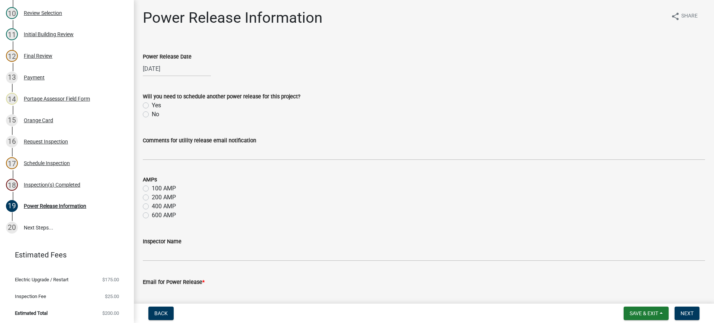
click at [152, 114] on label "No" at bounding box center [155, 114] width 7 height 9
click at [152, 114] on input "No" at bounding box center [154, 112] width 5 height 5
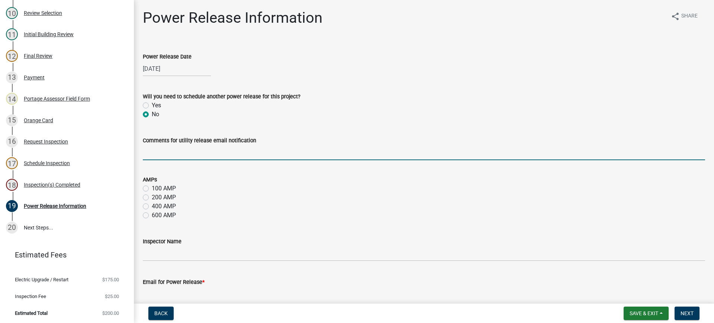
click at [177, 145] on input "Comments for utility release email notification" at bounding box center [424, 152] width 563 height 15
click at [152, 187] on label "100 AMP" at bounding box center [164, 188] width 24 height 9
click at [152, 187] on input "100 AMP" at bounding box center [154, 186] width 5 height 5
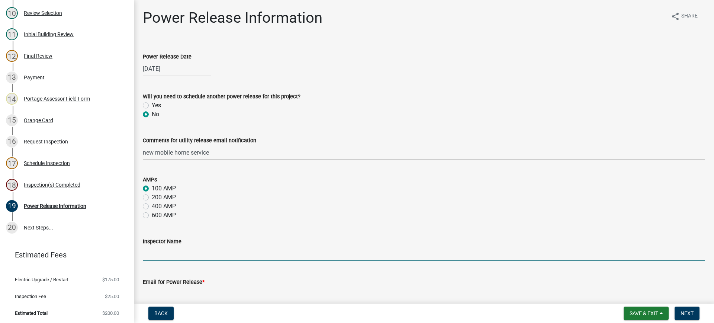
click at [184, 257] on input "Inspector Name" at bounding box center [424, 253] width 563 height 15
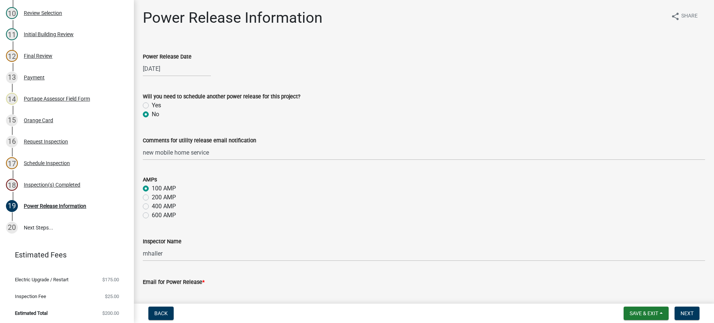
click at [196, 292] on input "Email for Power Release *" at bounding box center [424, 293] width 563 height 15
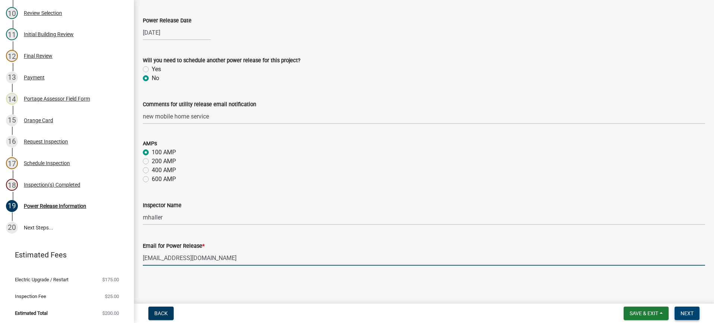
click at [687, 314] on span "Next" at bounding box center [687, 313] width 13 height 6
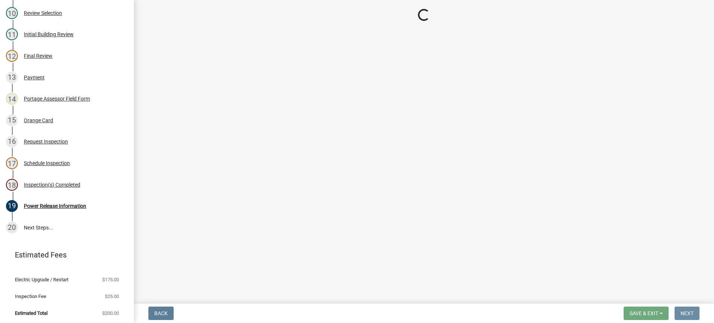
scroll to position [0, 0]
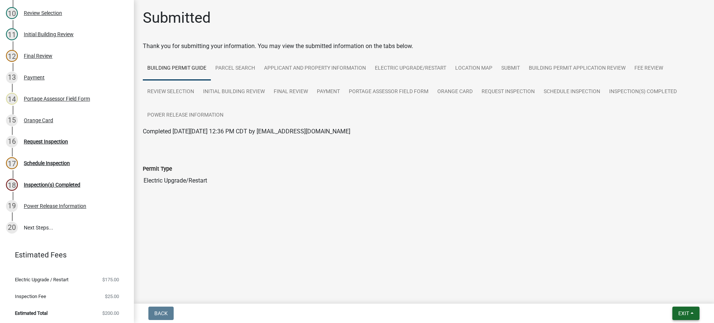
click at [681, 314] on span "Exit" at bounding box center [684, 313] width 11 height 6
click at [678, 294] on button "Save & Exit" at bounding box center [670, 294] width 60 height 18
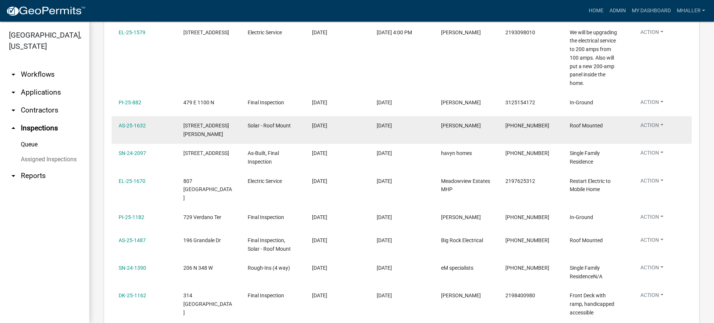
scroll to position [298, 0]
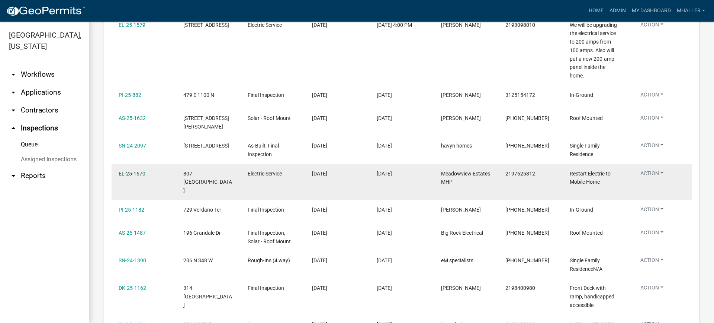
click at [127, 170] on link "EL-25-1670" at bounding box center [132, 173] width 27 height 6
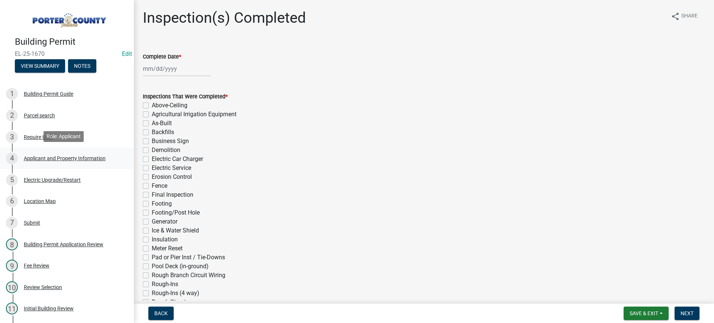
click at [65, 156] on div "Applicant and Property Information" at bounding box center [65, 158] width 82 height 5
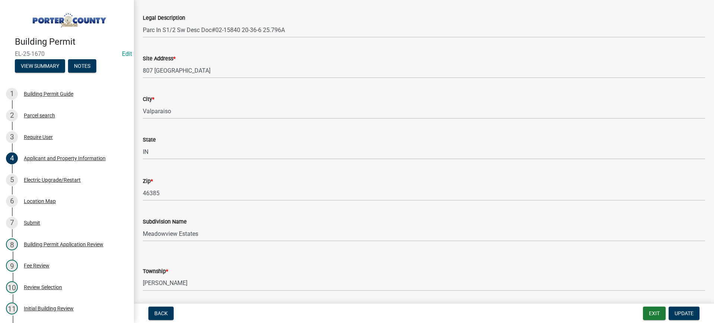
scroll to position [37, 0]
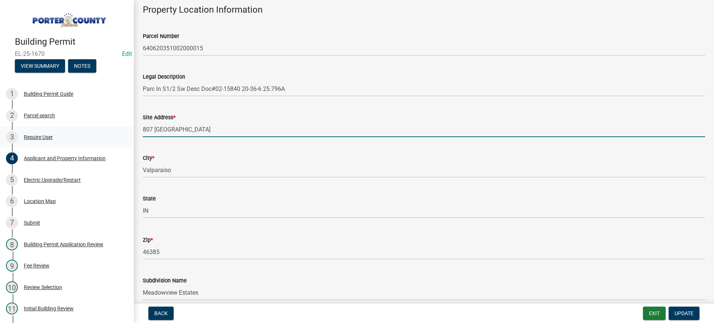
drag, startPoint x: 158, startPoint y: 127, endPoint x: 113, endPoint y: 125, distance: 45.1
click at [113, 125] on div "Building Permit EL-25-1670 Edit View Summary Notes 1 Building Permit Guide 2 Pa…" at bounding box center [357, 161] width 714 height 323
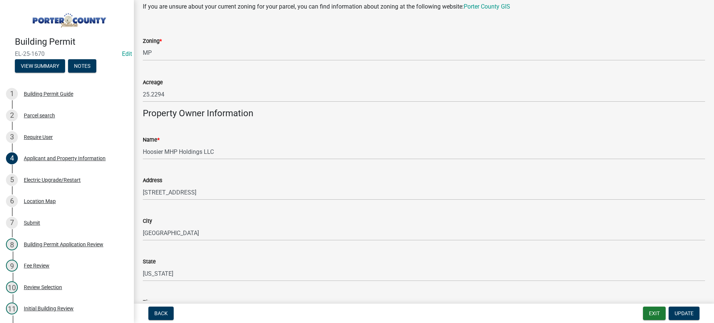
scroll to position [670, 0]
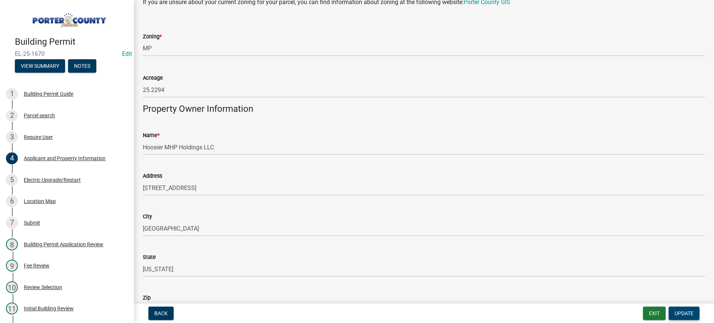
click at [679, 313] on span "Update" at bounding box center [684, 313] width 19 height 6
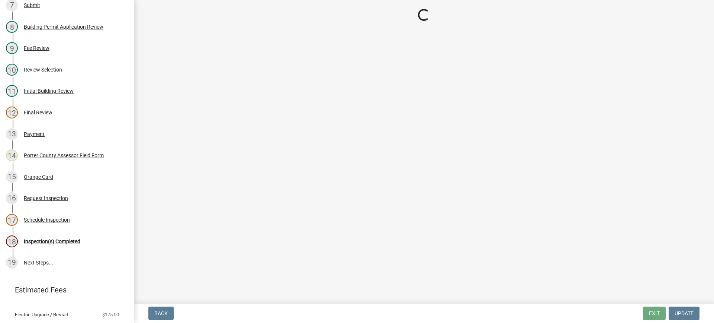
scroll to position [253, 0]
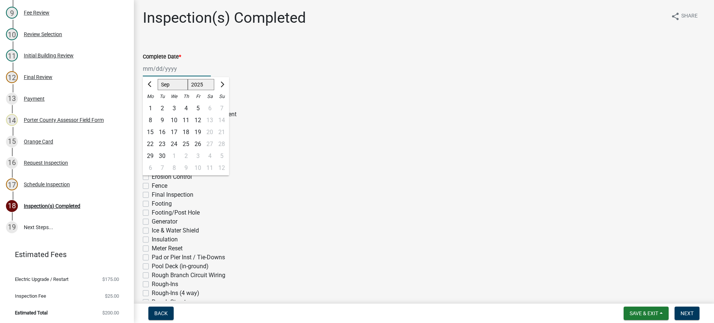
click at [160, 68] on div "[PERSON_NAME] Feb Mar Apr [PERSON_NAME][DATE] Oct Nov [DATE] 1526 1527 1528 152…" at bounding box center [177, 68] width 68 height 15
click at [174, 119] on div "10" at bounding box center [174, 120] width 12 height 12
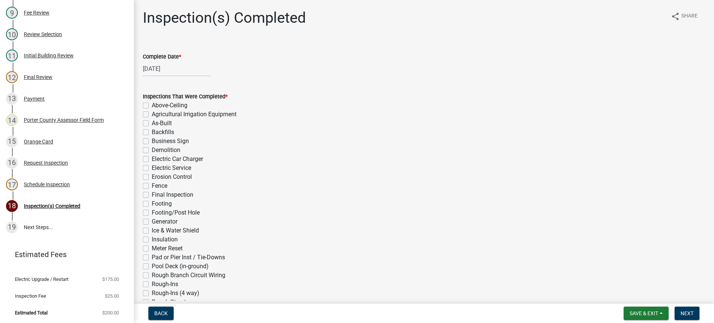
click at [152, 167] on label "Electric Service" at bounding box center [171, 167] width 39 height 9
click at [152, 167] on input "Electric Service" at bounding box center [154, 165] width 5 height 5
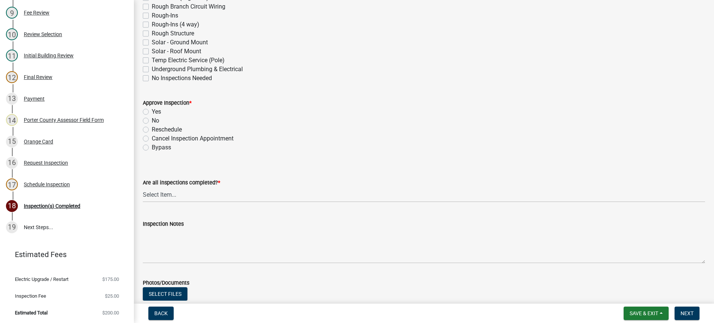
scroll to position [335, 0]
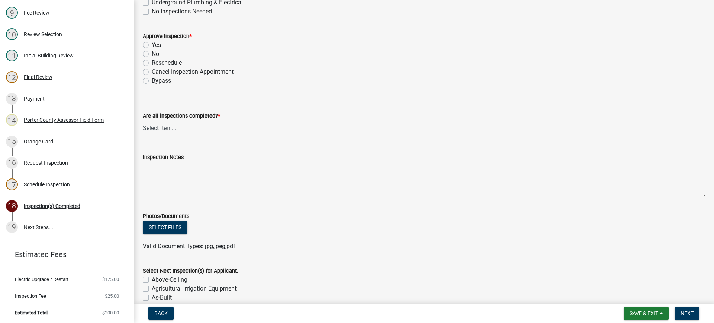
click at [152, 45] on label "Yes" at bounding box center [156, 45] width 9 height 9
click at [152, 45] on input "Yes" at bounding box center [154, 43] width 5 height 5
click at [209, 129] on select "Select Item... Yes - All Inspections Have Been Completed No - More Inspections …" at bounding box center [424, 127] width 563 height 15
click at [143, 120] on select "Select Item... Yes - All Inspections Have Been Completed No - More Inspections …" at bounding box center [424, 127] width 563 height 15
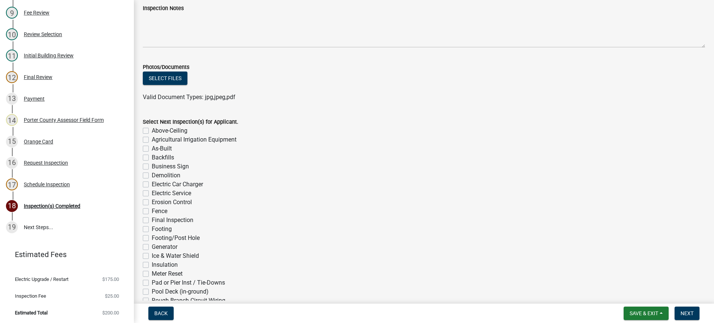
scroll to position [595, 0]
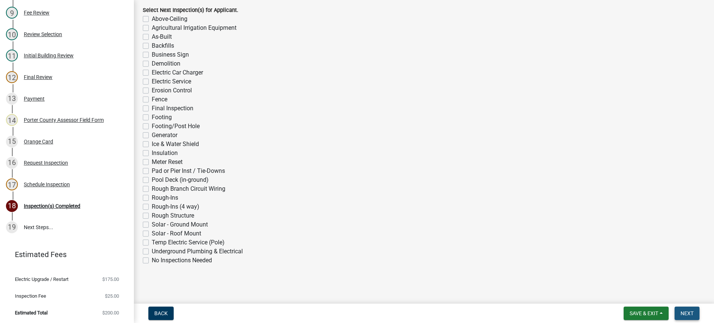
click at [685, 312] on span "Next" at bounding box center [687, 313] width 13 height 6
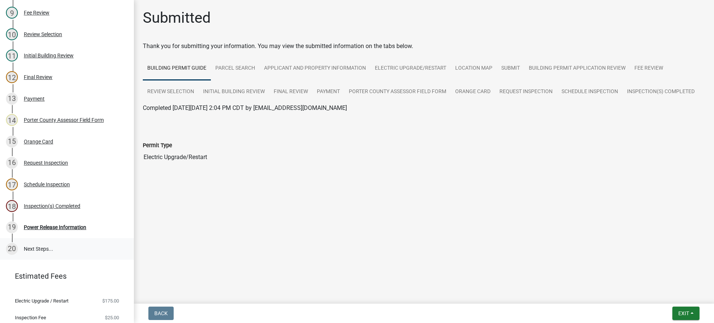
scroll to position [274, 0]
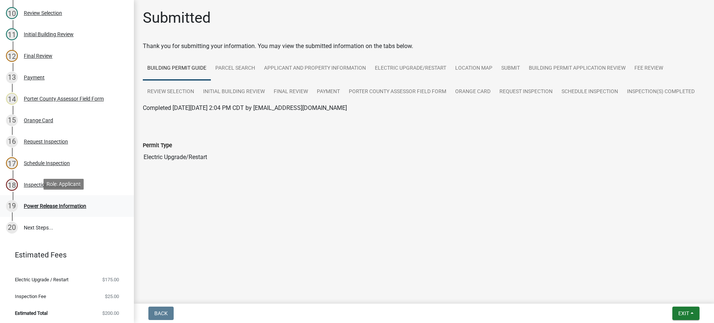
click at [52, 204] on div "Power Release Information" at bounding box center [55, 205] width 63 height 5
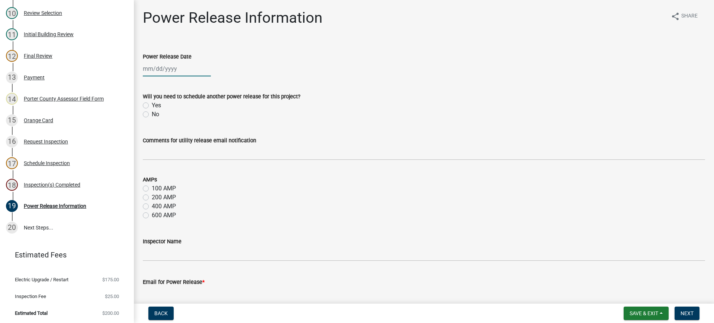
click at [174, 68] on div at bounding box center [177, 68] width 68 height 15
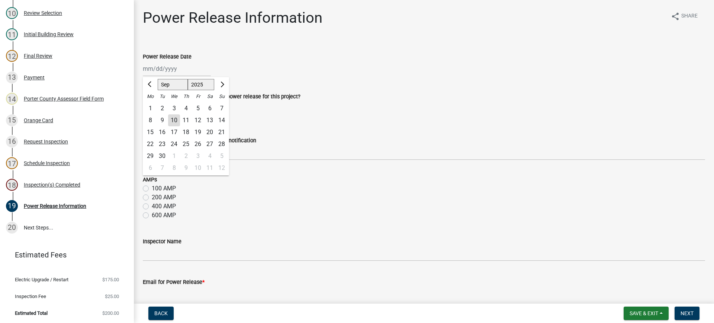
click at [174, 119] on div "10" at bounding box center [174, 120] width 12 height 12
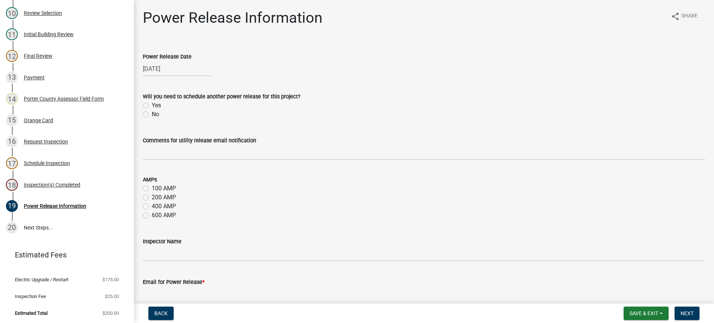
click at [152, 115] on label "No" at bounding box center [155, 114] width 7 height 9
click at [152, 115] on input "No" at bounding box center [154, 112] width 5 height 5
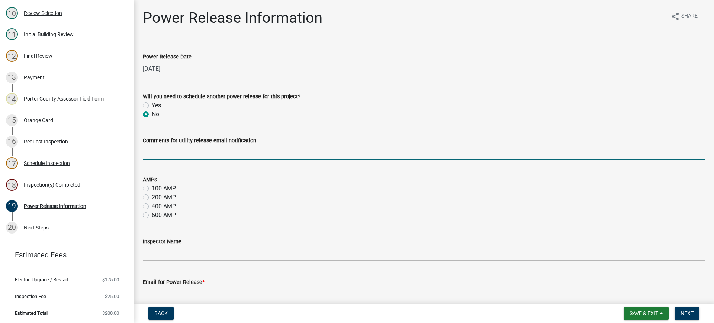
drag, startPoint x: 169, startPoint y: 154, endPoint x: 172, endPoint y: 157, distance: 4.0
click at [169, 154] on input "Comments for utility release email notification" at bounding box center [424, 152] width 563 height 15
click at [152, 187] on label "100 AMP" at bounding box center [164, 188] width 24 height 9
click at [152, 187] on input "100 AMP" at bounding box center [154, 186] width 5 height 5
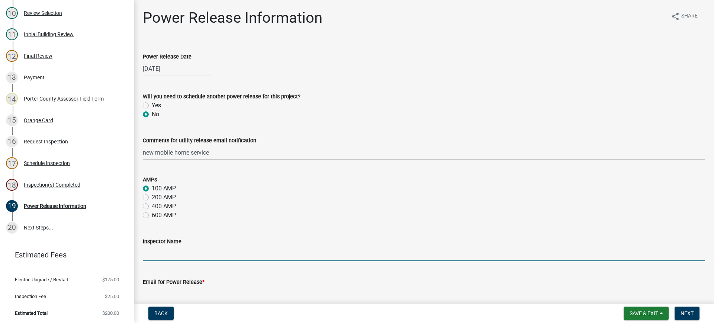
drag, startPoint x: 194, startPoint y: 252, endPoint x: 198, endPoint y: 258, distance: 6.2
click at [195, 252] on input "Inspector Name" at bounding box center [424, 253] width 563 height 15
click at [218, 295] on input "Email for Power Release *" at bounding box center [424, 293] width 563 height 15
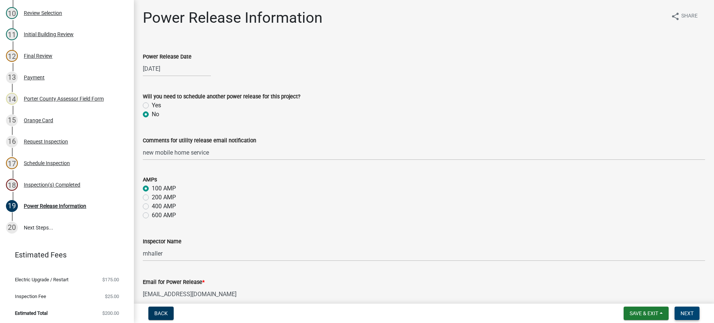
click at [683, 313] on span "Next" at bounding box center [687, 313] width 13 height 6
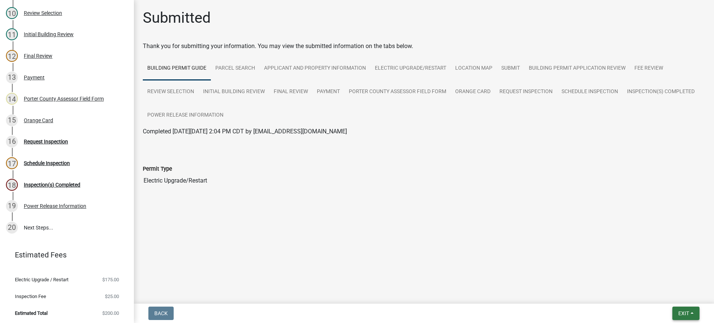
click at [680, 312] on span "Exit" at bounding box center [684, 313] width 11 height 6
click at [673, 293] on button "Save & Exit" at bounding box center [670, 294] width 60 height 18
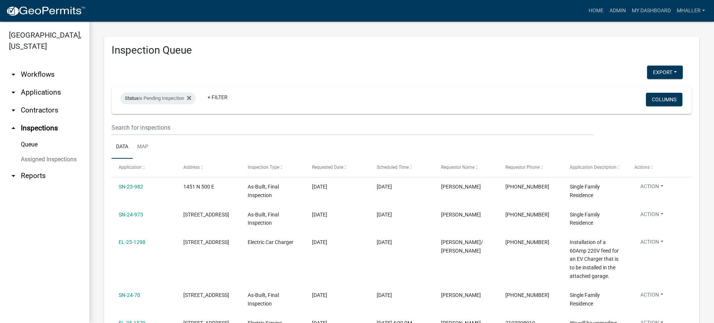
click at [38, 83] on link "arrow_drop_down Applications" at bounding box center [44, 92] width 89 height 18
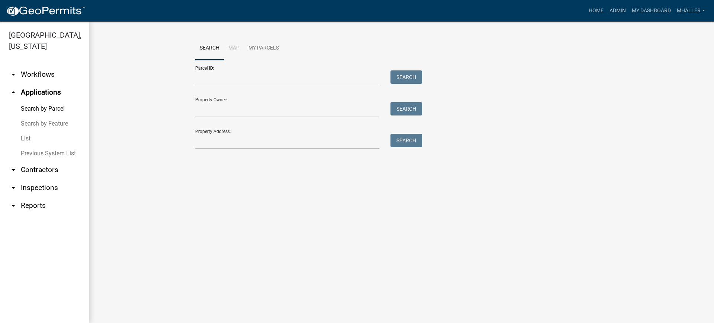
click at [28, 131] on link "List" at bounding box center [44, 138] width 89 height 15
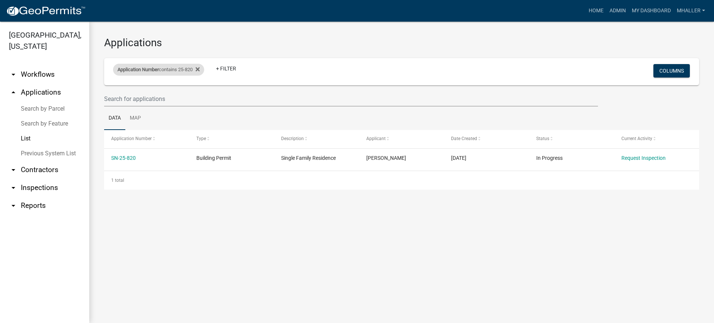
click at [187, 68] on div "Application Number contains 25-820 Remove this filter" at bounding box center [158, 70] width 91 height 12
click at [178, 95] on input "25-820" at bounding box center [162, 97] width 68 height 15
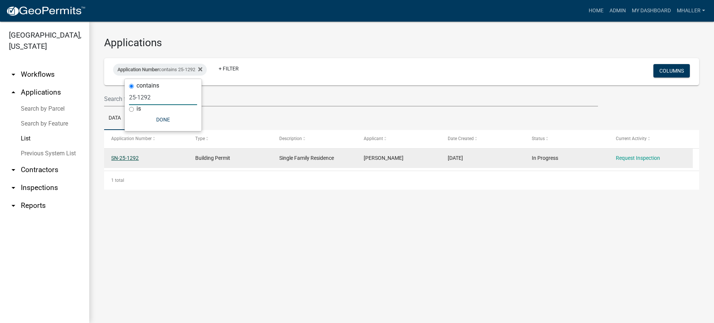
click at [133, 156] on link "SN-25-1292" at bounding box center [125, 158] width 28 height 6
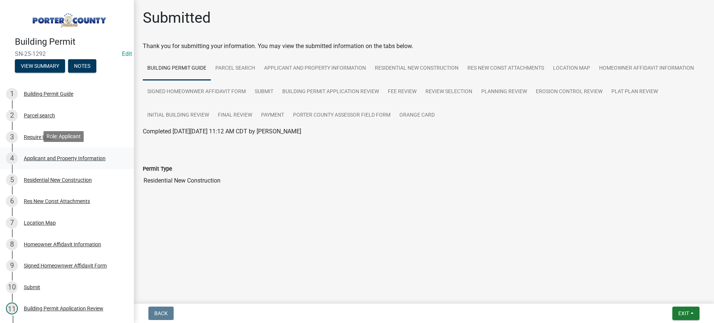
click at [86, 157] on div "Applicant and Property Information" at bounding box center [65, 158] width 82 height 5
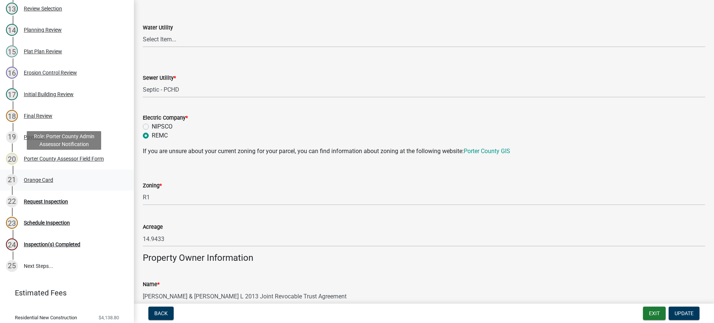
scroll to position [364, 0]
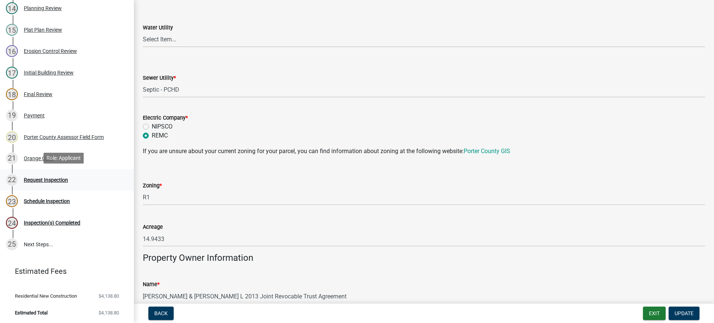
click at [44, 178] on div "Request Inspection" at bounding box center [46, 179] width 44 height 5
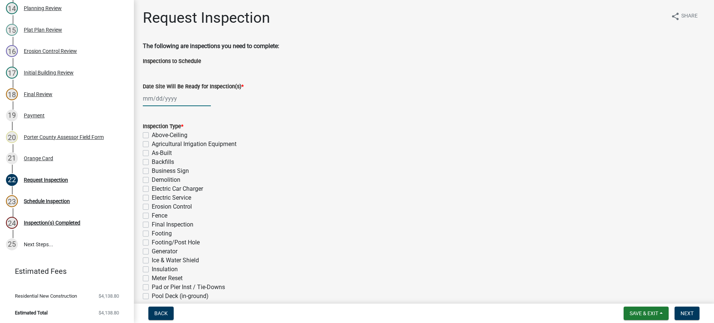
click at [154, 100] on div at bounding box center [177, 98] width 68 height 15
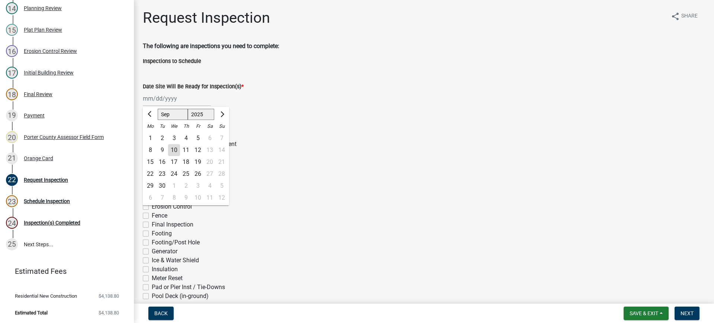
click at [172, 151] on div "10" at bounding box center [174, 150] width 12 height 12
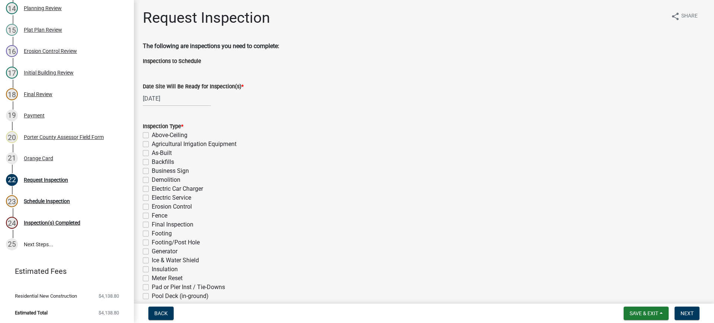
click at [152, 196] on label "Electric Service" at bounding box center [171, 197] width 39 height 9
click at [152, 196] on input "Electric Service" at bounding box center [154, 195] width 5 height 5
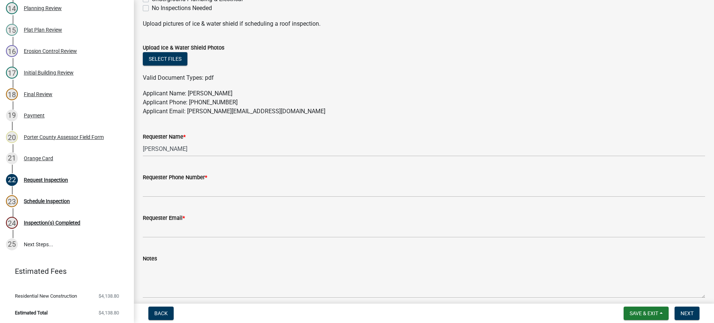
scroll to position [372, 0]
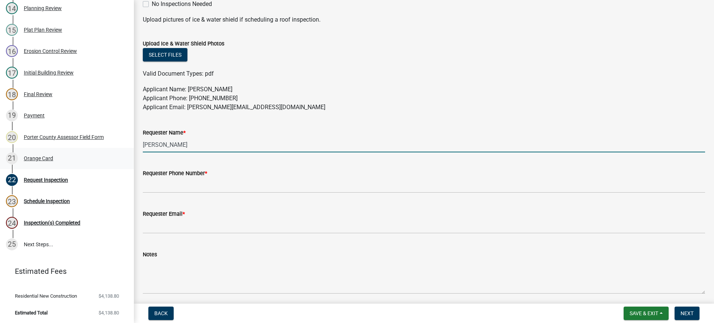
drag, startPoint x: 164, startPoint y: 144, endPoint x: 80, endPoint y: 148, distance: 84.9
click at [80, 148] on div "Building Permit SN-25-1292 Edit View Summary Notes 1 Building Permit Guide 2 Pa…" at bounding box center [357, 161] width 714 height 323
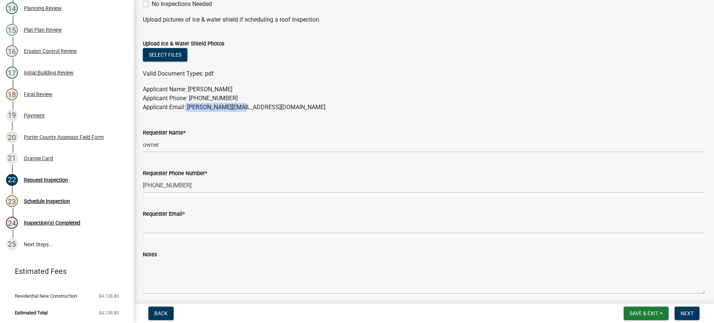
drag, startPoint x: 231, startPoint y: 109, endPoint x: 186, endPoint y: 111, distance: 45.5
click at [186, 111] on p "Applicant Name: [PERSON_NAME] Applicant Phone: [PHONE_NUMBER] Applicant Email: …" at bounding box center [424, 98] width 563 height 27
copy p "[PERSON_NAME][EMAIL_ADDRESS][DOMAIN_NAME]"
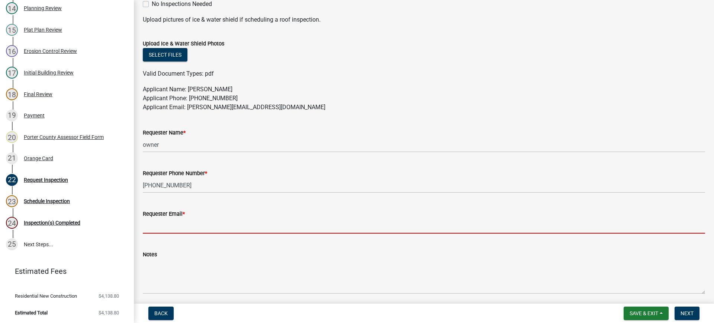
click at [185, 222] on input "Requester Email *" at bounding box center [424, 225] width 563 height 15
paste input "[PERSON_NAME][EMAIL_ADDRESS][DOMAIN_NAME]"
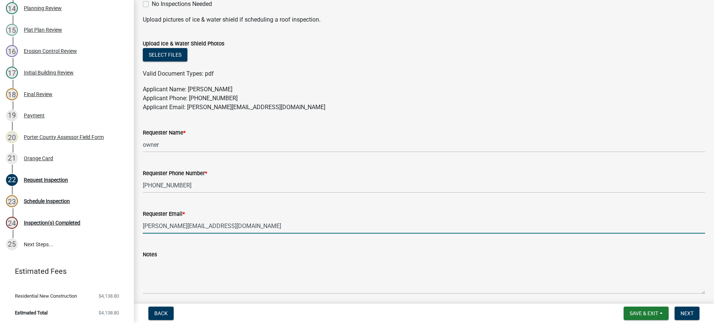
click at [145, 224] on input "[PERSON_NAME][EMAIL_ADDRESS][DOMAIN_NAME]" at bounding box center [424, 225] width 563 height 15
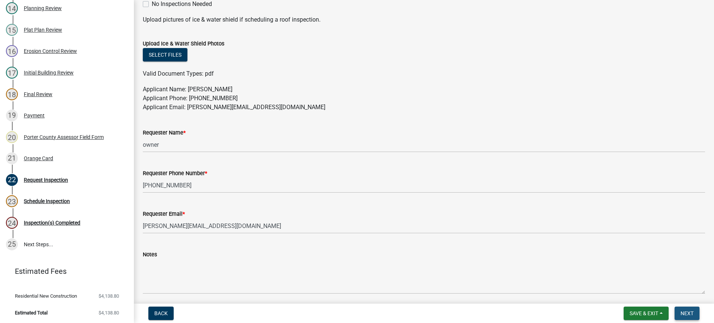
click at [690, 312] on span "Next" at bounding box center [687, 313] width 13 height 6
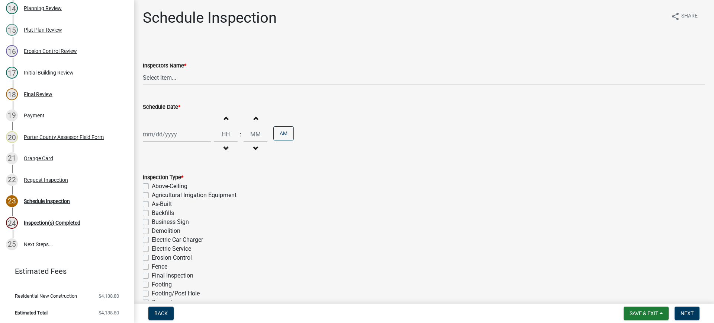
click at [161, 78] on select "Select Item... mhaller ([PERSON_NAME])" at bounding box center [424, 77] width 563 height 15
click at [143, 70] on select "Select Item... mhaller ([PERSON_NAME])" at bounding box center [424, 77] width 563 height 15
click at [168, 134] on div at bounding box center [177, 134] width 68 height 15
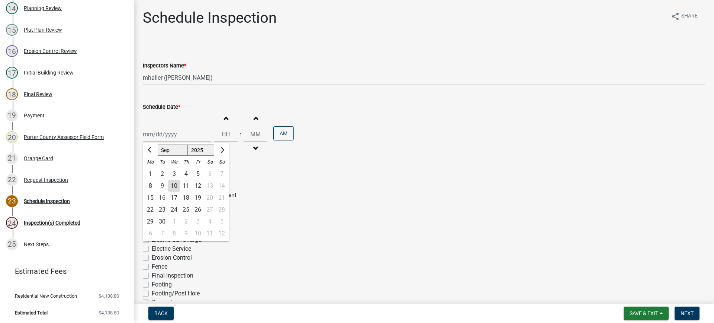
click at [173, 183] on div "10" at bounding box center [174, 186] width 12 height 12
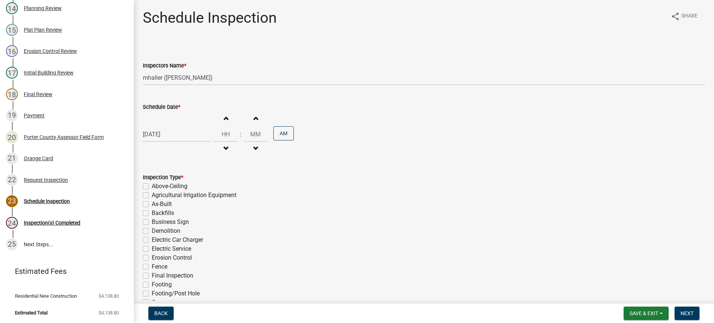
click at [152, 249] on label "Electric Service" at bounding box center [171, 248] width 39 height 9
click at [152, 249] on input "Electric Service" at bounding box center [154, 246] width 5 height 5
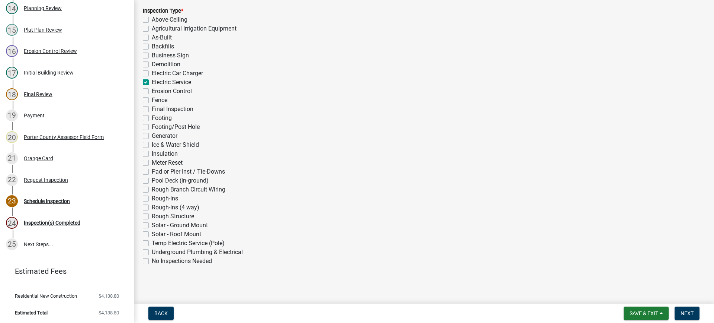
scroll to position [167, 0]
click at [688, 314] on span "Next" at bounding box center [687, 313] width 13 height 6
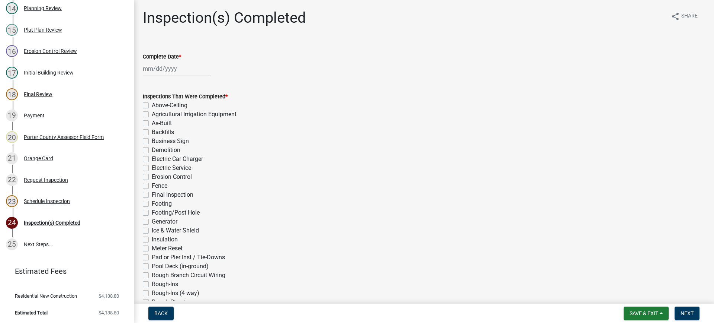
click at [162, 70] on div at bounding box center [177, 68] width 68 height 15
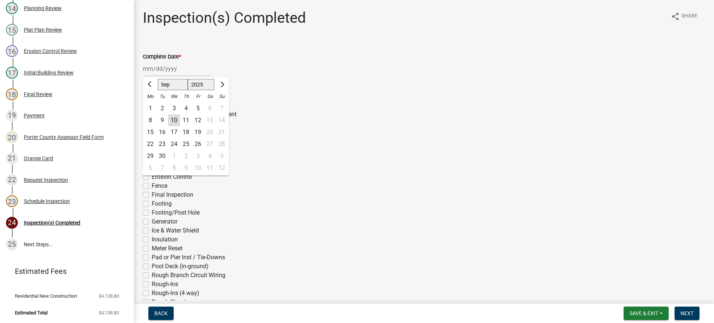
click at [176, 119] on div "10" at bounding box center [174, 120] width 12 height 12
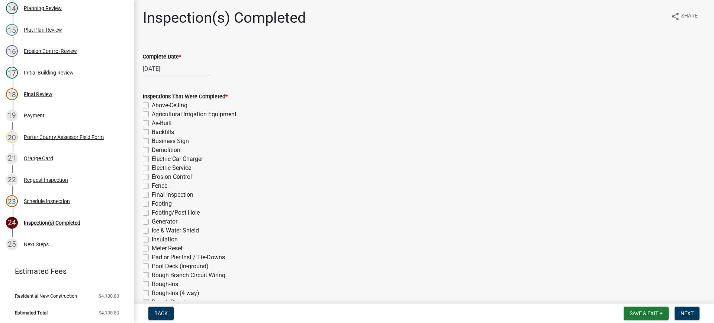
click at [152, 167] on label "Electric Service" at bounding box center [171, 167] width 39 height 9
click at [152, 167] on input "Electric Service" at bounding box center [154, 165] width 5 height 5
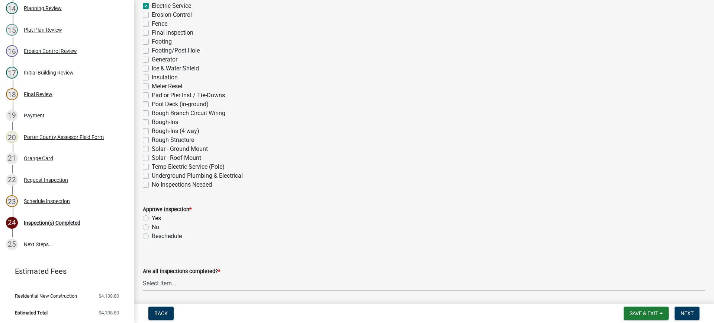
scroll to position [223, 0]
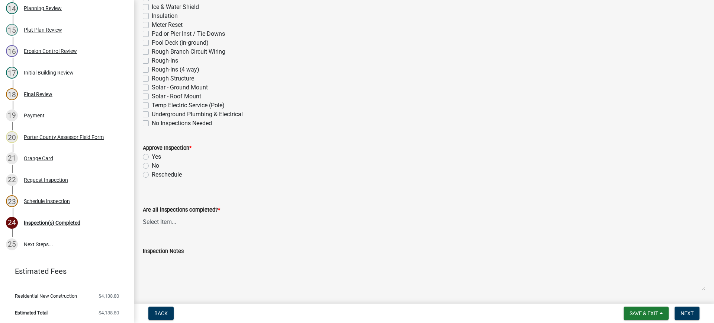
click at [152, 156] on label "Yes" at bounding box center [156, 156] width 9 height 9
click at [152, 156] on input "Yes" at bounding box center [154, 154] width 5 height 5
click at [203, 224] on select "Select Item... Yes - All Inspections Have Been Completed No - More Inspections …" at bounding box center [424, 221] width 563 height 15
click at [143, 214] on select "Select Item... Yes - All Inspections Have Been Completed No - More Inspections …" at bounding box center [424, 221] width 563 height 15
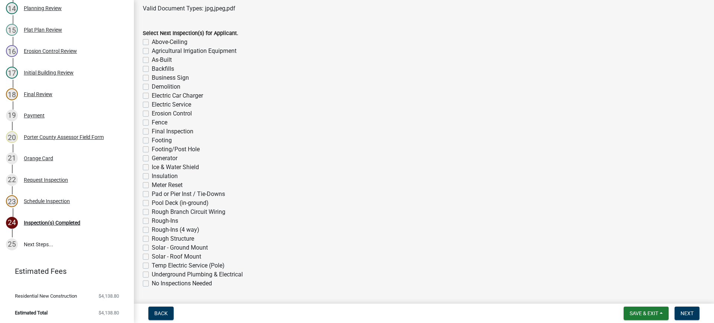
scroll to position [558, 0]
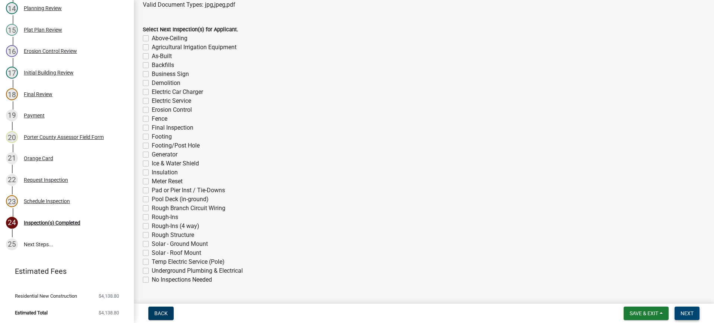
click at [688, 314] on span "Next" at bounding box center [687, 313] width 13 height 6
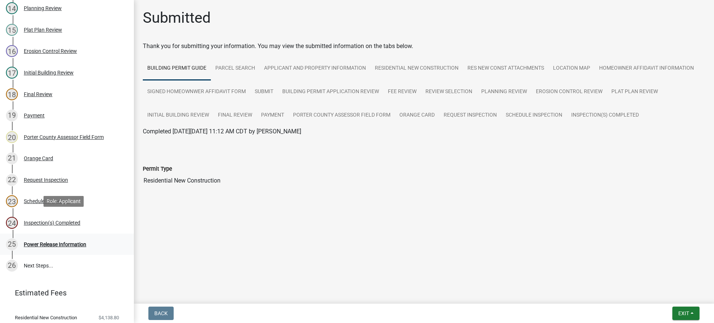
scroll to position [386, 0]
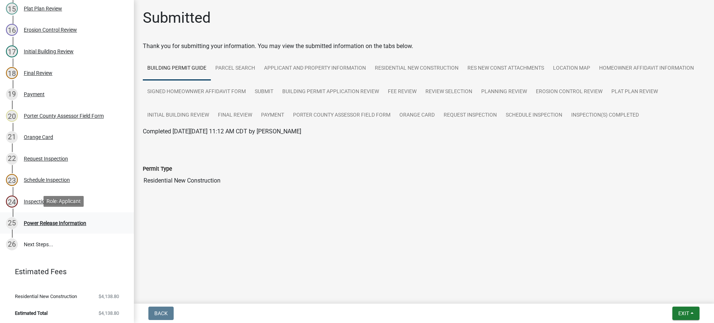
click at [67, 222] on div "Power Release Information" at bounding box center [55, 222] width 63 height 5
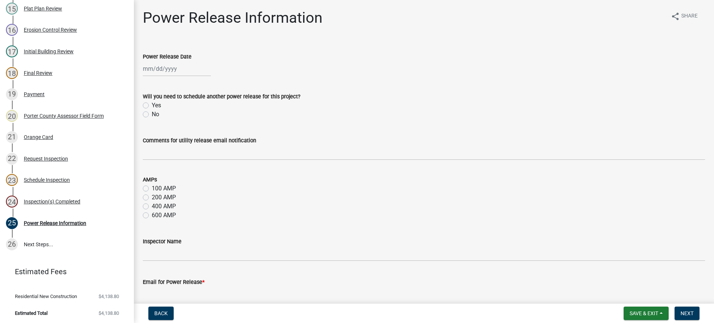
click at [157, 69] on div at bounding box center [177, 68] width 68 height 15
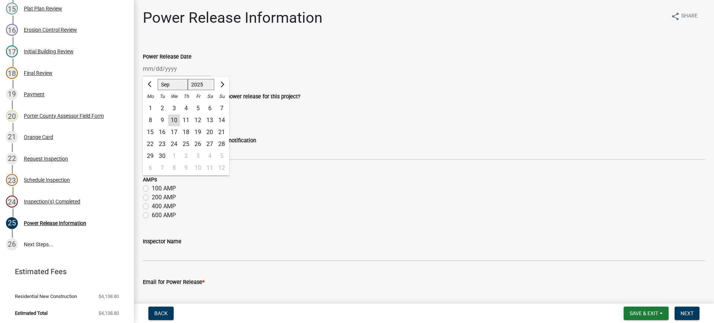
click at [176, 119] on div "10" at bounding box center [174, 120] width 12 height 12
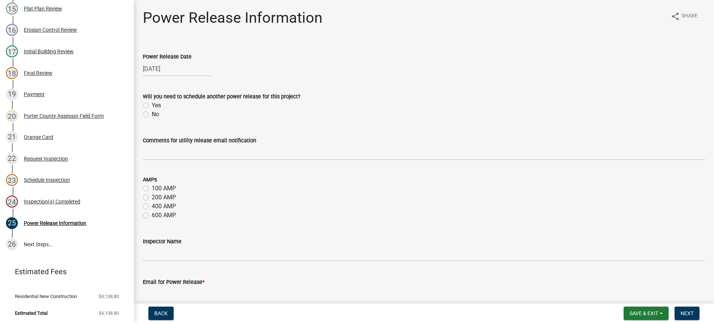
drag, startPoint x: 146, startPoint y: 113, endPoint x: 180, endPoint y: 169, distance: 65.9
click at [152, 114] on label "No" at bounding box center [155, 114] width 7 height 9
click at [152, 114] on input "No" at bounding box center [154, 112] width 5 height 5
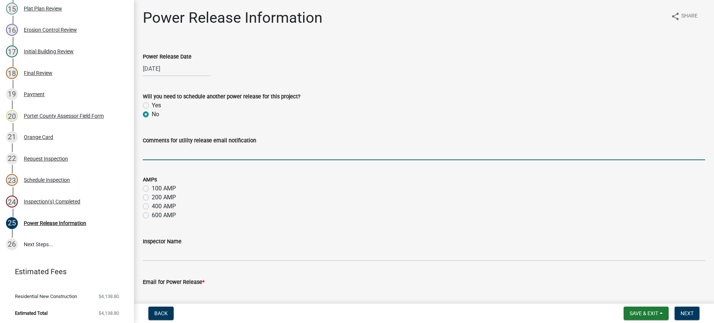
click at [177, 151] on input "Comments for utility release email notification" at bounding box center [424, 152] width 563 height 15
click at [152, 198] on label "200 AMP" at bounding box center [164, 197] width 24 height 9
click at [152, 198] on input "200 AMP" at bounding box center [154, 195] width 5 height 5
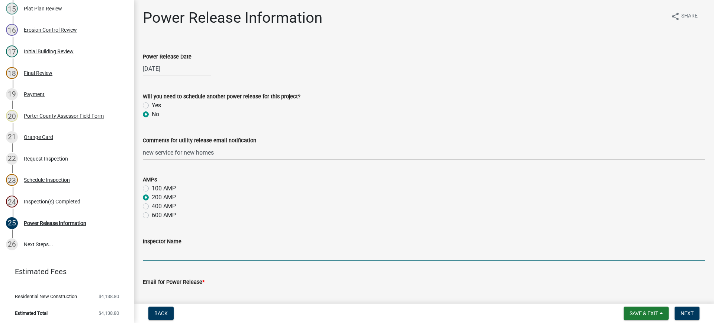
click at [223, 253] on input "Inspector Name" at bounding box center [424, 253] width 563 height 15
click at [228, 296] on input "Email for Power Release *" at bounding box center [424, 293] width 563 height 15
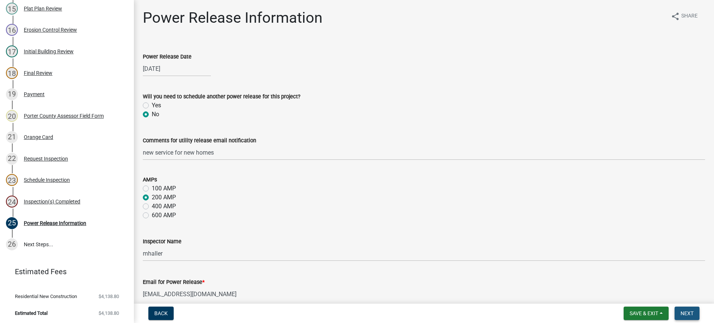
click at [689, 312] on span "Next" at bounding box center [687, 313] width 13 height 6
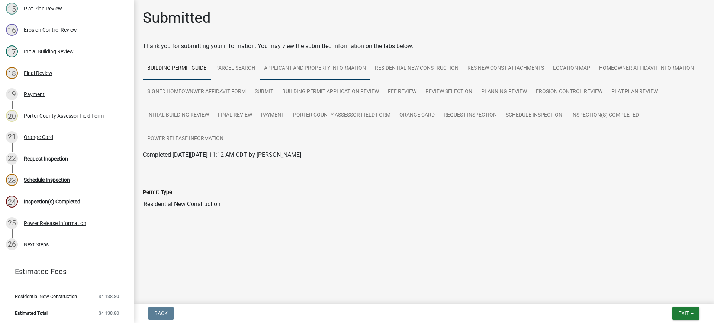
click at [292, 68] on link "Applicant and Property Information" at bounding box center [315, 69] width 111 height 24
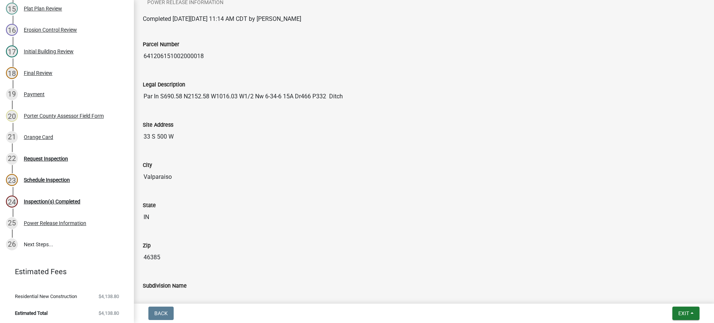
scroll to position [149, 0]
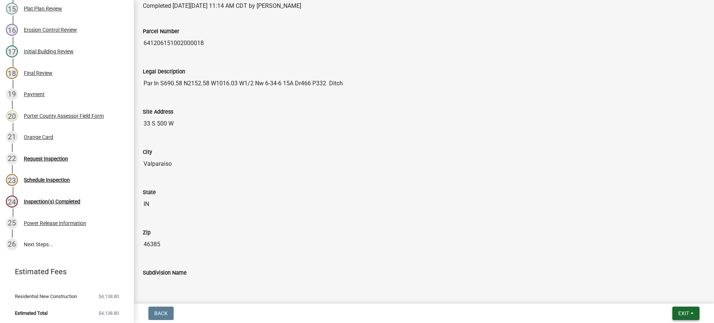
click at [684, 311] on span "Exit" at bounding box center [684, 313] width 11 height 6
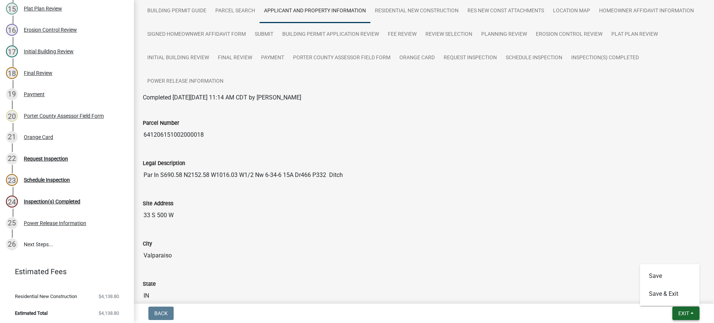
scroll to position [37, 0]
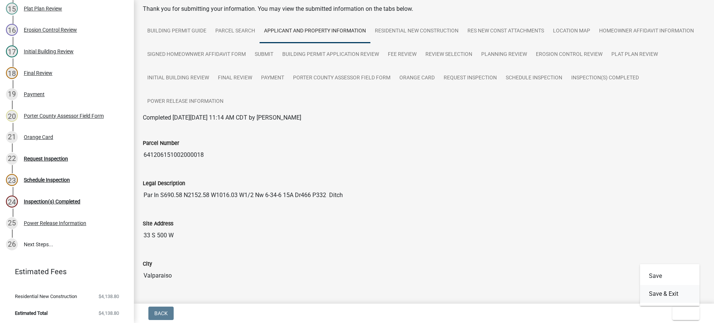
click at [662, 293] on button "Save & Exit" at bounding box center [670, 294] width 60 height 18
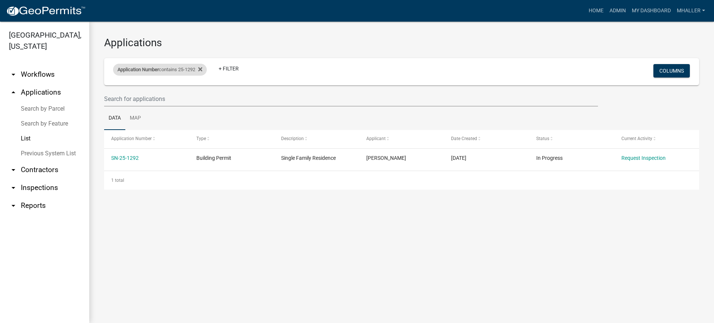
click at [143, 69] on span "Application Number" at bounding box center [138, 70] width 41 height 6
click at [163, 97] on input "25-1292" at bounding box center [163, 97] width 68 height 15
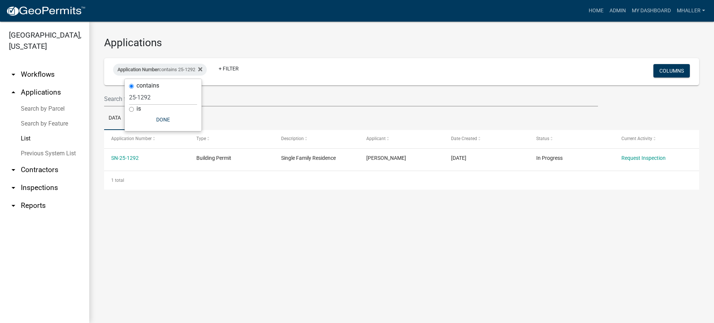
click at [127, 217] on main "Applications Application Number contains 25-1292 + Filter Columns Data Map Appl…" at bounding box center [401, 172] width 625 height 301
click at [687, 12] on link "mhaller" at bounding box center [691, 11] width 34 height 14
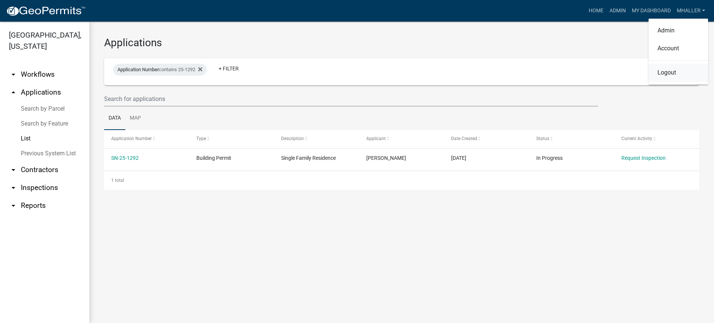
click at [677, 69] on link "Logout" at bounding box center [679, 73] width 60 height 18
